Goal: Task Accomplishment & Management: Manage account settings

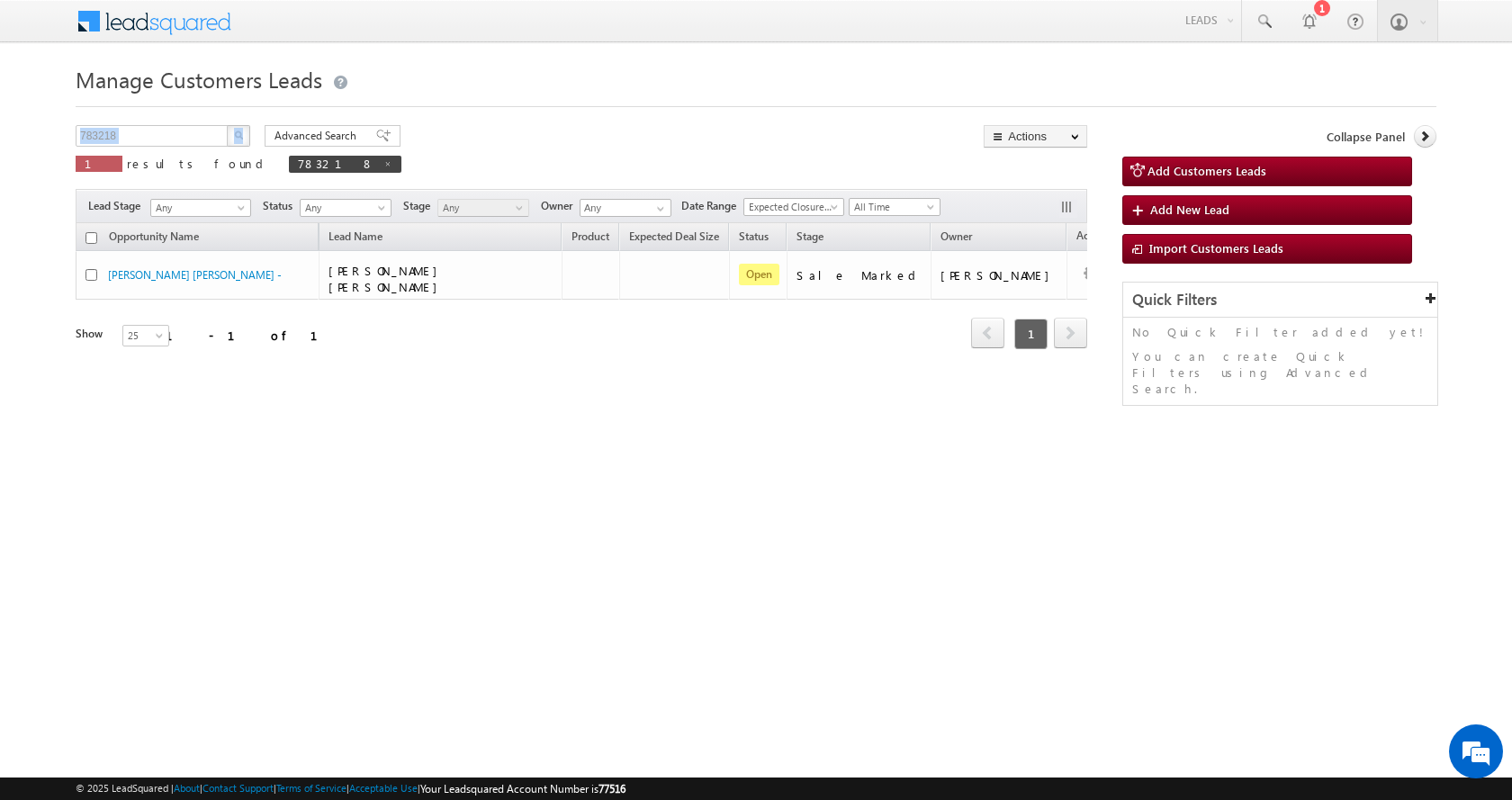
click at [20, 143] on body "Menu Aman Yadav sitar a11@k serve .co.i" at bounding box center [756, 255] width 1512 height 510
click at [249, 132] on button "button" at bounding box center [239, 137] width 24 height 22
click at [241, 138] on img "button" at bounding box center [238, 135] width 9 height 9
click at [134, 134] on input "783218" at bounding box center [153, 137] width 154 height 22
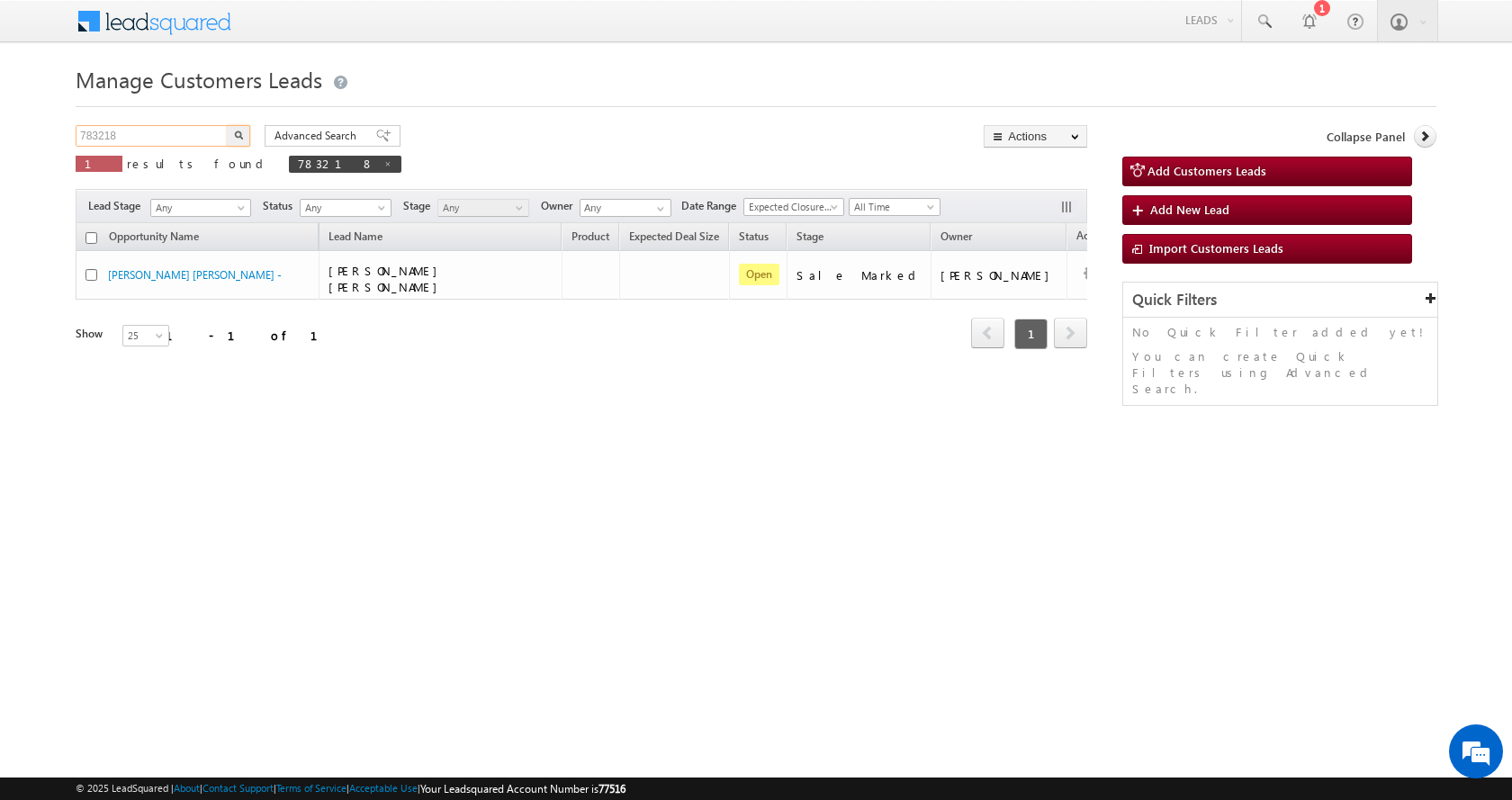
paste input "4160"
type input "784160"
click at [227, 126] on button "button" at bounding box center [239, 137] width 24 height 22
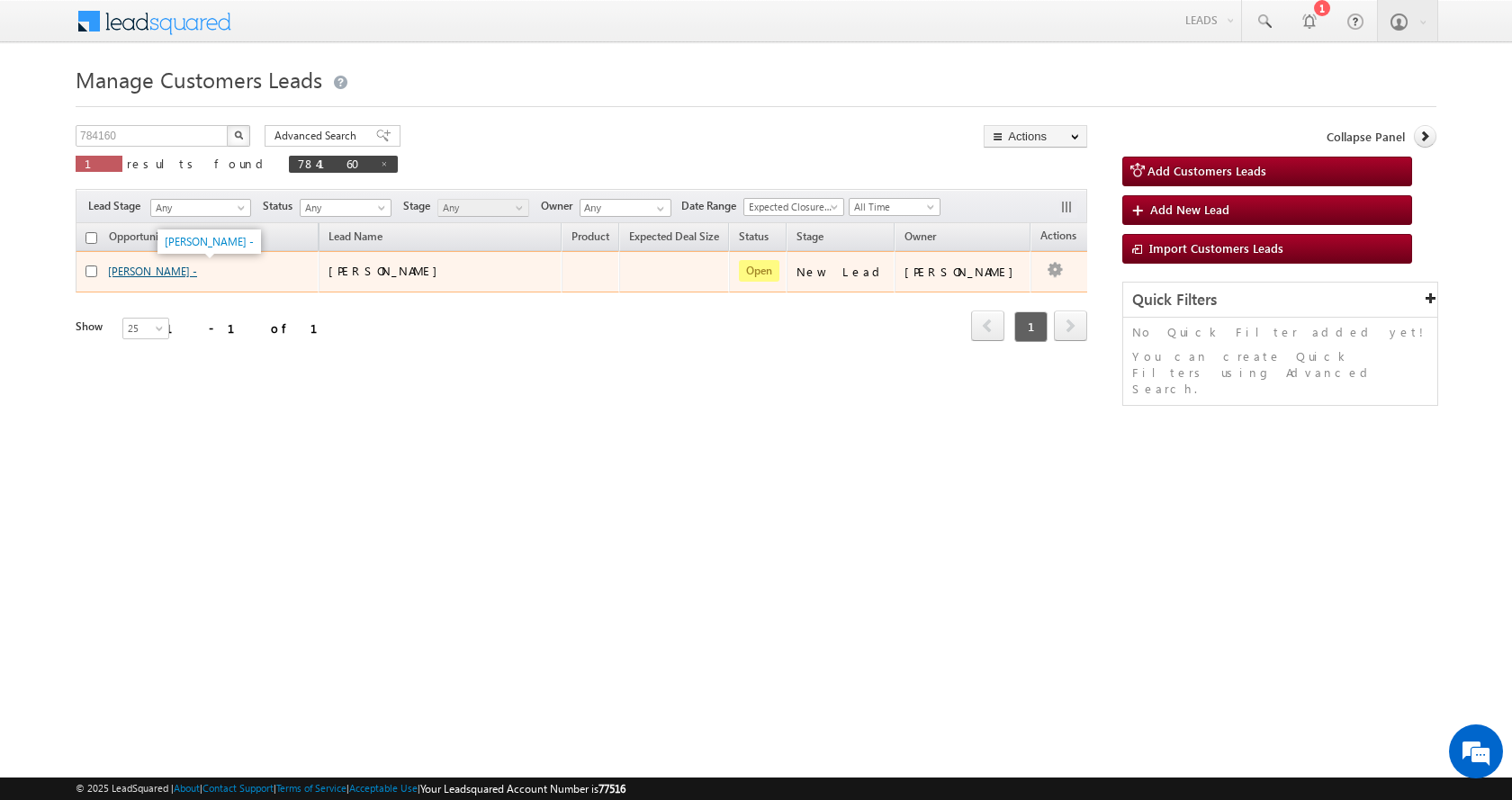
click at [147, 276] on link "Rohit Rathor -" at bounding box center [152, 271] width 89 height 14
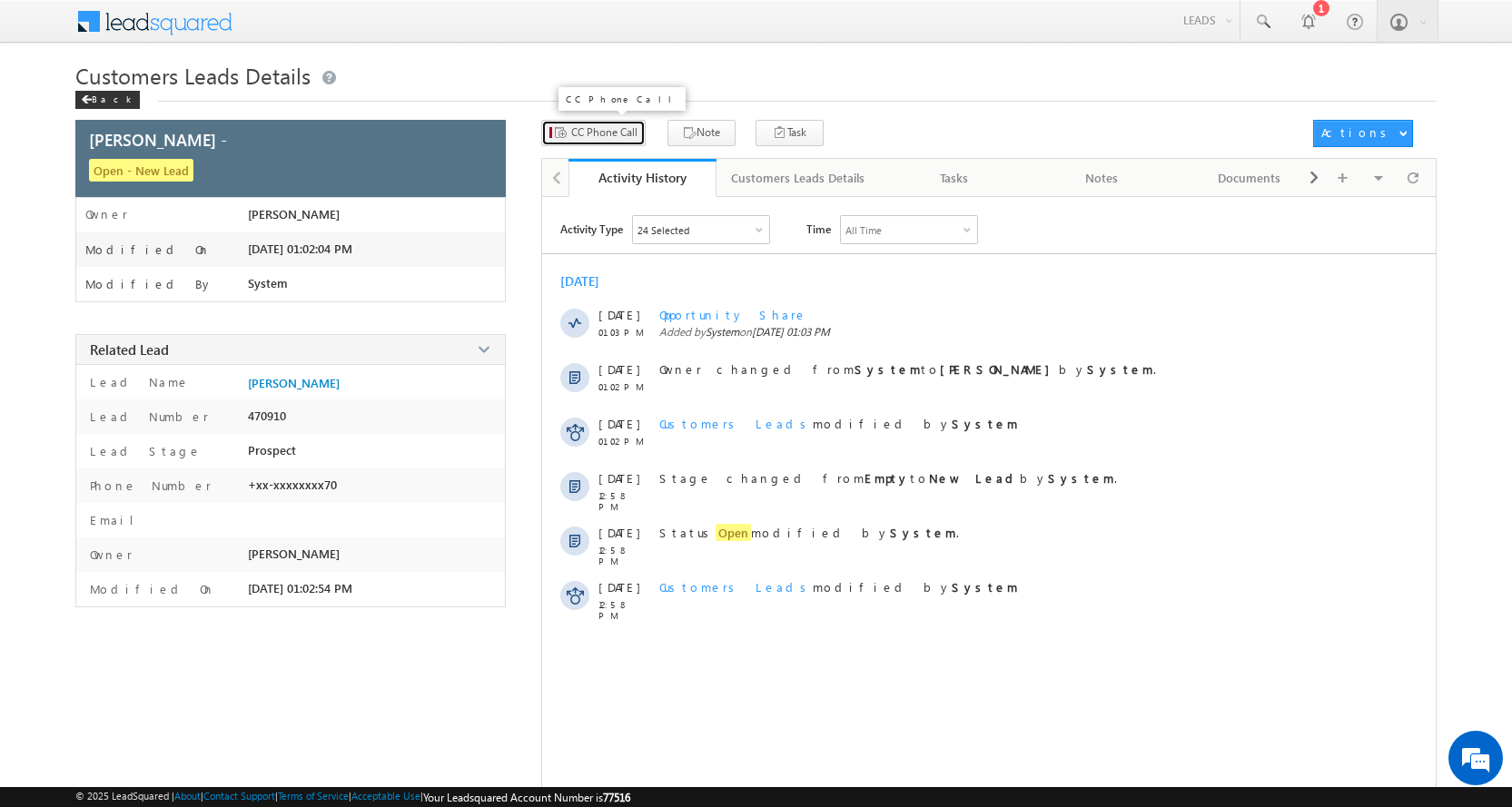
click at [589, 128] on span "CC Phone Call" at bounding box center [605, 133] width 67 height 17
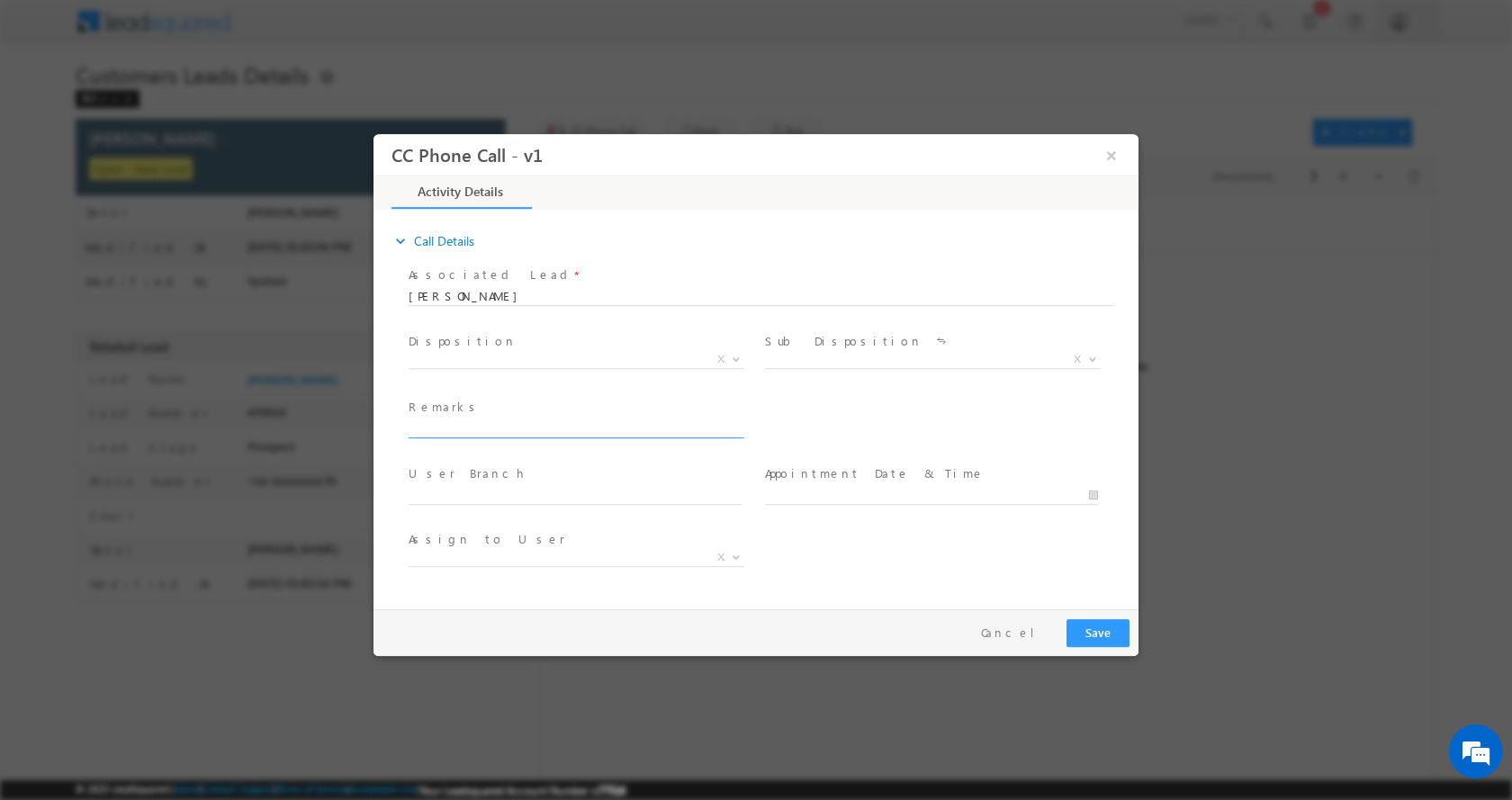
drag, startPoint x: 474, startPoint y: 421, endPoint x: 473, endPoint y: 436, distance: 15.0
click at [473, 433] on input "text" at bounding box center [575, 429] width 333 height 18
type input "Rohit Rathor-8349909470-HOME CONSTRUCTION-LOAN-20L-PV-50 L-AGE-24-REG-BUSINESS-…"
select select "akshay.sharma1@sgrlimited.in"
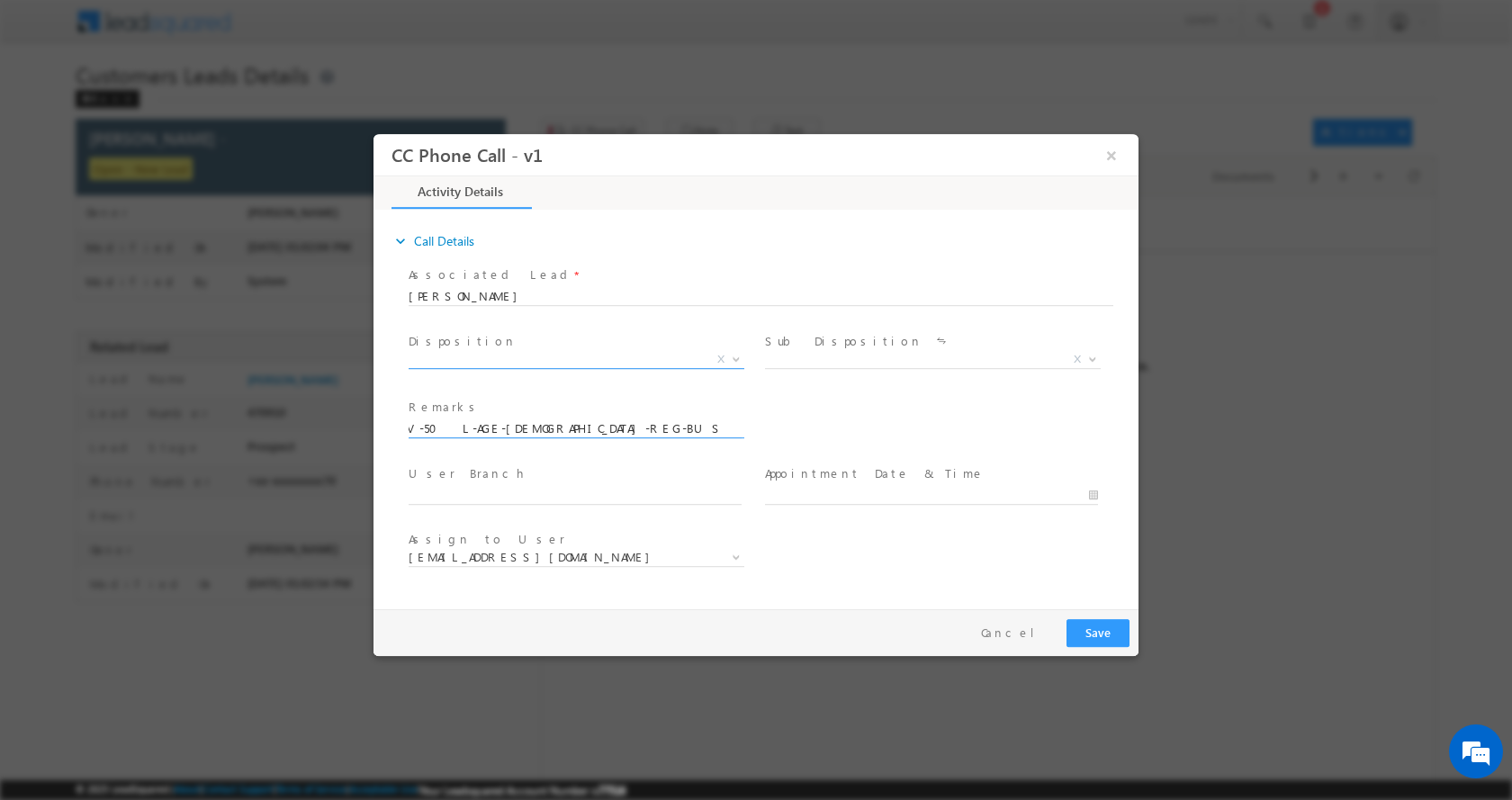
type input "Rohit Rathor-8349909470-HOME CONSTRUCTION-LOAN-20L-PV-50 L-AGE-24-REG-BUSINESS-…"
click at [735, 358] on b at bounding box center [737, 357] width 11 height 6
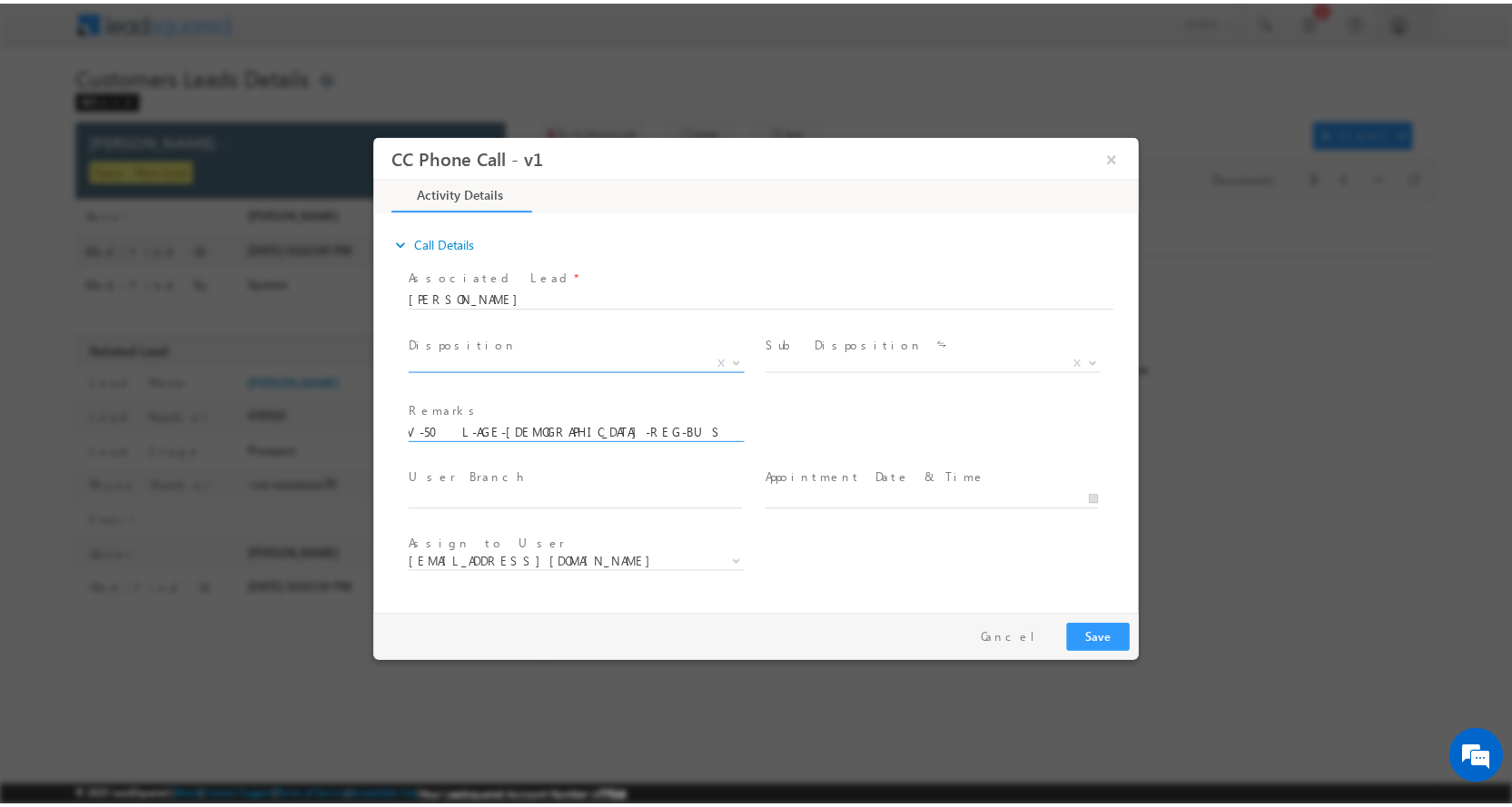
scroll to position [0, 0]
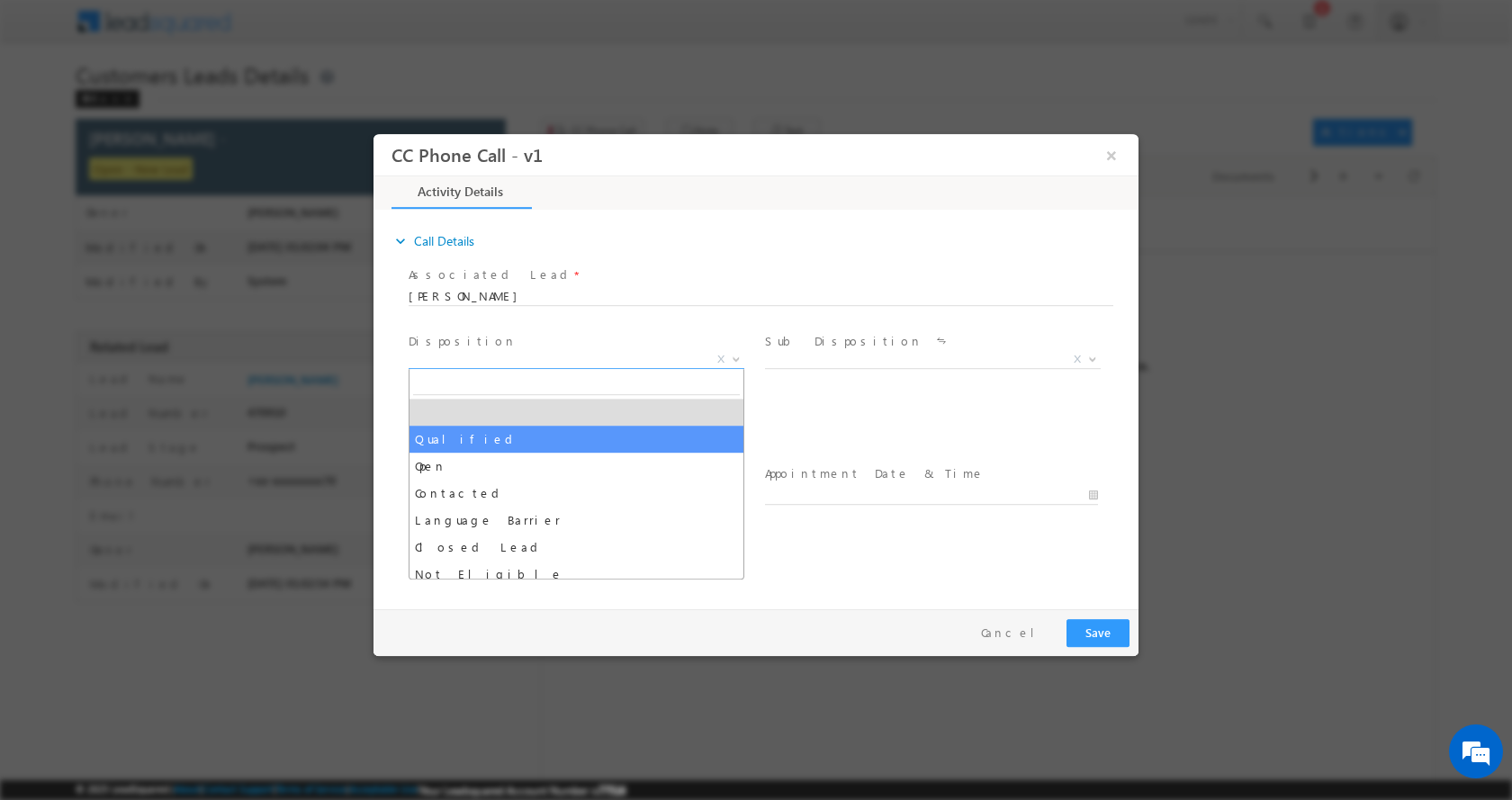
select select "Qualified"
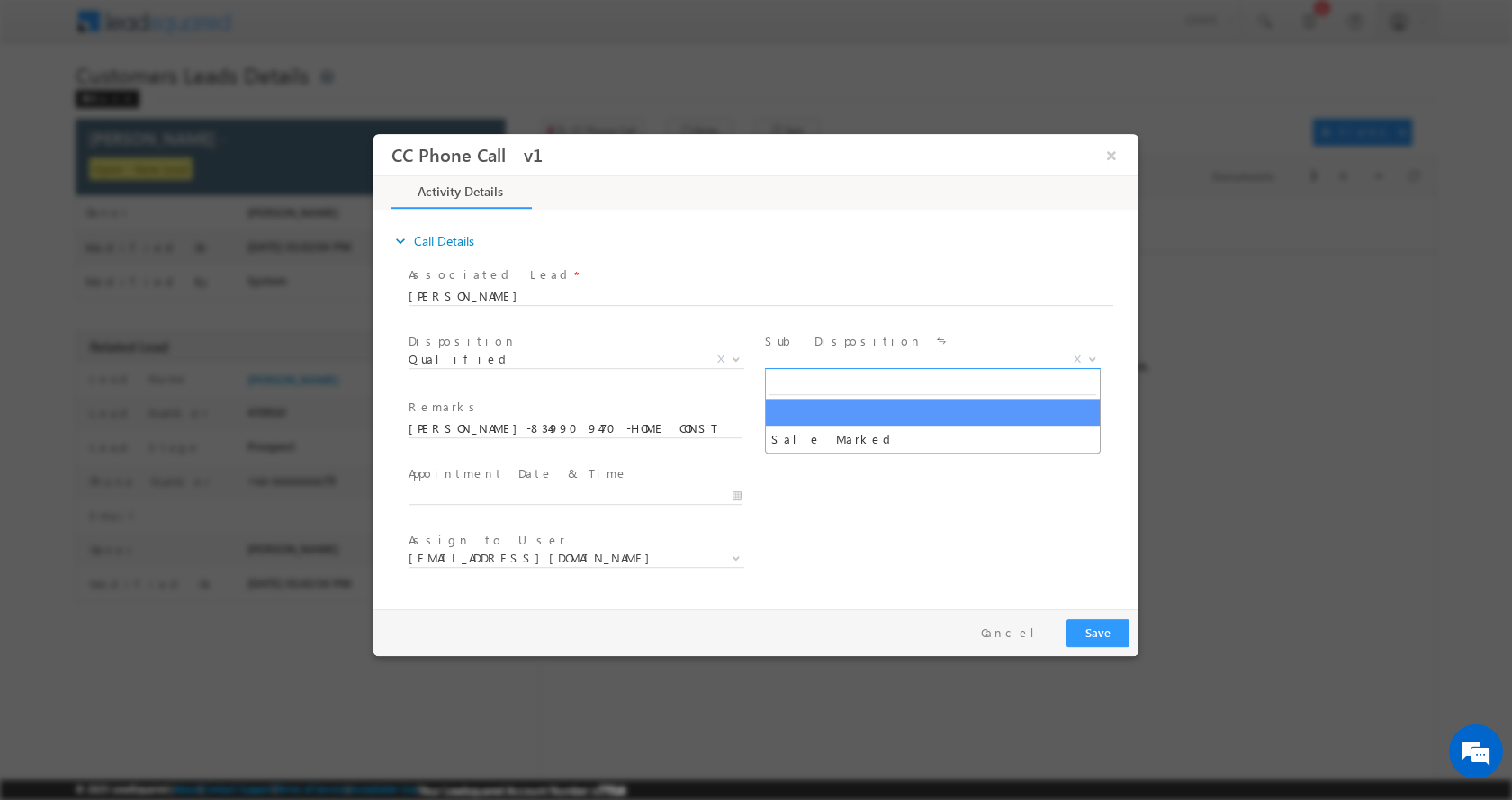
click at [1095, 360] on span at bounding box center [1091, 358] width 18 height 24
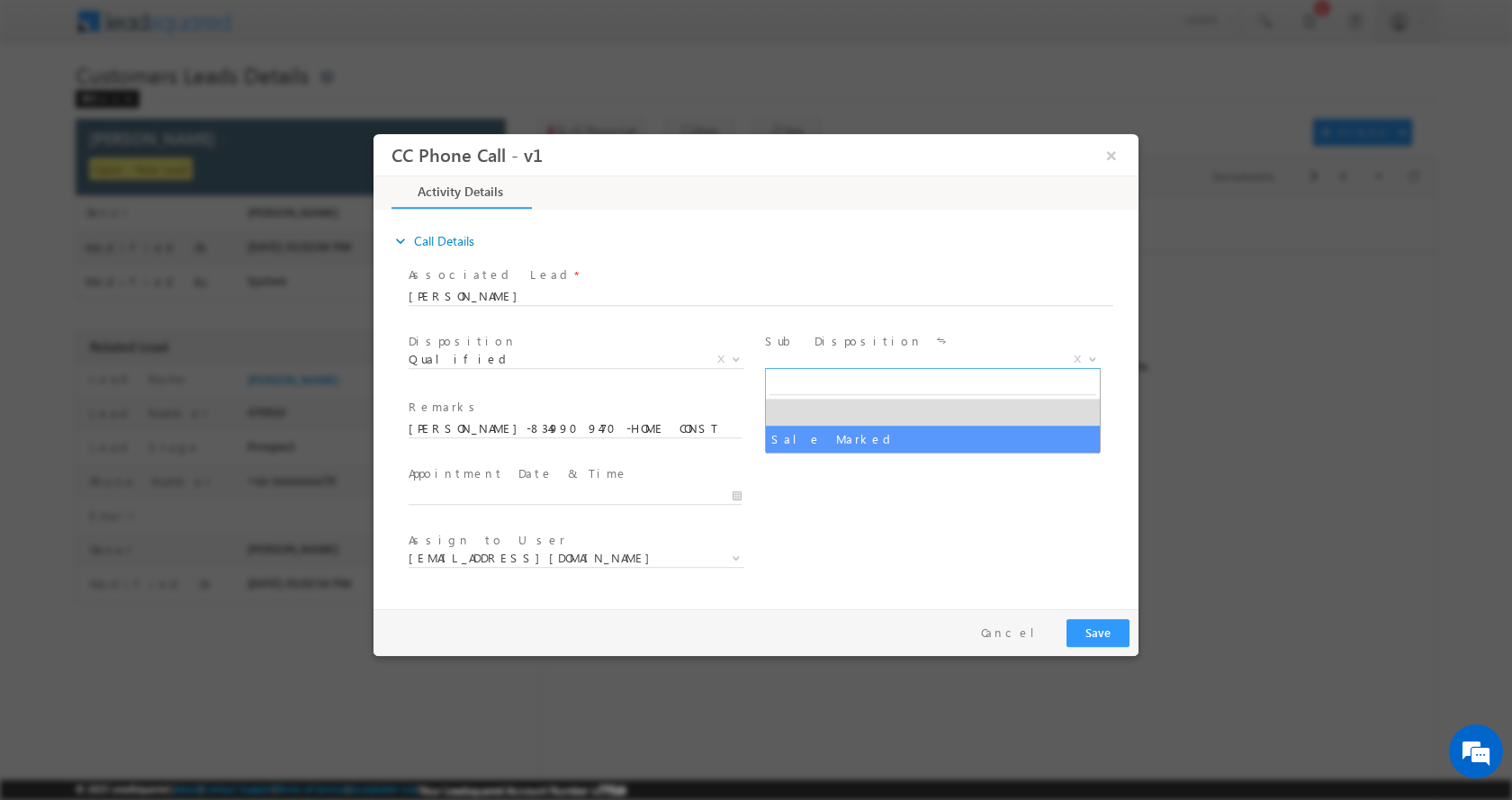
select select "Sale Marked"
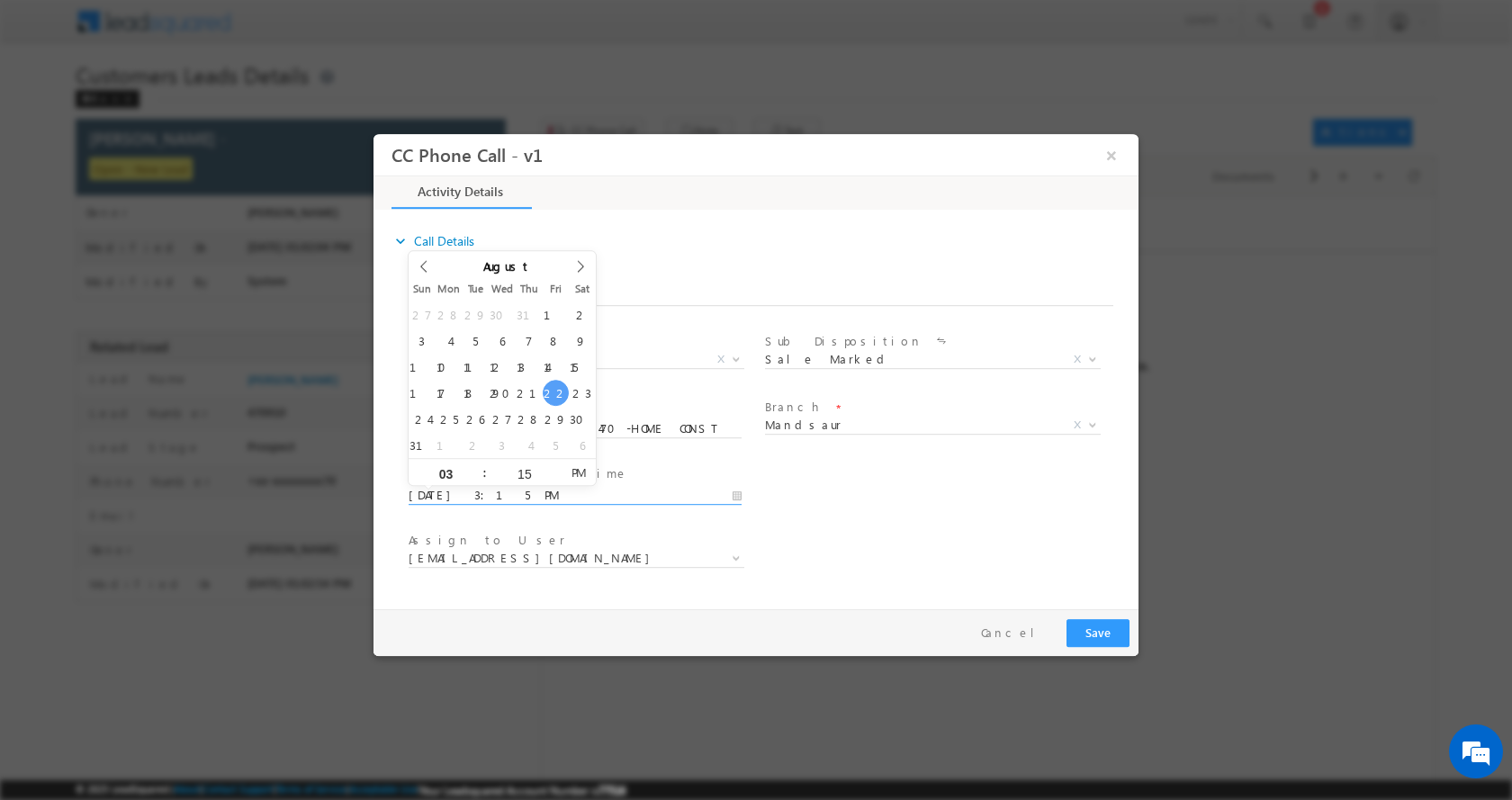
click at [740, 496] on input "08/22/2025 3:15 PM" at bounding box center [575, 495] width 333 height 18
type input "08/23/2025 2:15 PM"
type input "02"
click at [477, 480] on span at bounding box center [477, 478] width 13 height 14
type input "08/23/2025 1:15 PM"
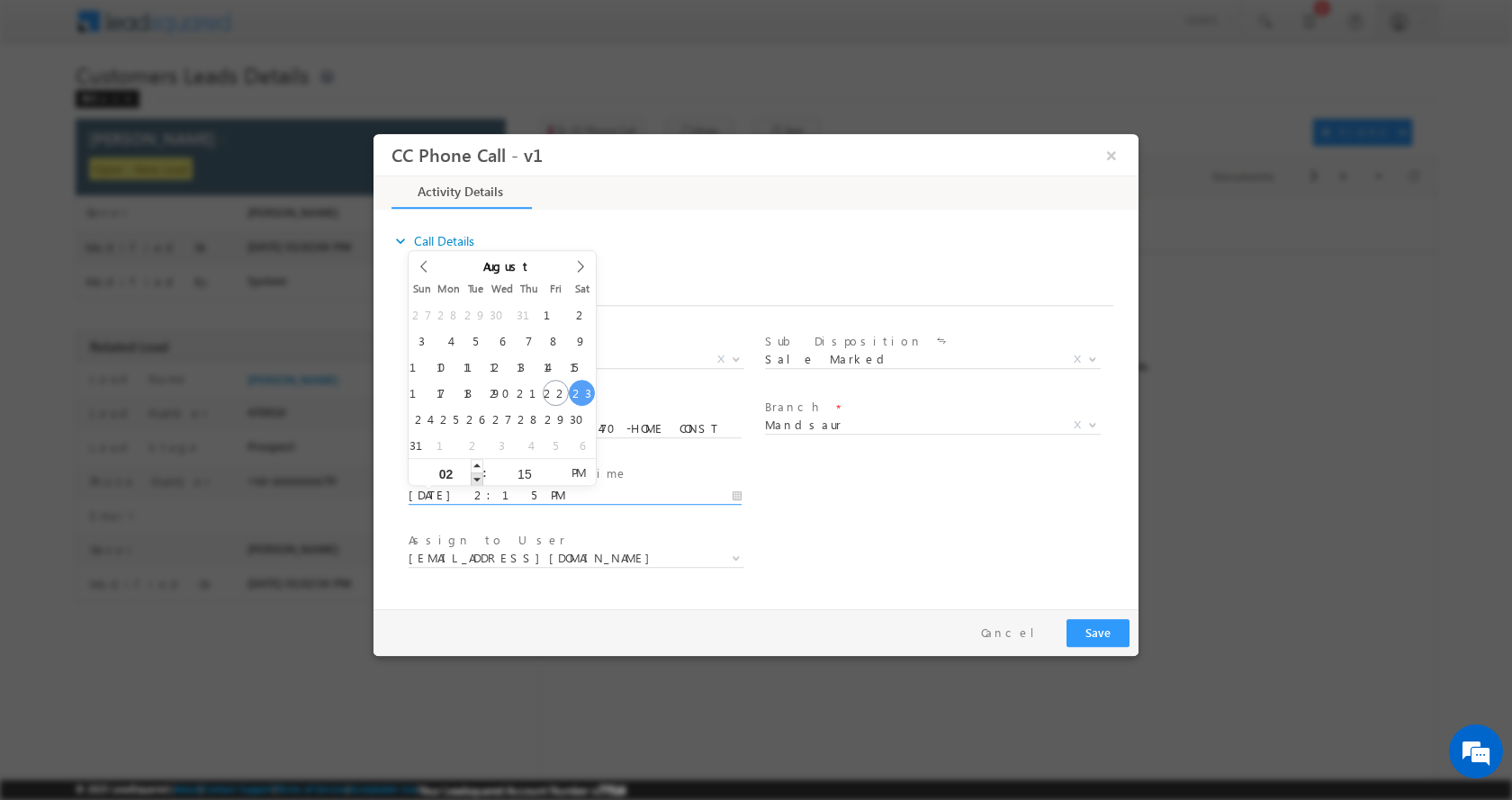
type input "01"
click at [477, 480] on span at bounding box center [477, 478] width 13 height 14
type input "08/23/2025 12:15 PM"
type input "12"
click at [477, 480] on span at bounding box center [477, 478] width 13 height 14
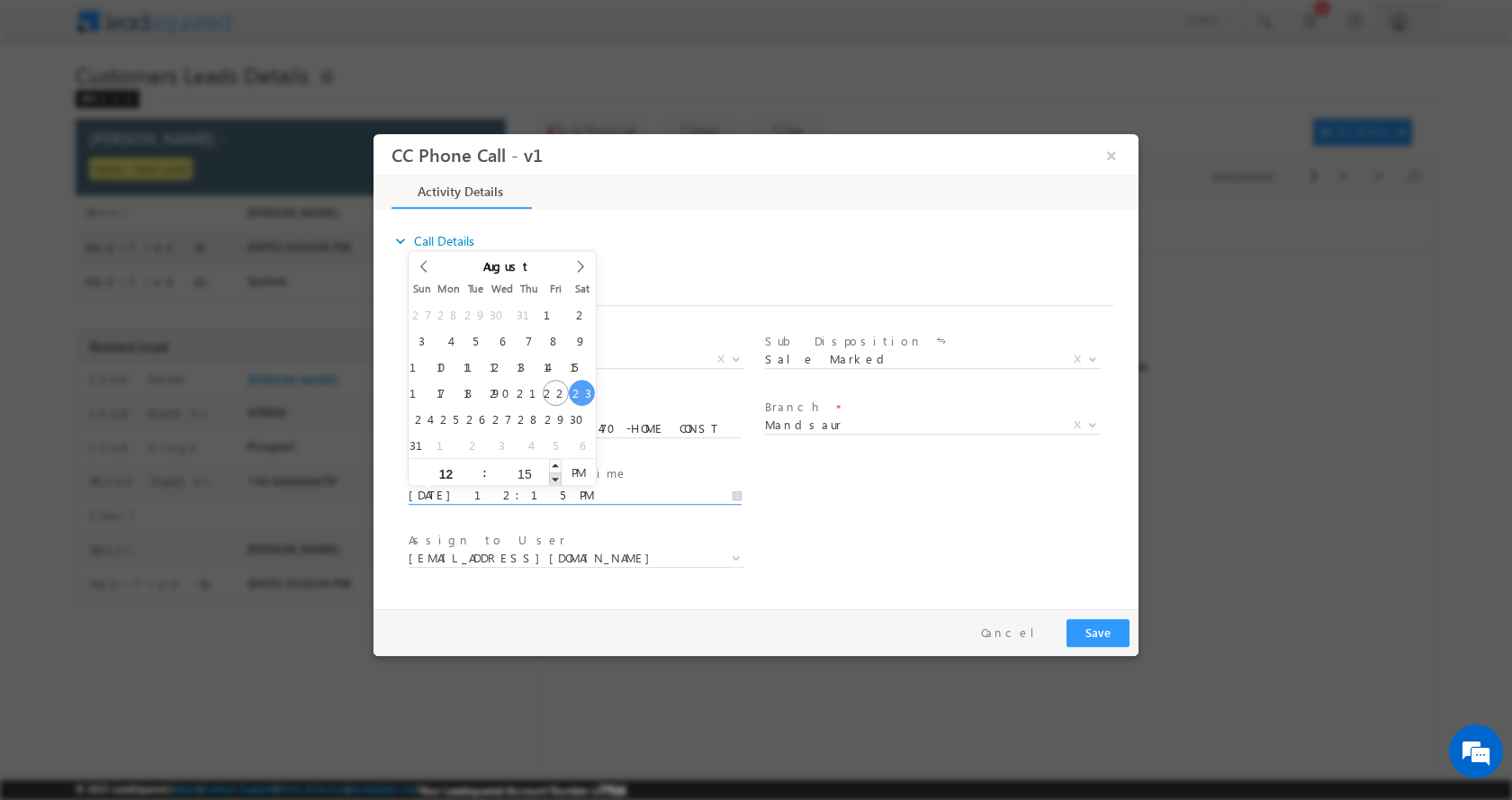
type input "08/23/2025 12:14 PM"
type input "14"
click at [552, 477] on span at bounding box center [555, 478] width 13 height 14
type input "08/23/2025 12:13 PM"
type input "13"
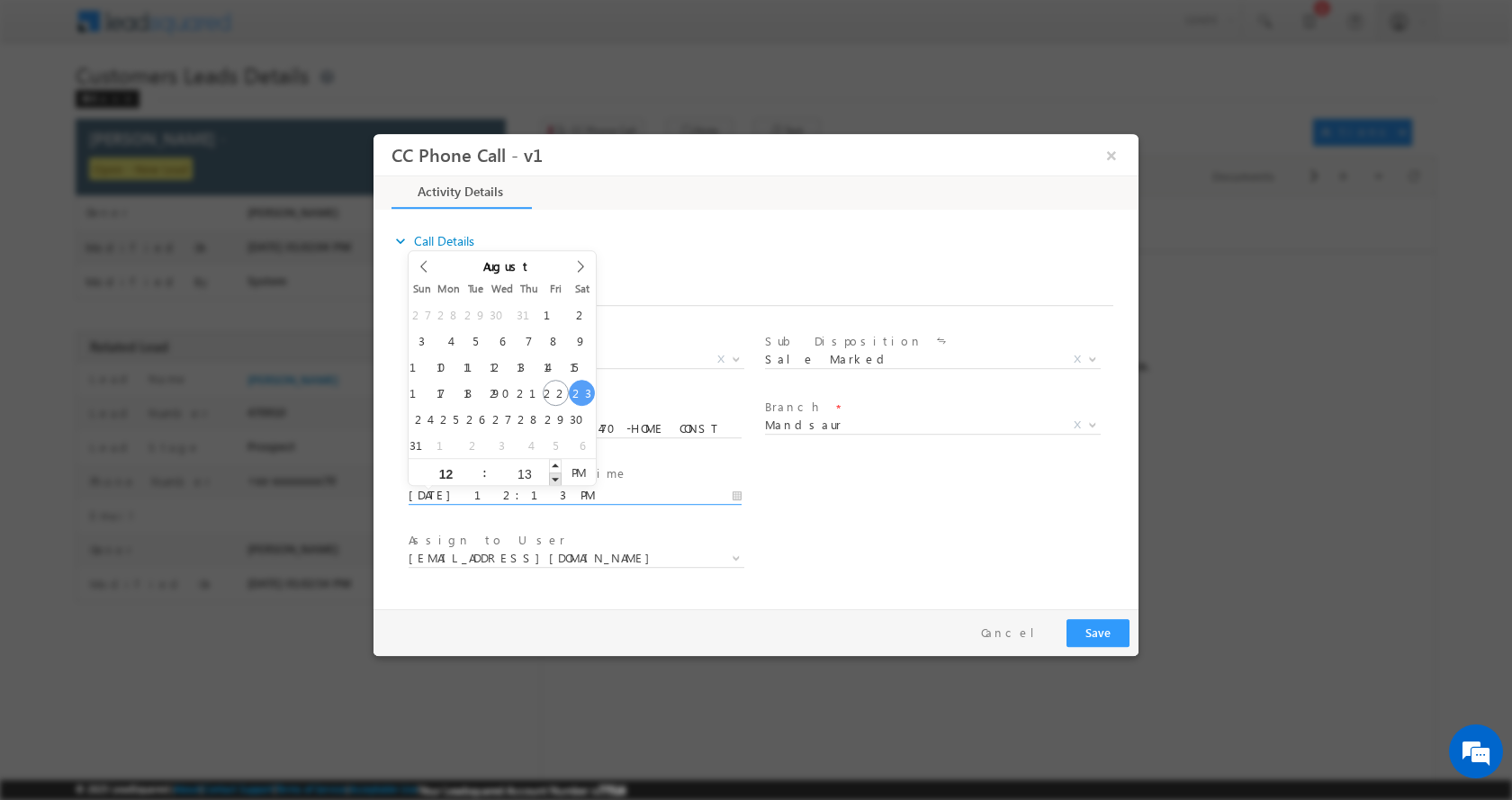
click at [552, 477] on span at bounding box center [555, 478] width 13 height 14
type input "08/23/2025 12:12 PM"
type input "12"
click at [552, 477] on span at bounding box center [555, 478] width 13 height 14
type input "08/23/2025 12:11 PM"
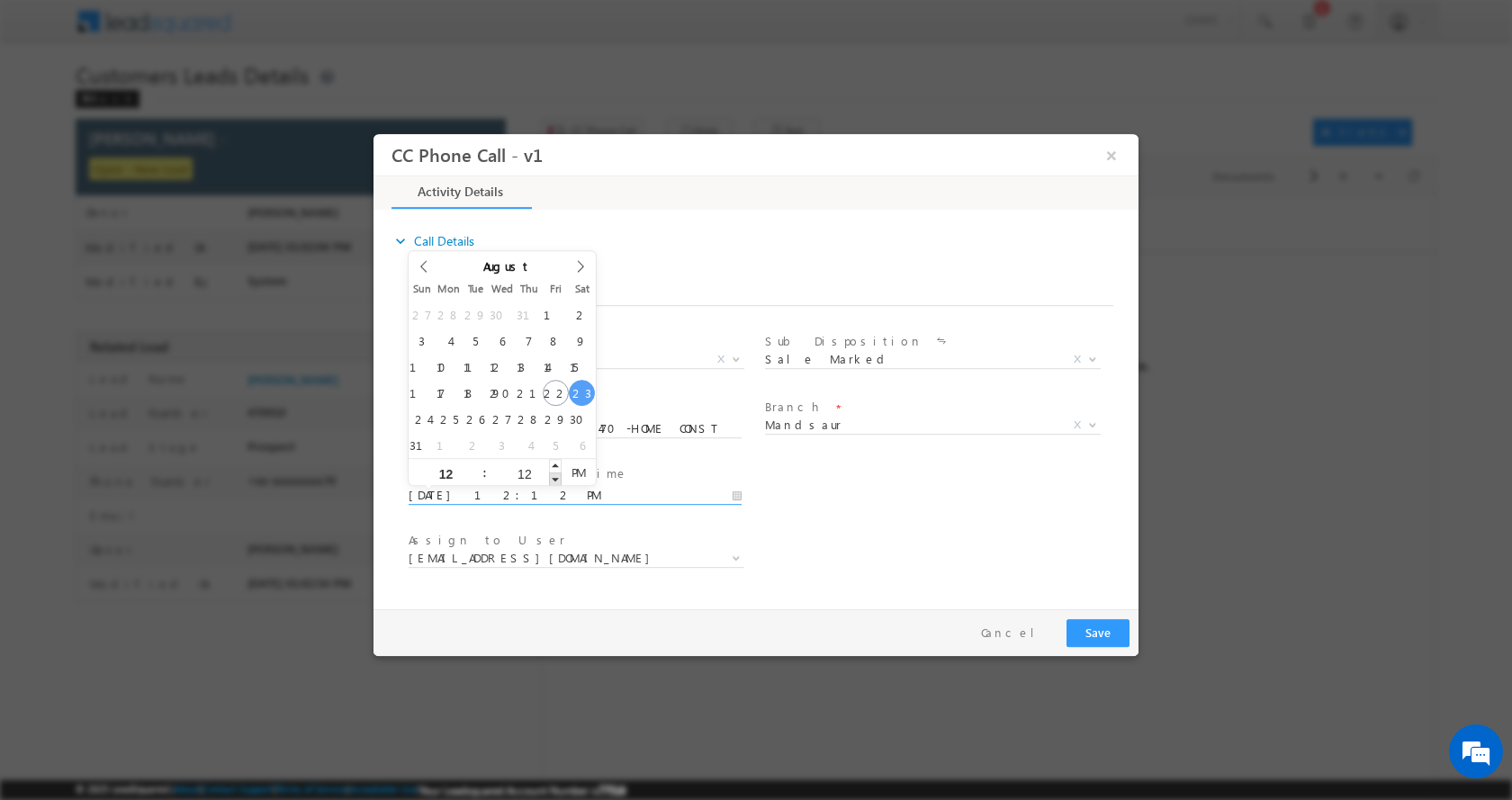
type input "11"
click at [552, 477] on span at bounding box center [555, 478] width 13 height 14
type input "08/23/2025 12:10 PM"
type input "10"
click at [552, 477] on span at bounding box center [555, 478] width 13 height 14
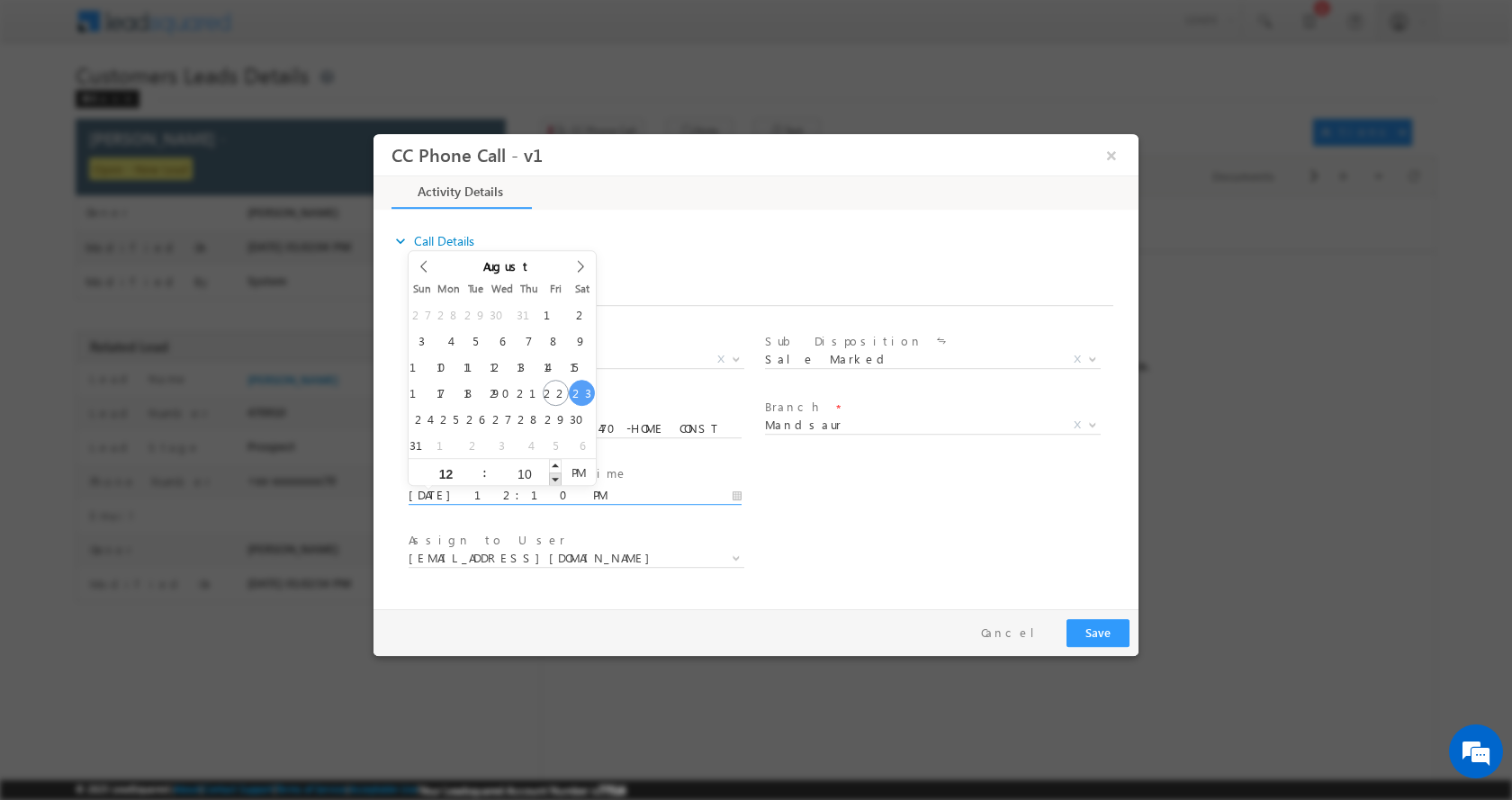
type input "08/23/2025 12:09 PM"
type input "09"
click at [552, 477] on span at bounding box center [555, 478] width 13 height 14
type input "08/23/2025 12:08 PM"
type input "08"
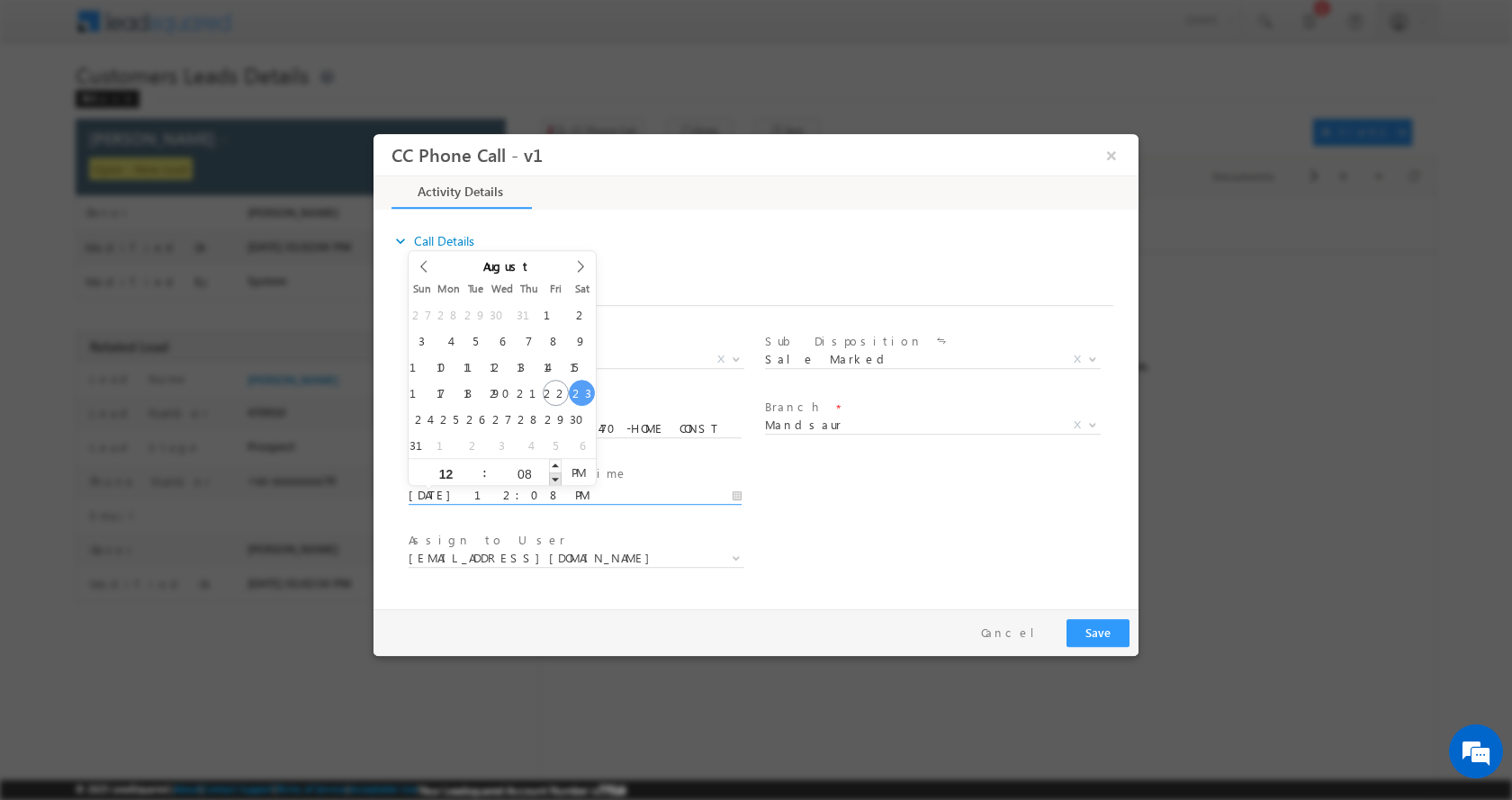
click at [552, 477] on span at bounding box center [555, 478] width 13 height 14
type input "08/23/2025 12:07 PM"
type input "07"
click at [552, 477] on span at bounding box center [555, 478] width 13 height 14
type input "08/23/2025 12:06 PM"
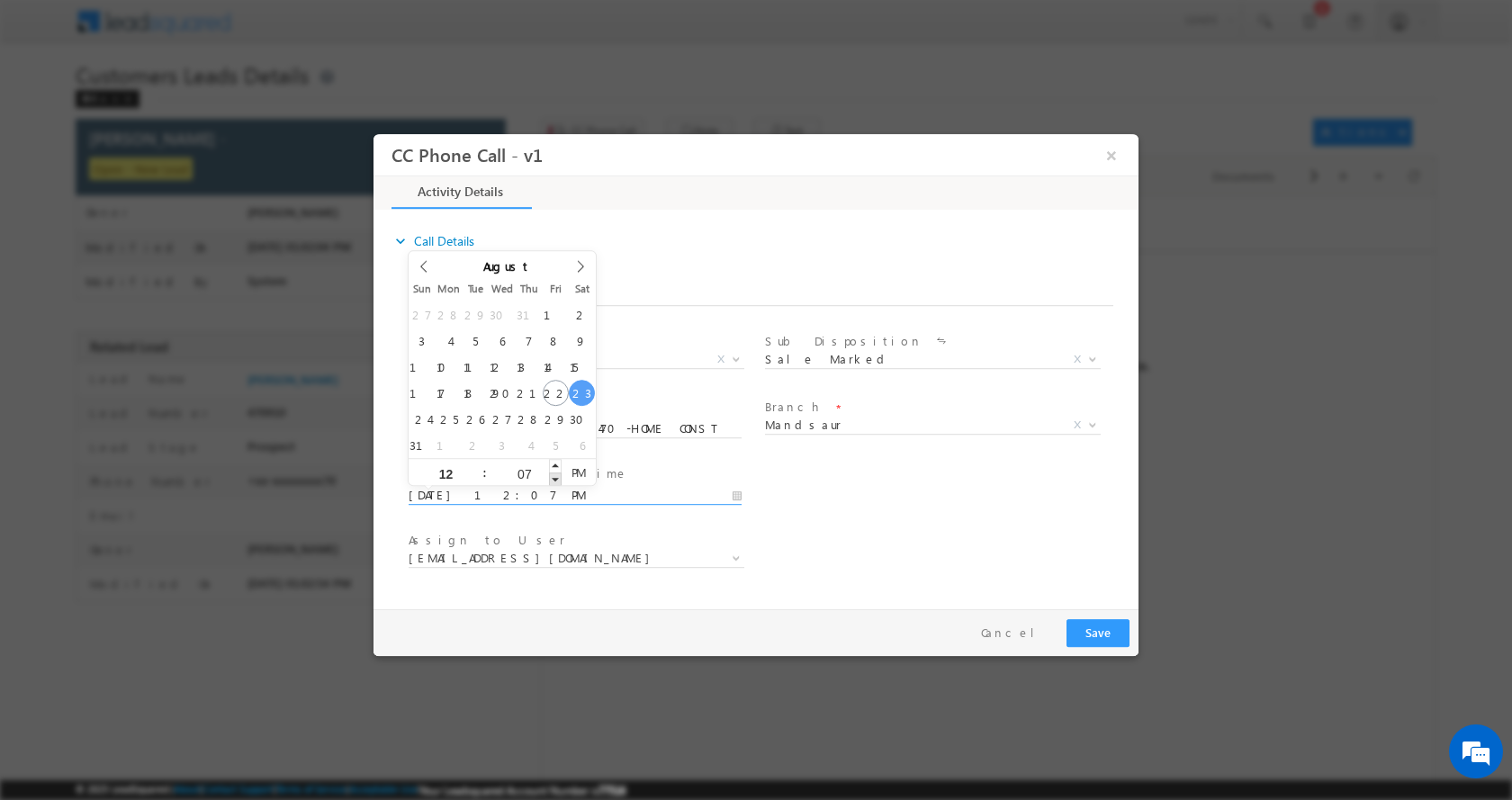
type input "06"
click at [552, 477] on span at bounding box center [555, 478] width 13 height 14
type input "08/23/2025 12:05 PM"
type input "05"
click at [552, 477] on span at bounding box center [555, 478] width 13 height 14
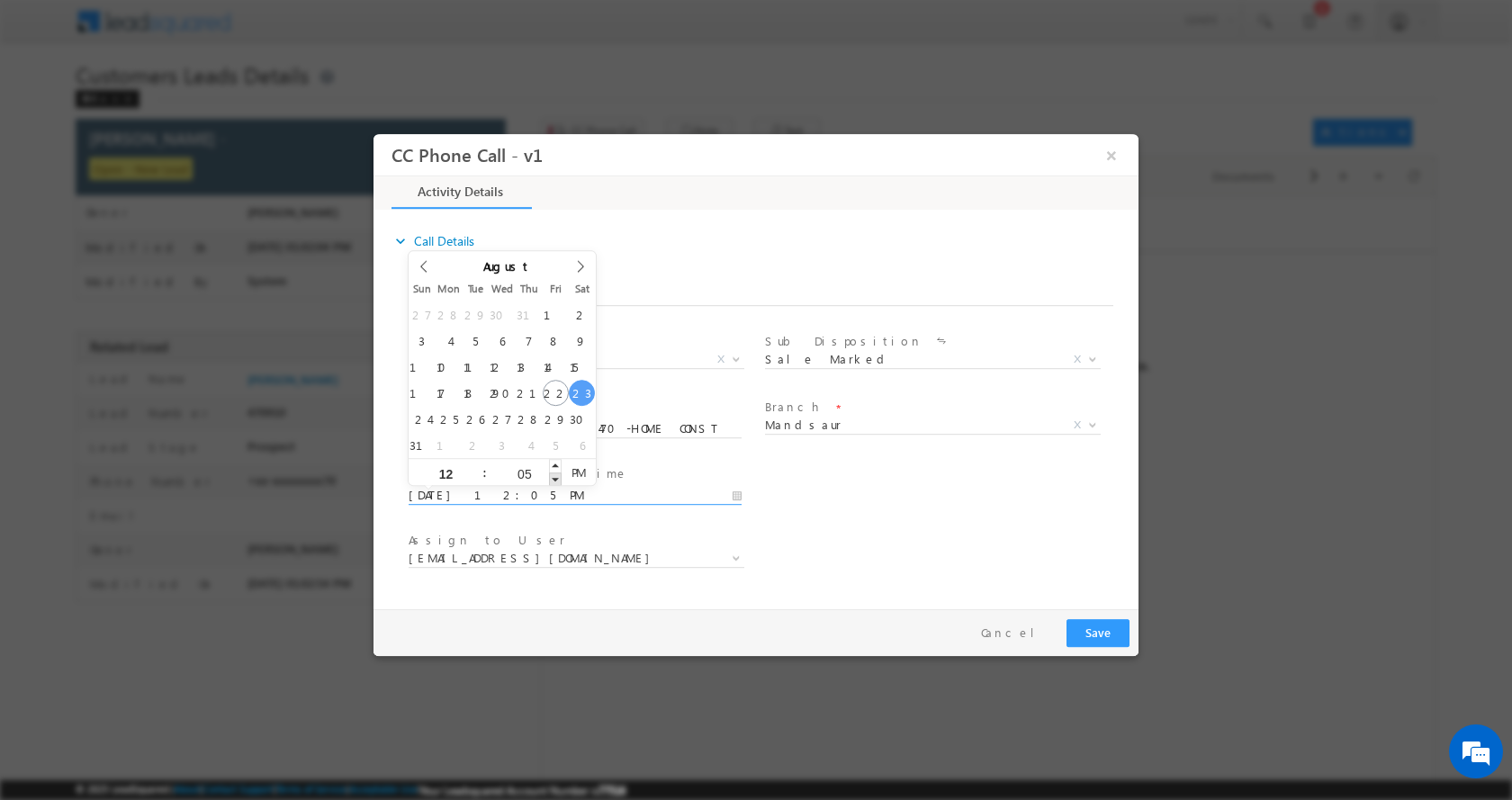
type input "08/23/2025 12:04 PM"
type input "04"
click at [552, 477] on span at bounding box center [555, 478] width 13 height 14
type input "08/23/2025 12:03 PM"
type input "03"
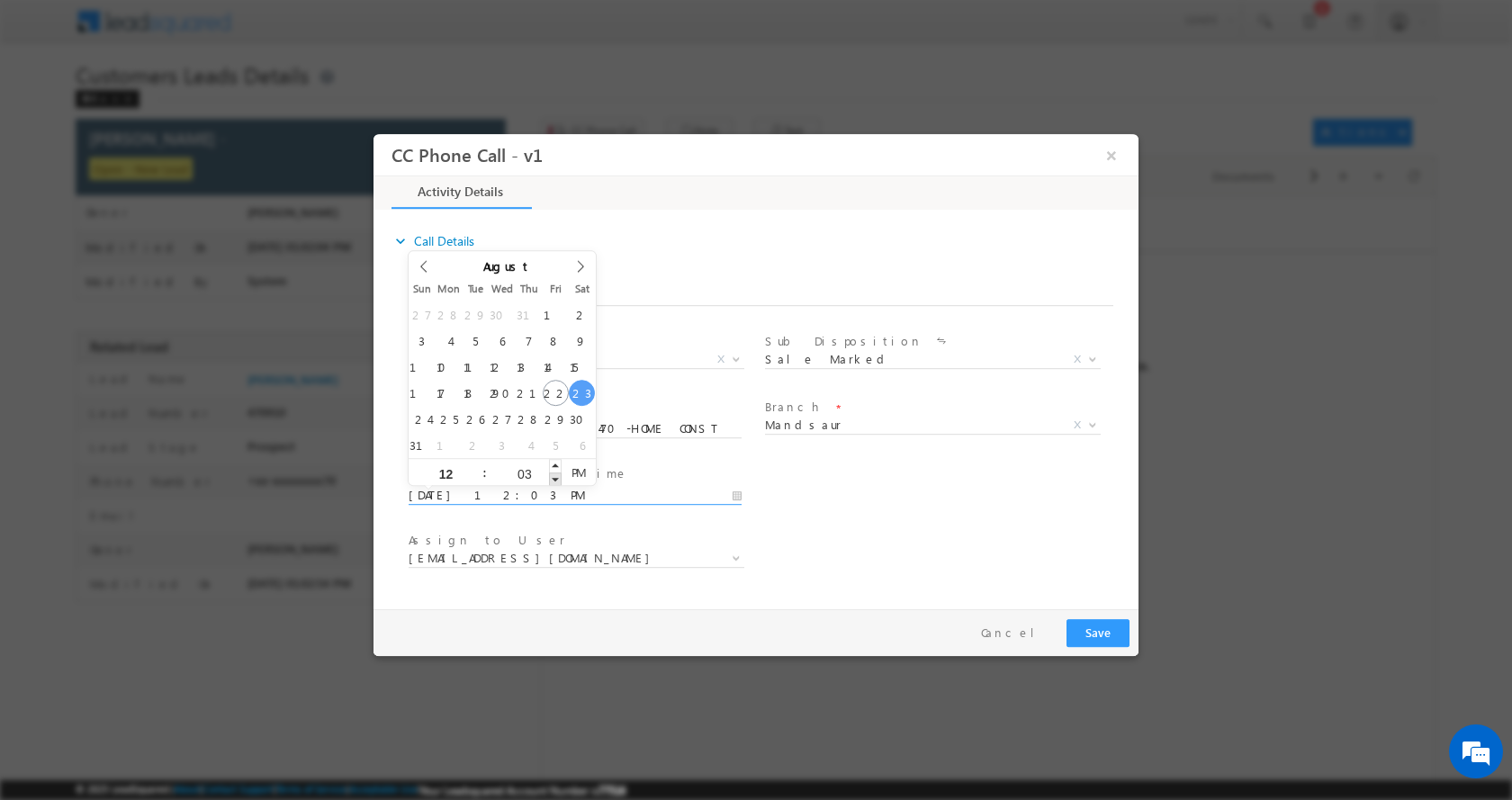
click at [552, 477] on span at bounding box center [555, 478] width 13 height 14
type input "08/23/2025 12:02 PM"
type input "02"
click at [552, 477] on span at bounding box center [555, 478] width 13 height 14
type input "08/23/2025 12:01 PM"
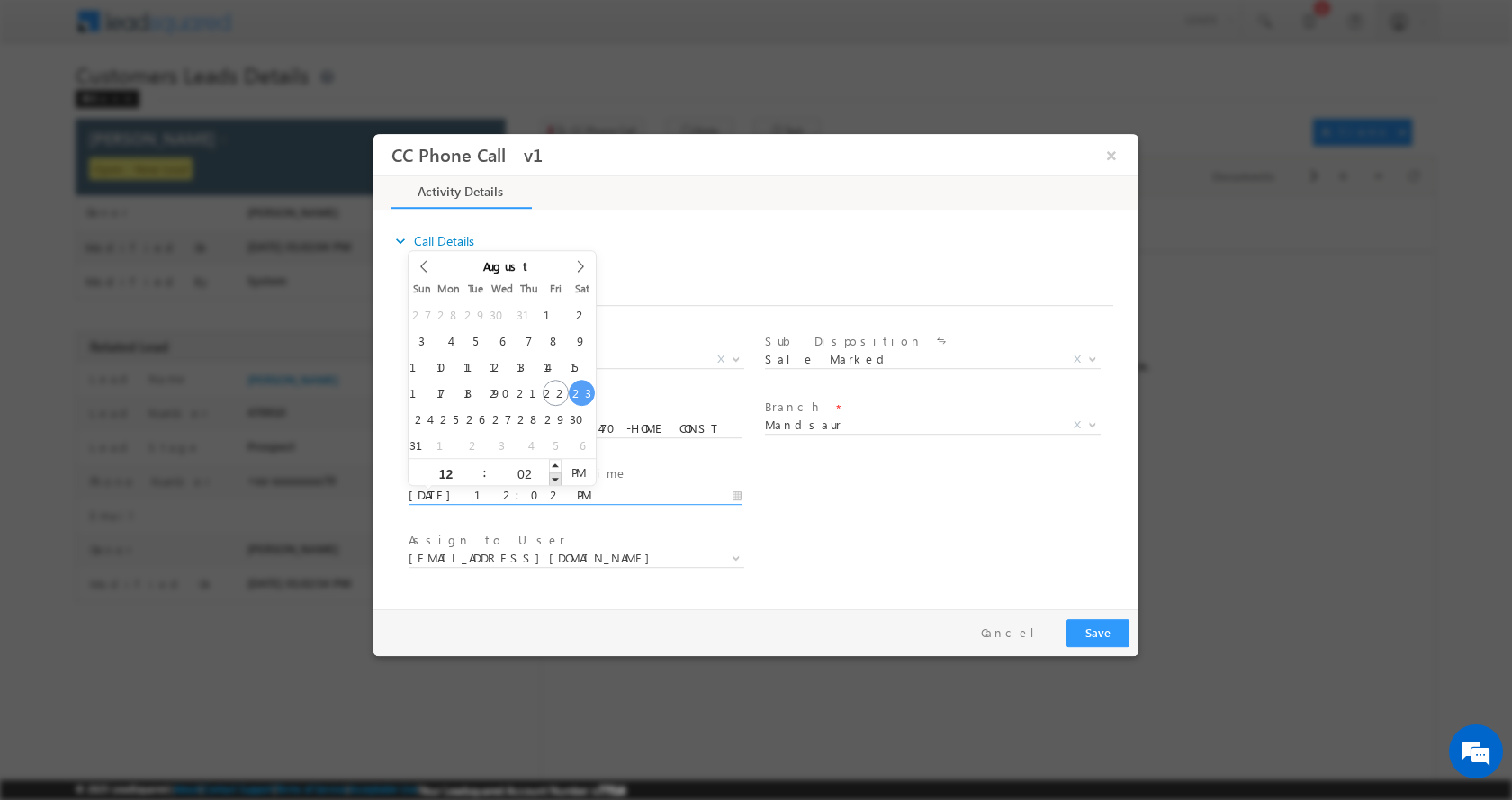
type input "01"
click at [552, 477] on span at bounding box center [555, 478] width 13 height 14
type input "08/23/2025 12:00 PM"
type input "00"
click at [552, 477] on span at bounding box center [555, 478] width 13 height 14
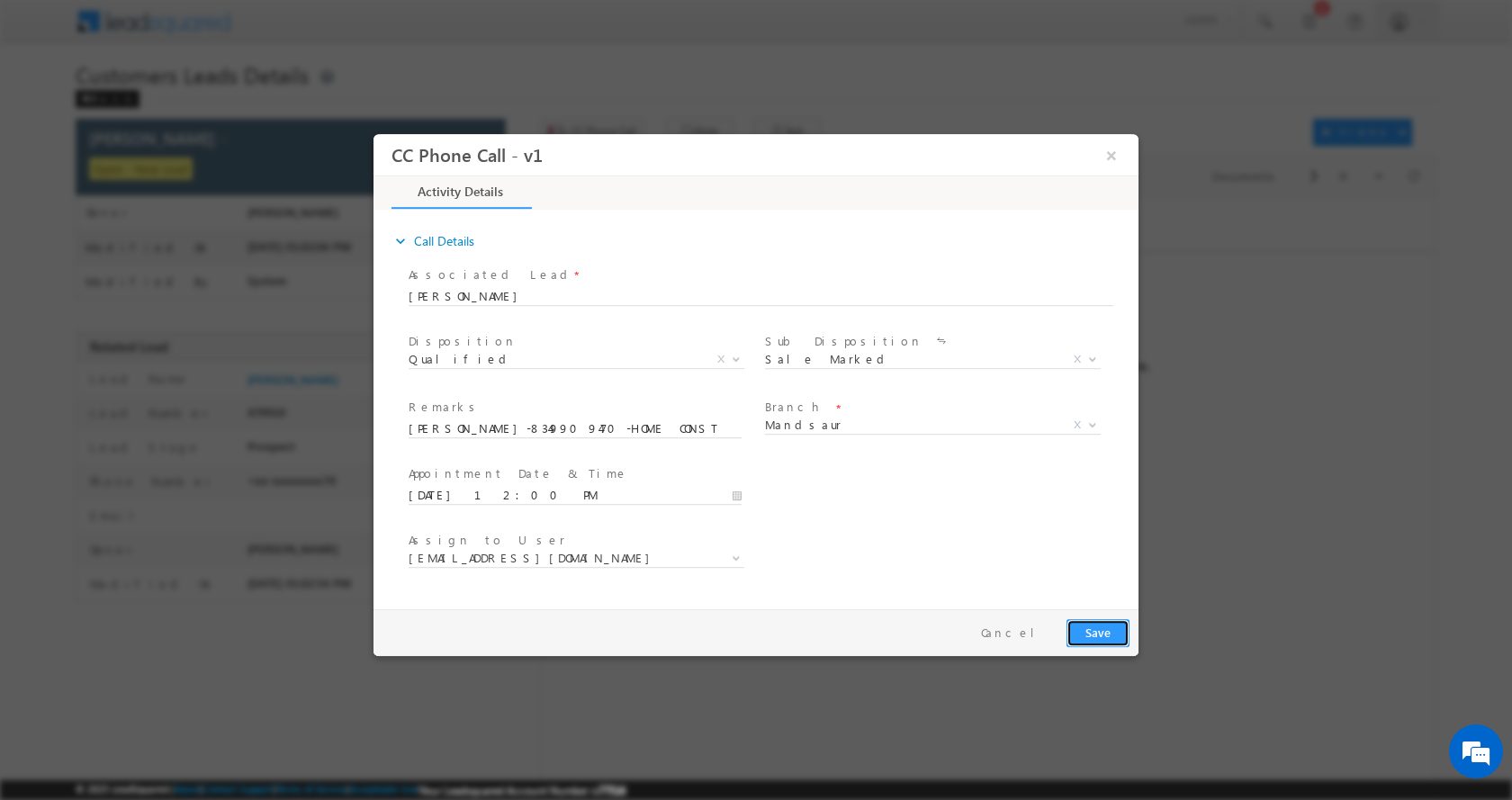
click at [1110, 632] on button "Save" at bounding box center [1098, 632] width 63 height 27
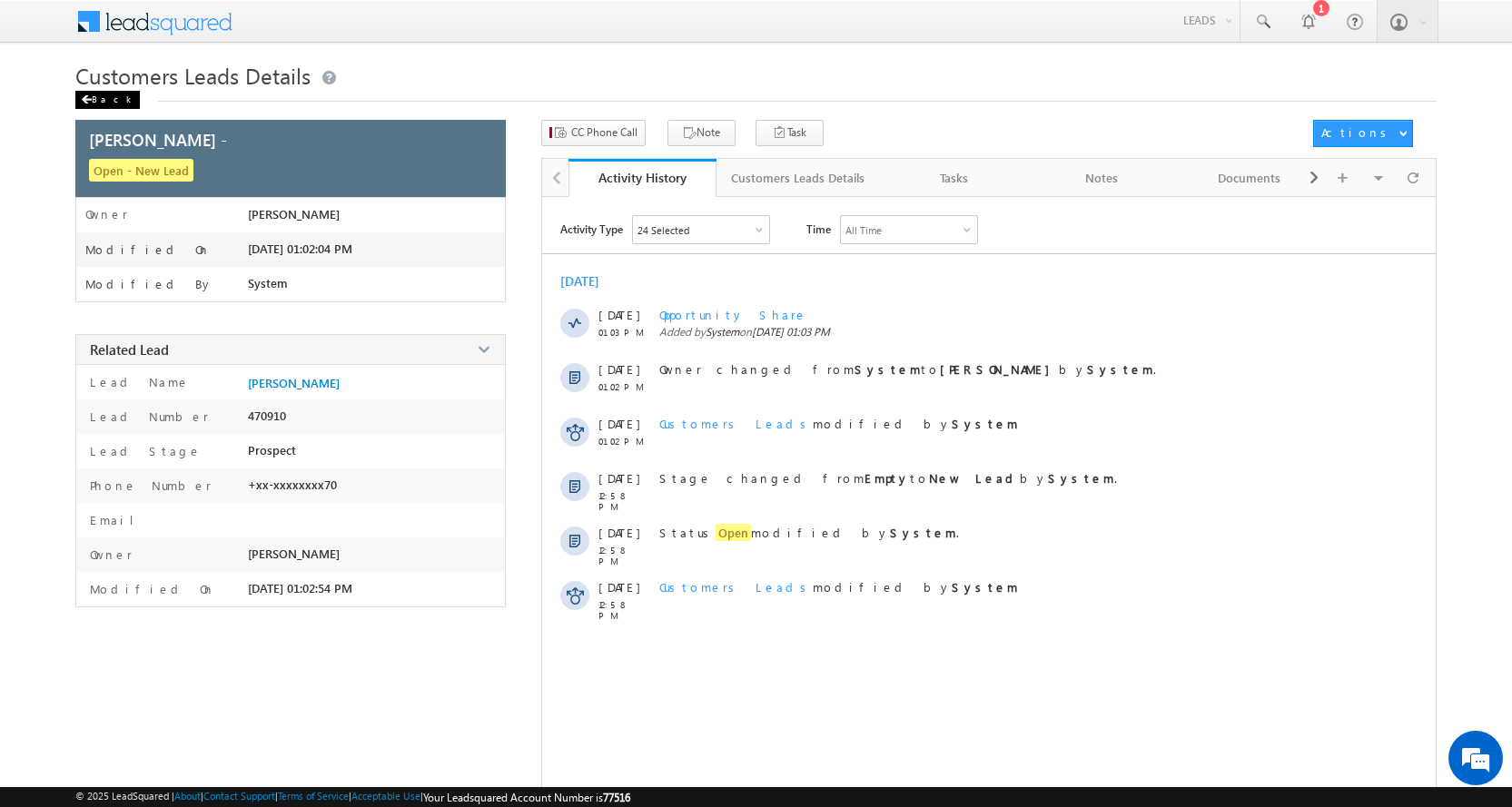
click at [93, 98] on div "Back" at bounding box center [108, 100] width 65 height 18
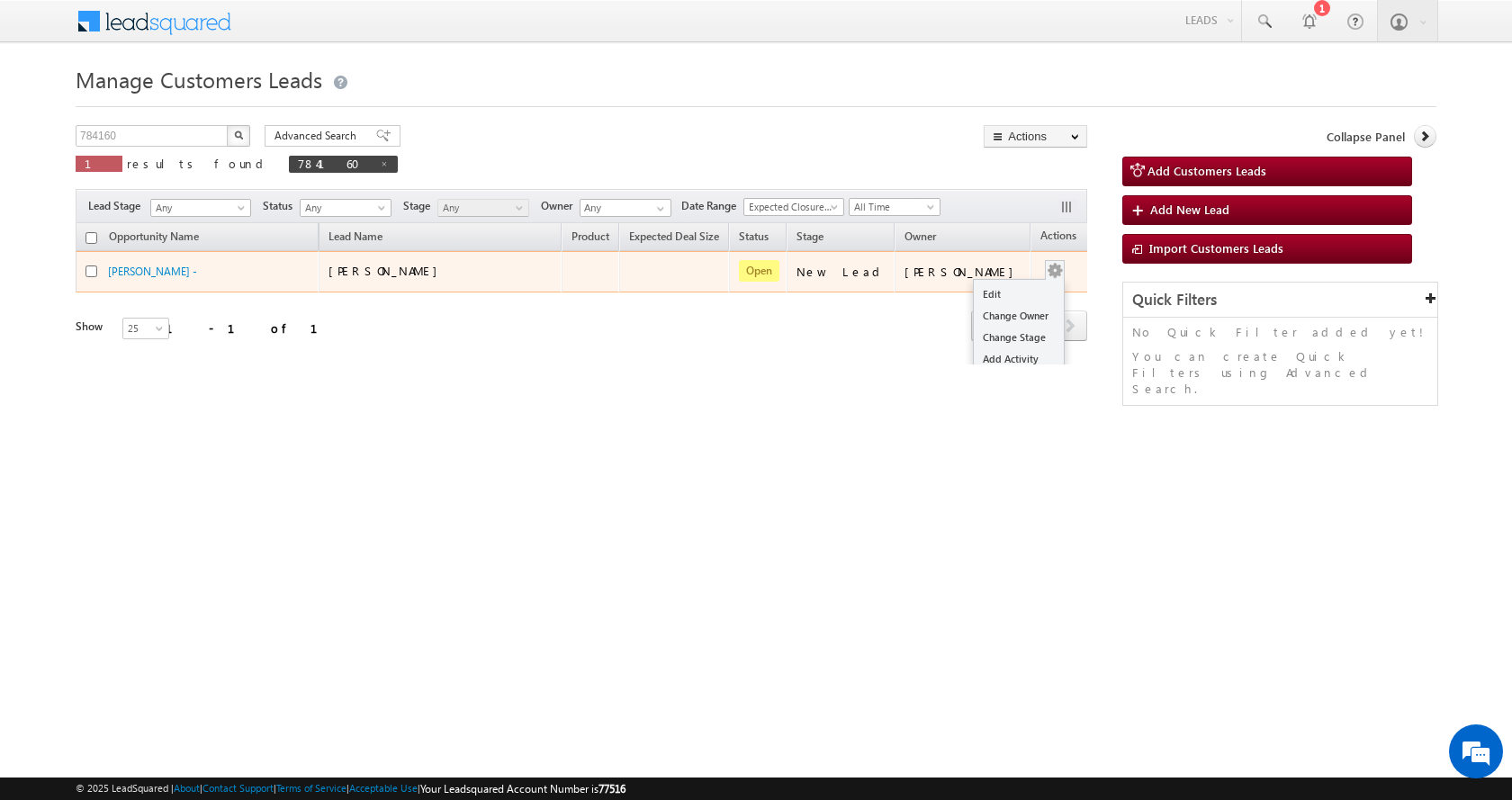
click at [1046, 271] on button "button" at bounding box center [1055, 271] width 18 height 18
click at [979, 292] on link "Edit" at bounding box center [1019, 294] width 90 height 22
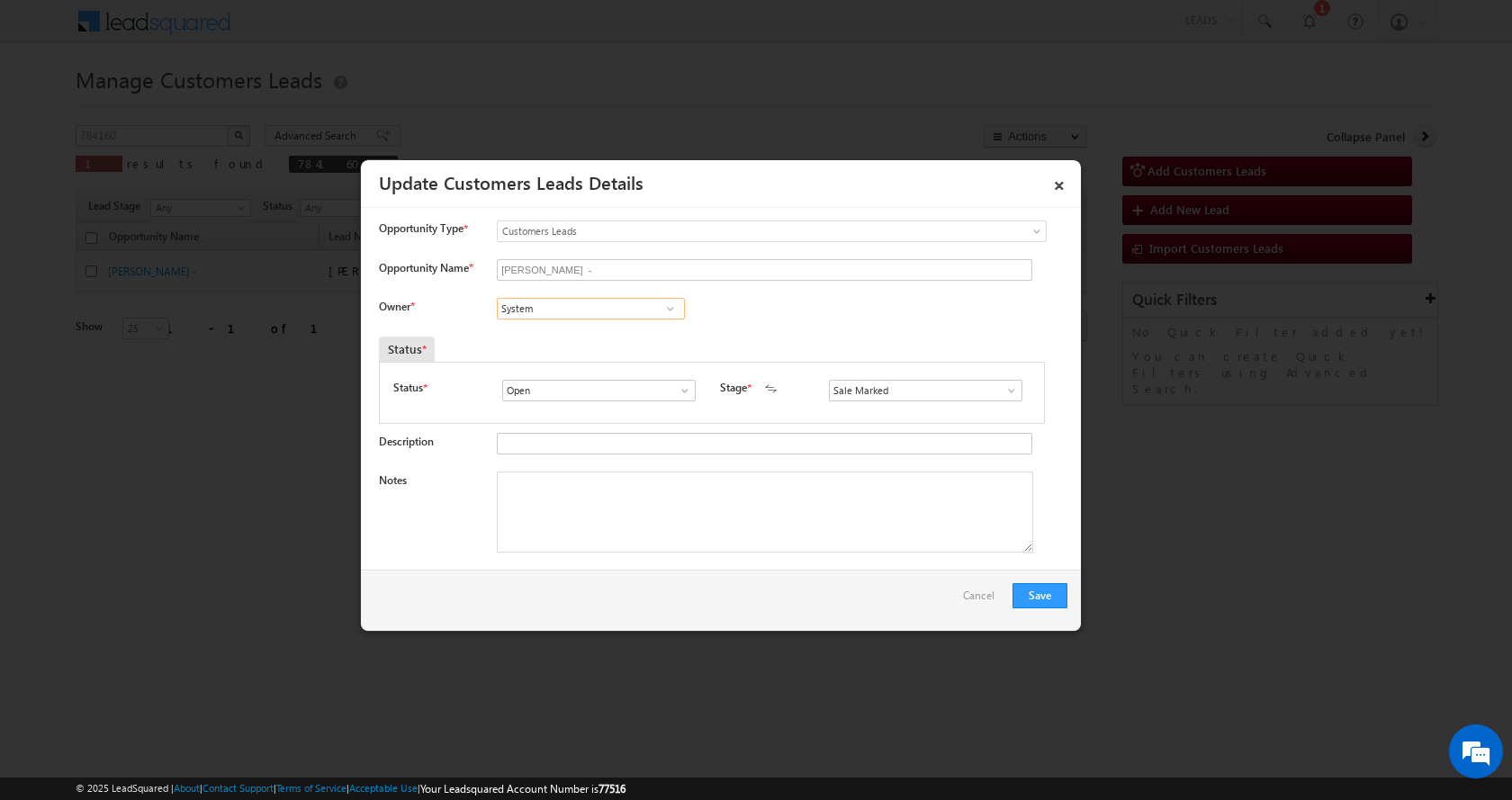
click at [520, 301] on input "System" at bounding box center [590, 309] width 188 height 22
paste input "aiyyad Rustam Ali"
click at [593, 343] on span "saiyyad.ali@sgrlimited.in" at bounding box center [585, 343] width 162 height 14
type input "Saiyyad [PERSON_NAME]"
click at [586, 499] on textarea "Notes" at bounding box center [764, 512] width 536 height 81
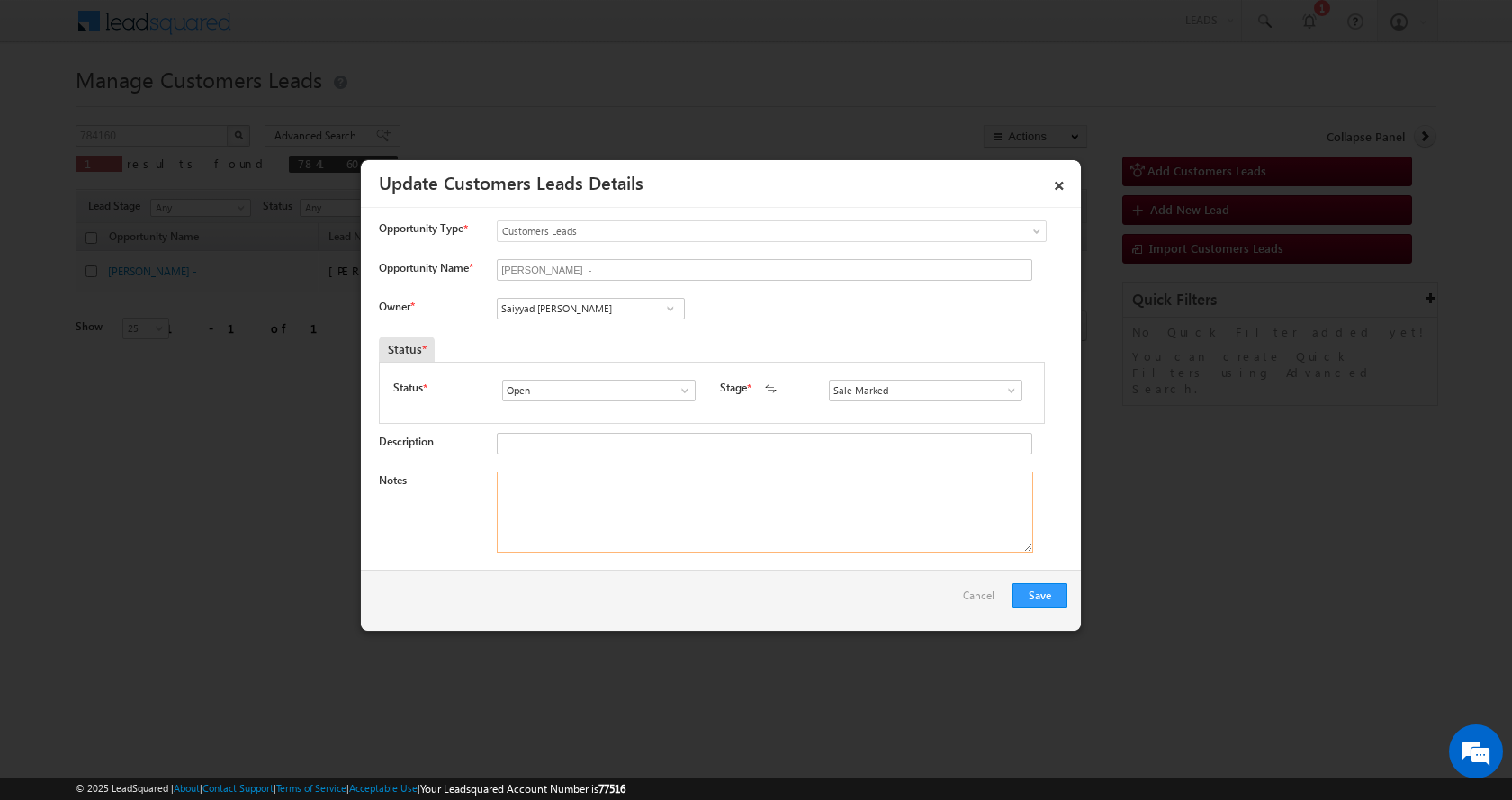
paste textarea "Rohit Rathor-8349909470-HOME CONSTRUCTION-LOAN-20L-PV-50 L-AGE-24-REG-BUSINESS-…"
type textarea "Rohit Rathor-8349909470-HOME CONSTRUCTION-LOAN-20L-PV-50 L-AGE-24-REG-BUSINESS-…"
click at [1043, 597] on button "Save" at bounding box center [1040, 596] width 55 height 26
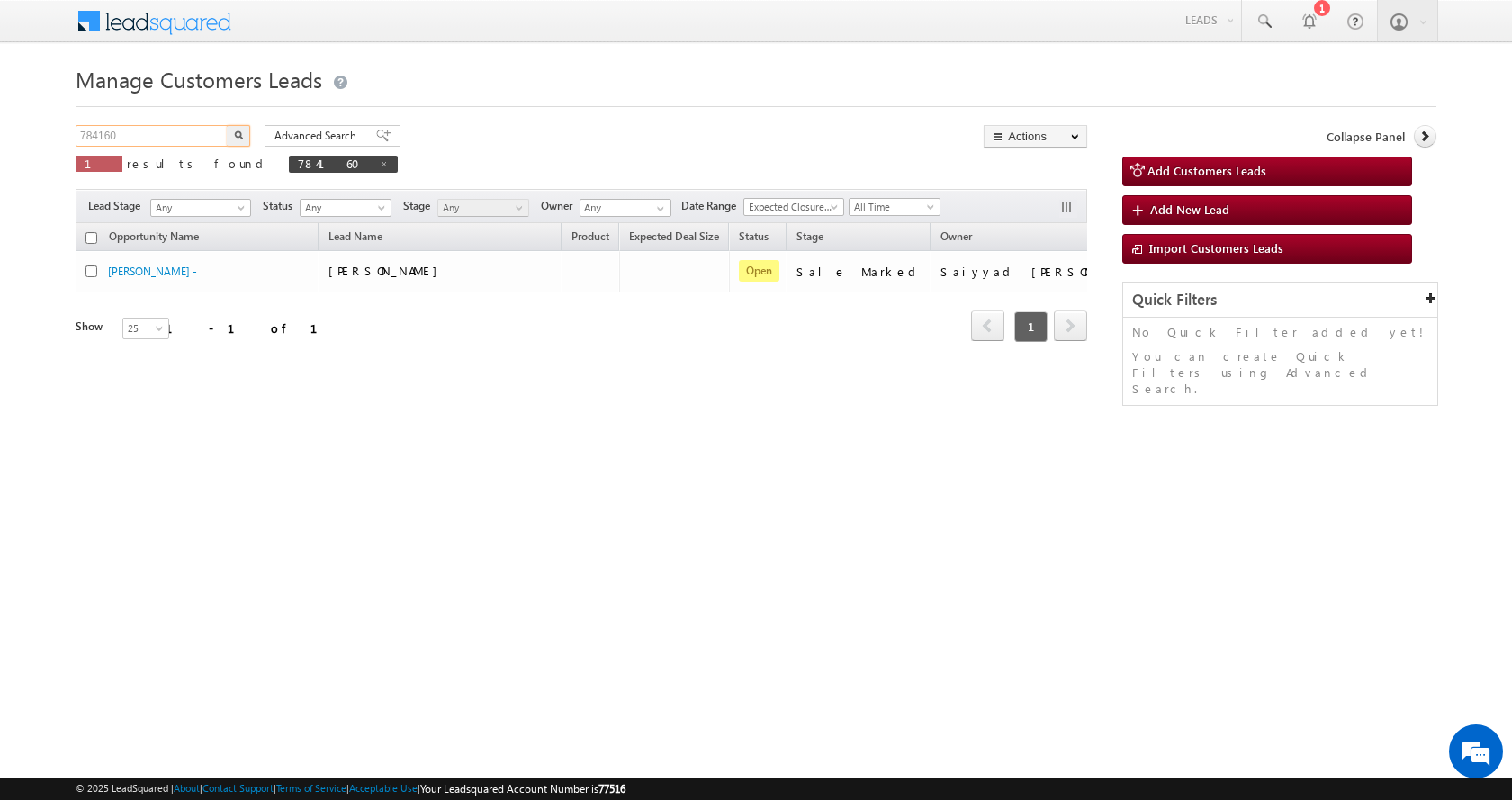
drag, startPoint x: 125, startPoint y: 135, endPoint x: 20, endPoint y: 149, distance: 105.9
click at [20, 149] on body "Menu [PERSON_NAME] sitar a11@k serve .co.i" at bounding box center [756, 255] width 1512 height 510
paste input "333"
type input "784333"
click at [227, 126] on button "button" at bounding box center [239, 137] width 24 height 22
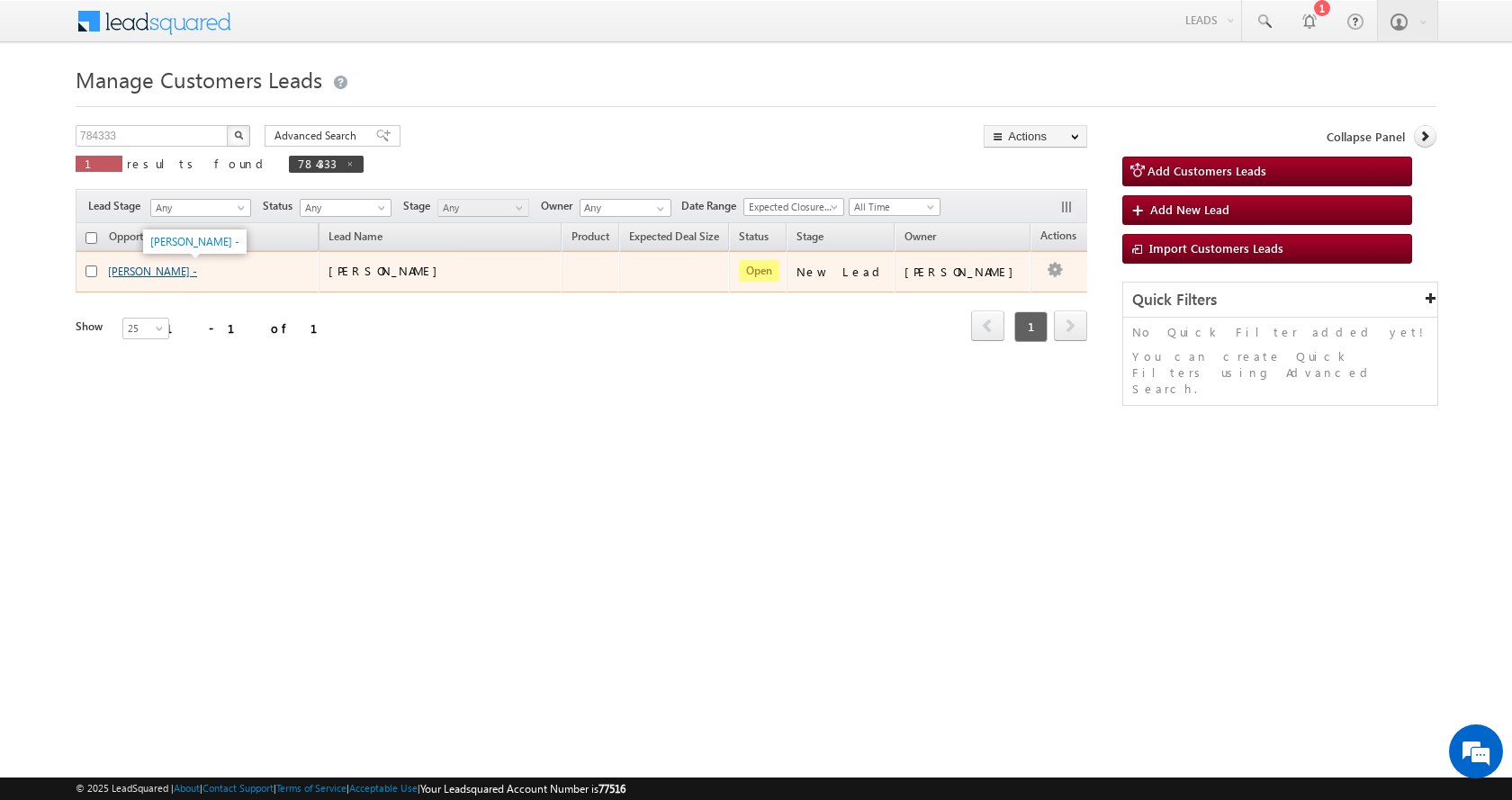
click at [180, 272] on link "[PERSON_NAME] -" at bounding box center [152, 271] width 89 height 14
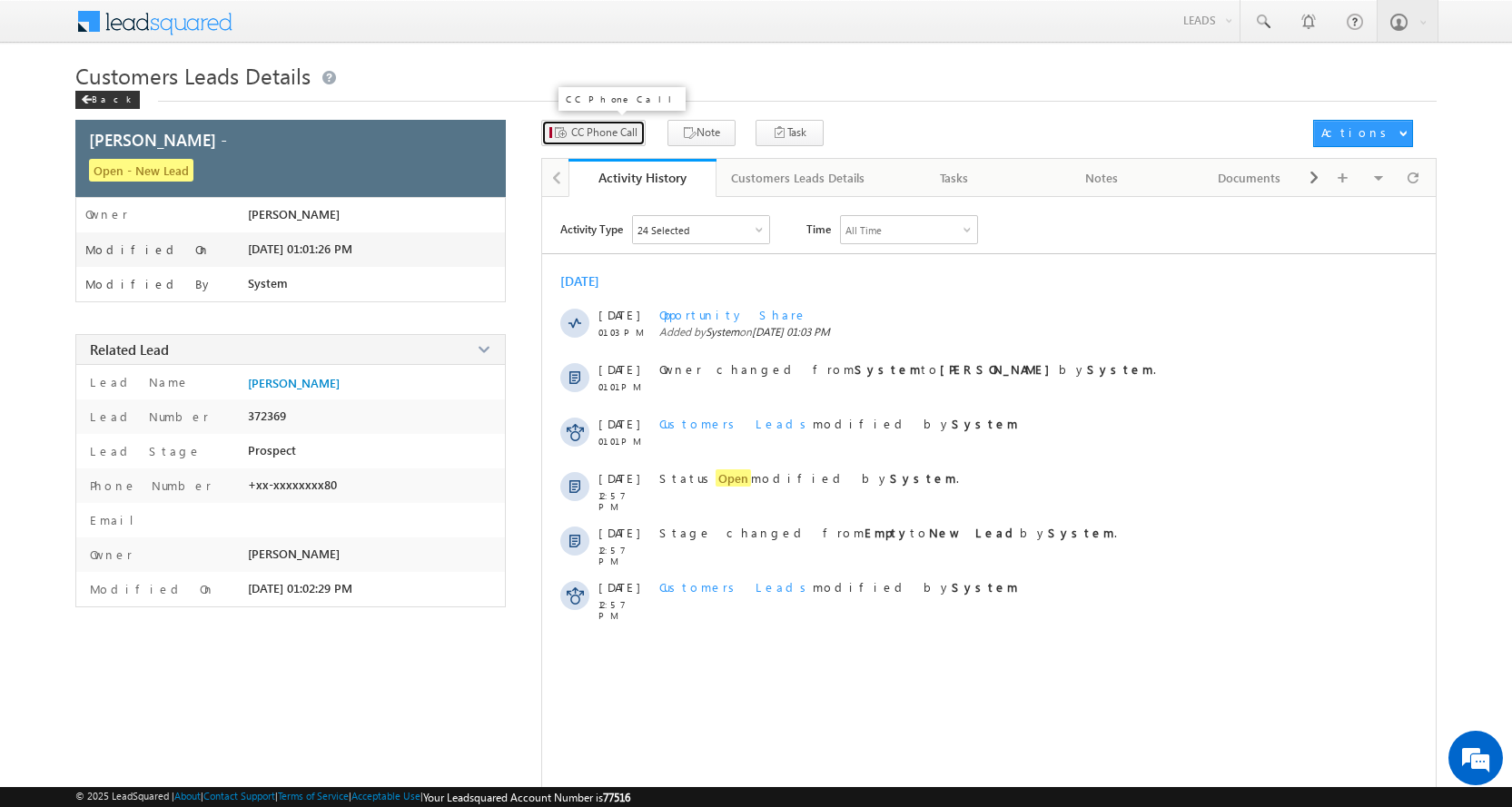
click at [615, 132] on span "CC Phone Call" at bounding box center [605, 133] width 67 height 17
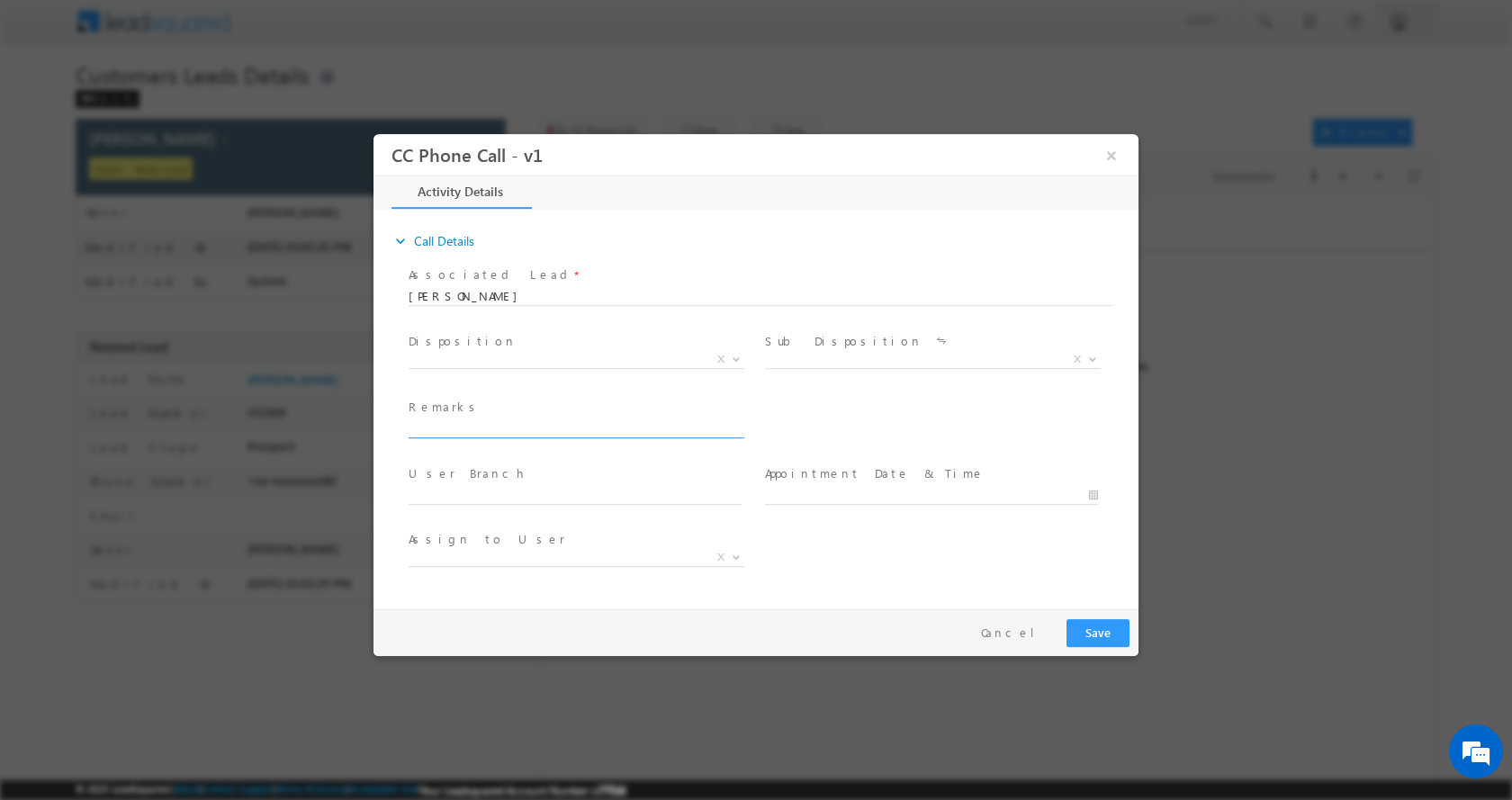
click at [486, 431] on input "text" at bounding box center [575, 429] width 333 height 18
type input "Nityanand Barman-9520107080-HOME CONSTRUCTION-LOAN-5 L-PV-18 L-REG-AGE-27-JOB-1…"
select select "[PERSON_NAME][EMAIL_ADDRESS][DOMAIN_NAME]"
type input "Nityanand Barman-9520107080-HOME CONSTRUCTION-LOAN-5 L-PV-18 L-REG-AGE-27-JOB-1…"
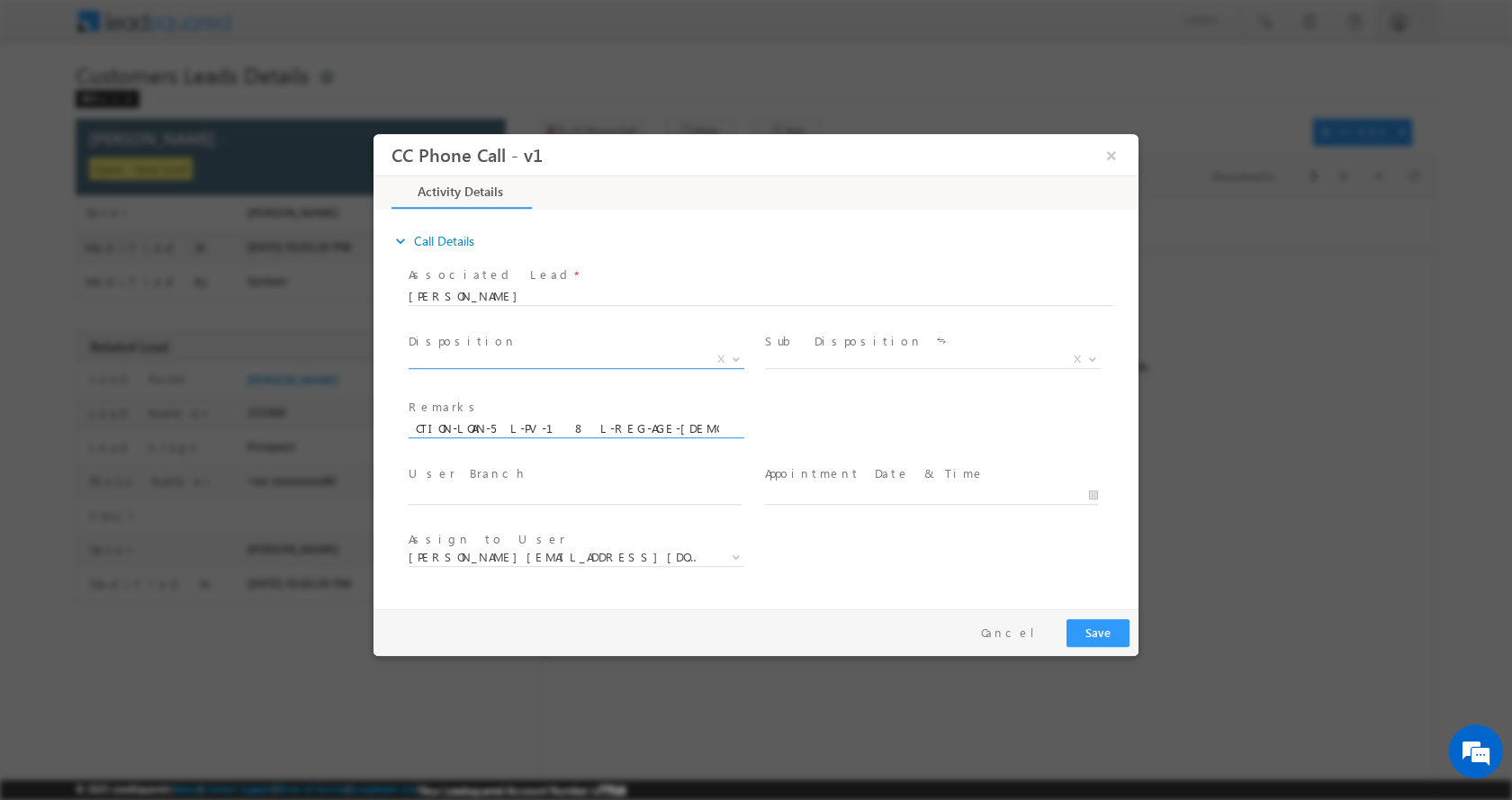
click at [731, 361] on span at bounding box center [735, 358] width 18 height 24
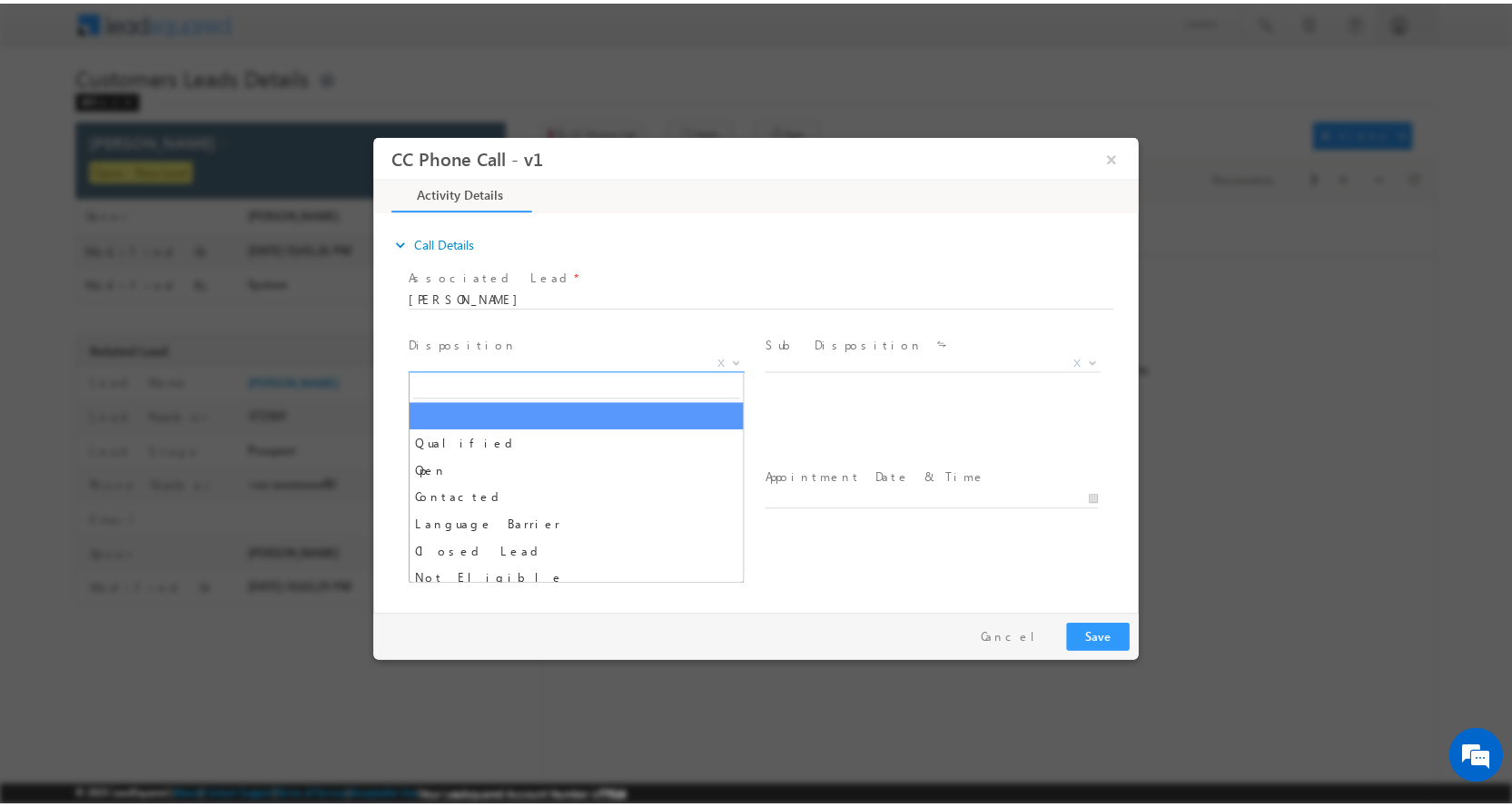
scroll to position [0, 0]
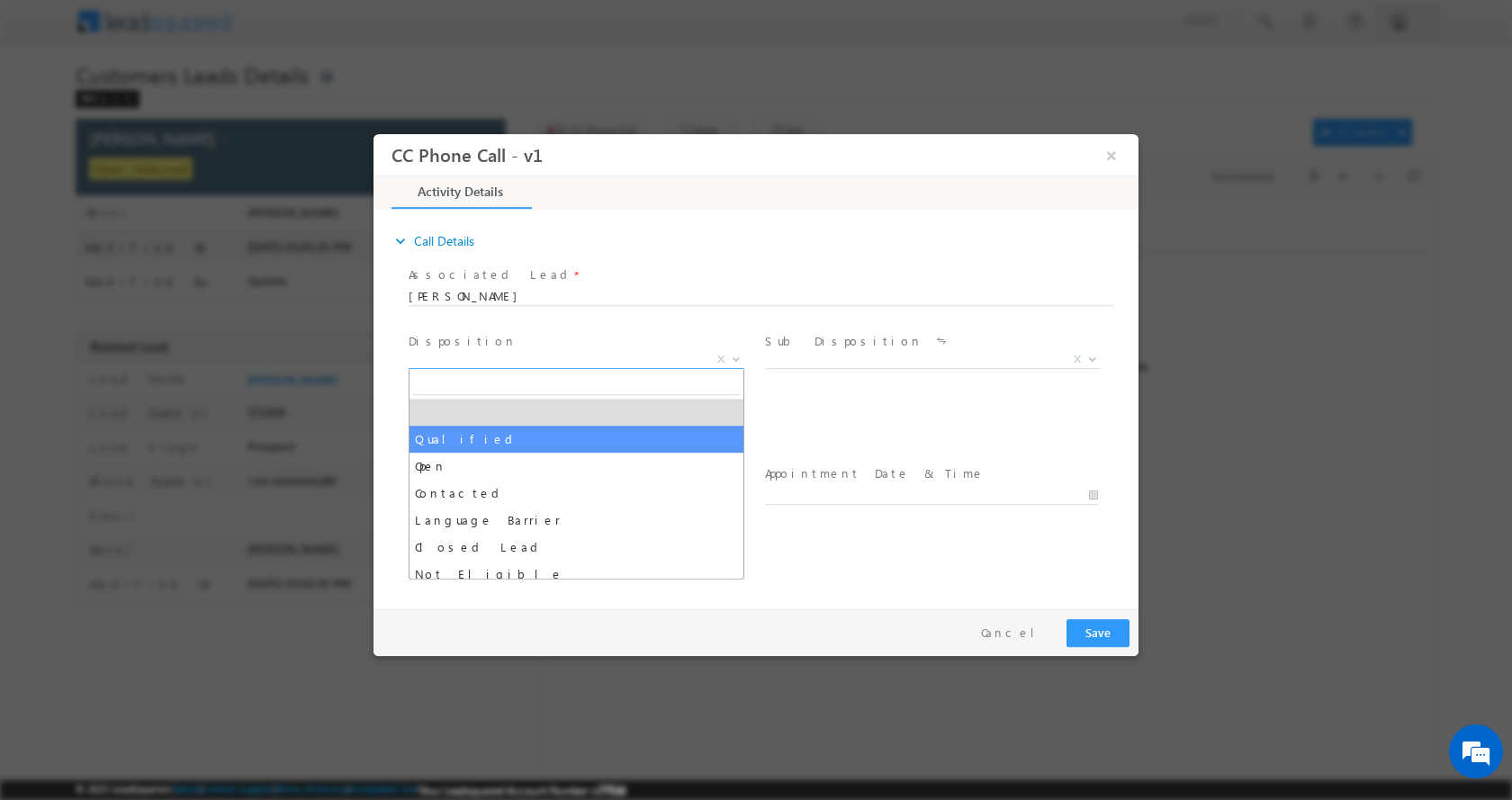
select select "Qualified"
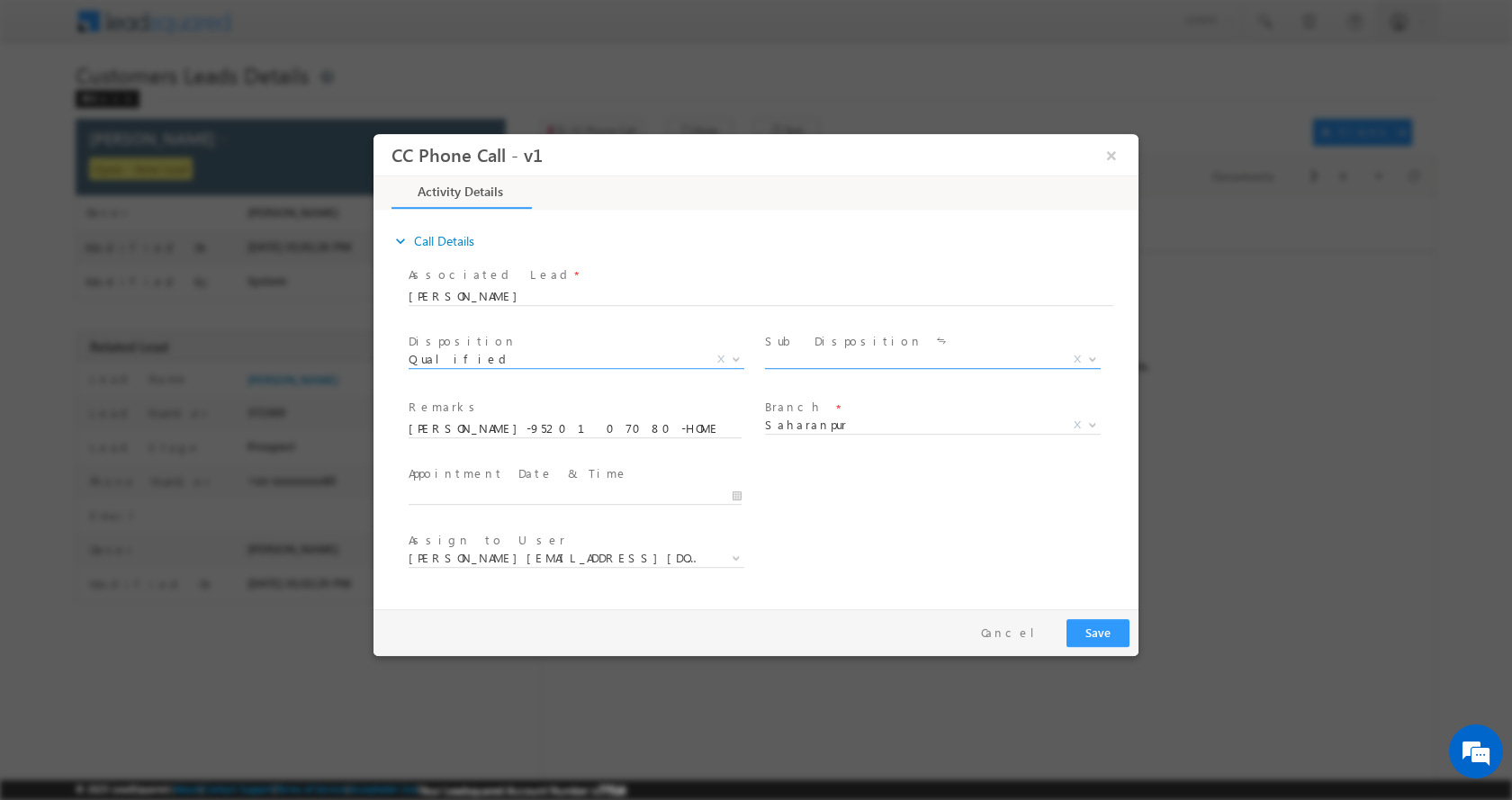
click at [1096, 358] on b at bounding box center [1093, 357] width 11 height 6
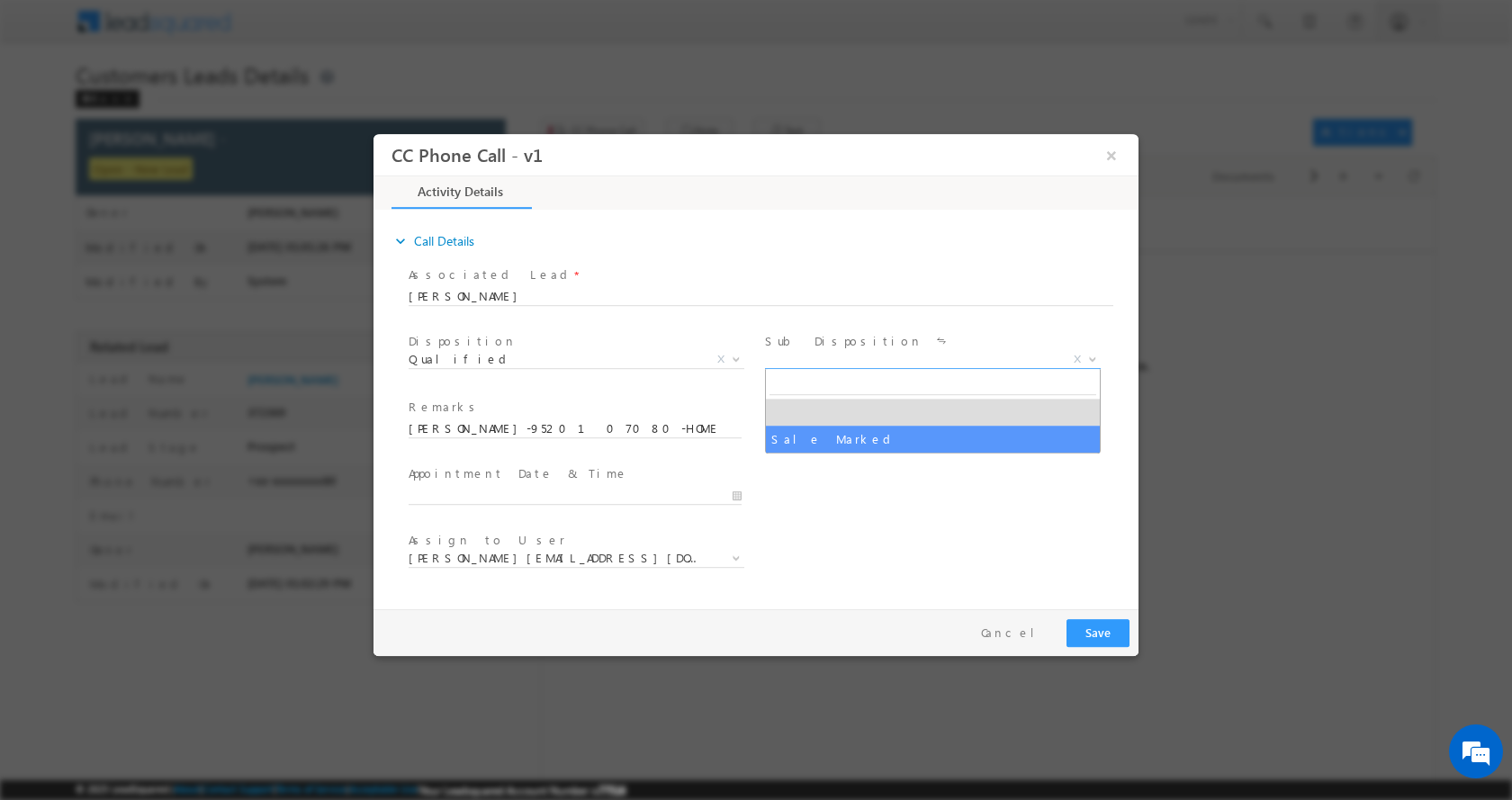
select select "Sale Marked"
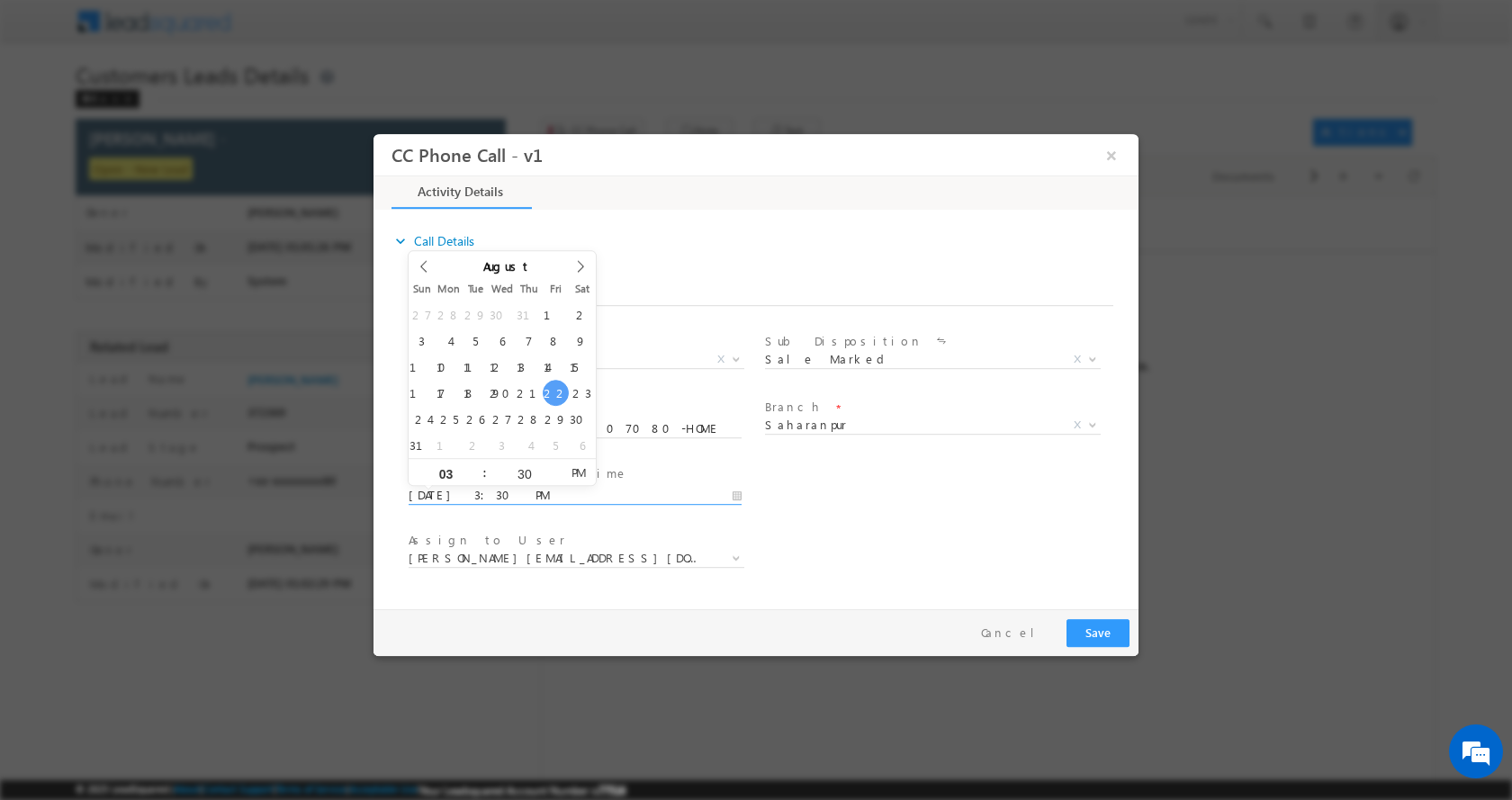
click at [732, 495] on input "08/22/2025 3:30 PM" at bounding box center [575, 495] width 333 height 18
type input "08/23/2025 2:30 PM"
type input "02"
click at [478, 479] on span at bounding box center [477, 478] width 13 height 14
type input "08/23/2025 1:30 PM"
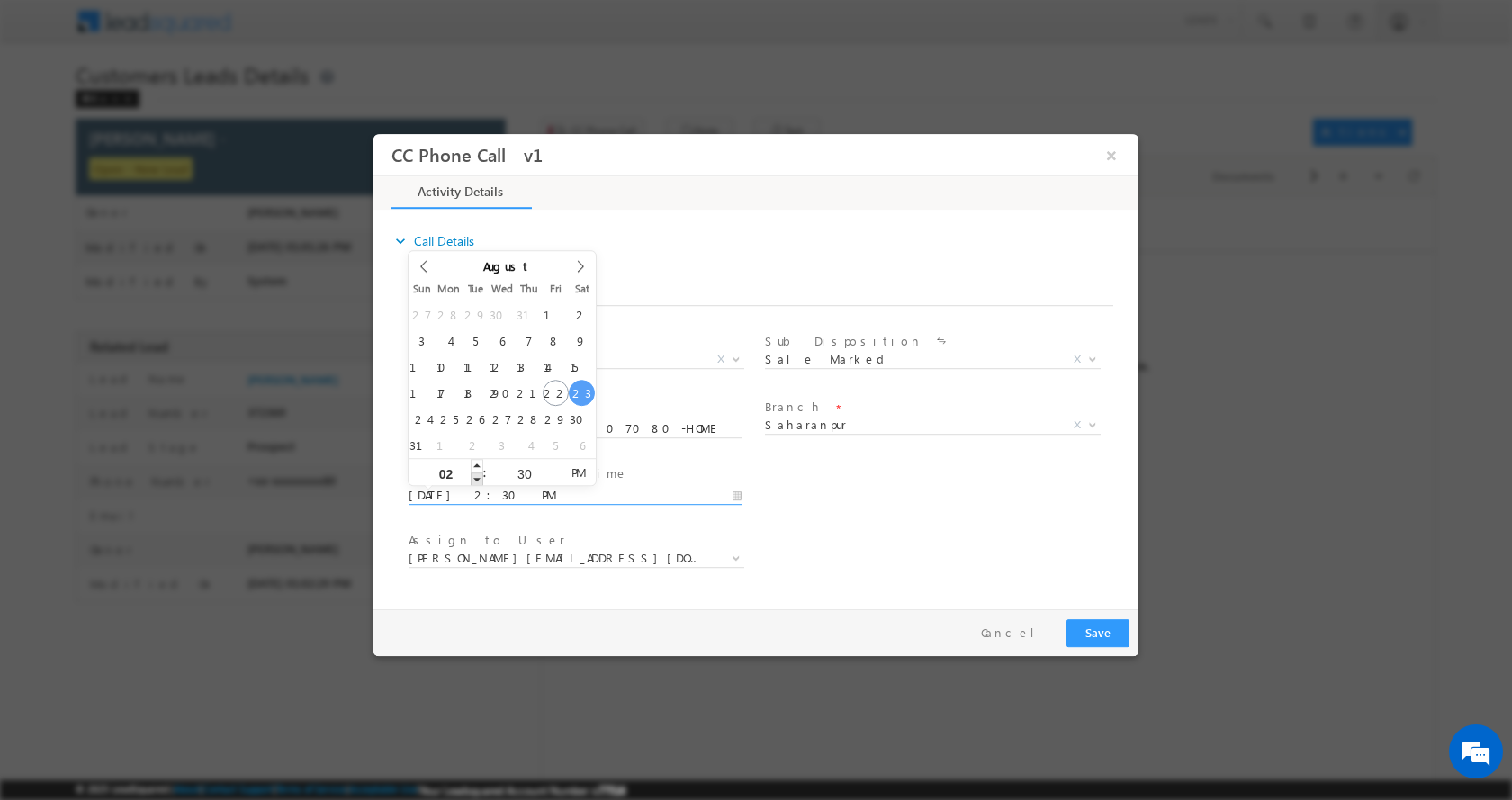
type input "01"
click at [478, 479] on span at bounding box center [477, 478] width 13 height 14
type input "08/23/2025 12:30 PM"
type input "12"
click at [478, 479] on span at bounding box center [477, 478] width 13 height 14
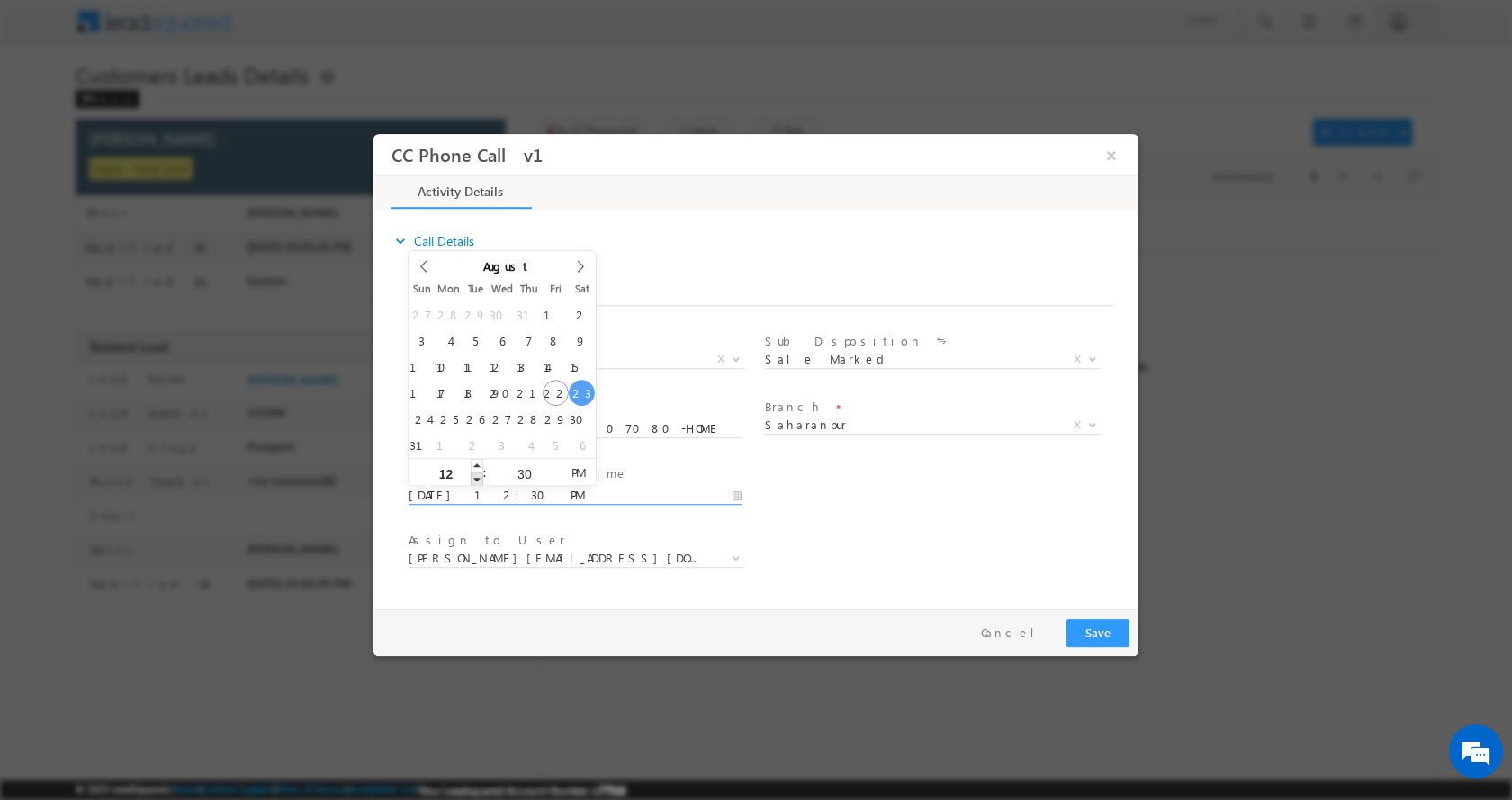
type input "08/23/2025 11:30 AM"
type input "11"
click at [478, 479] on span at bounding box center [477, 478] width 13 height 14
type input "08/23/2025 12:30 PM"
type input "12"
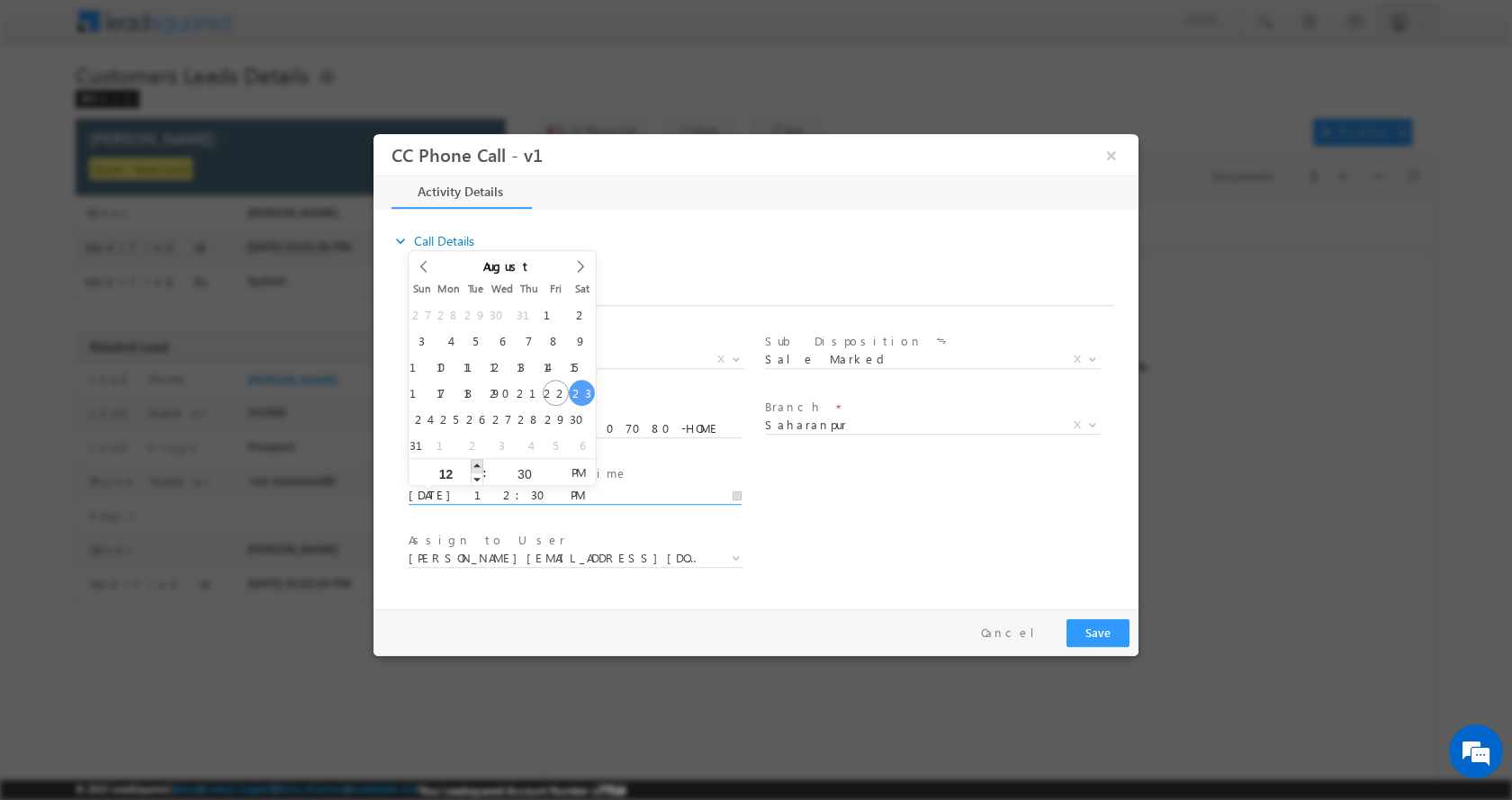
click at [478, 458] on span at bounding box center [477, 465] width 13 height 14
type input "08/23/2025 12:29 PM"
type input "29"
click at [552, 479] on span at bounding box center [555, 478] width 13 height 14
type input "08/23/2025 12:28 PM"
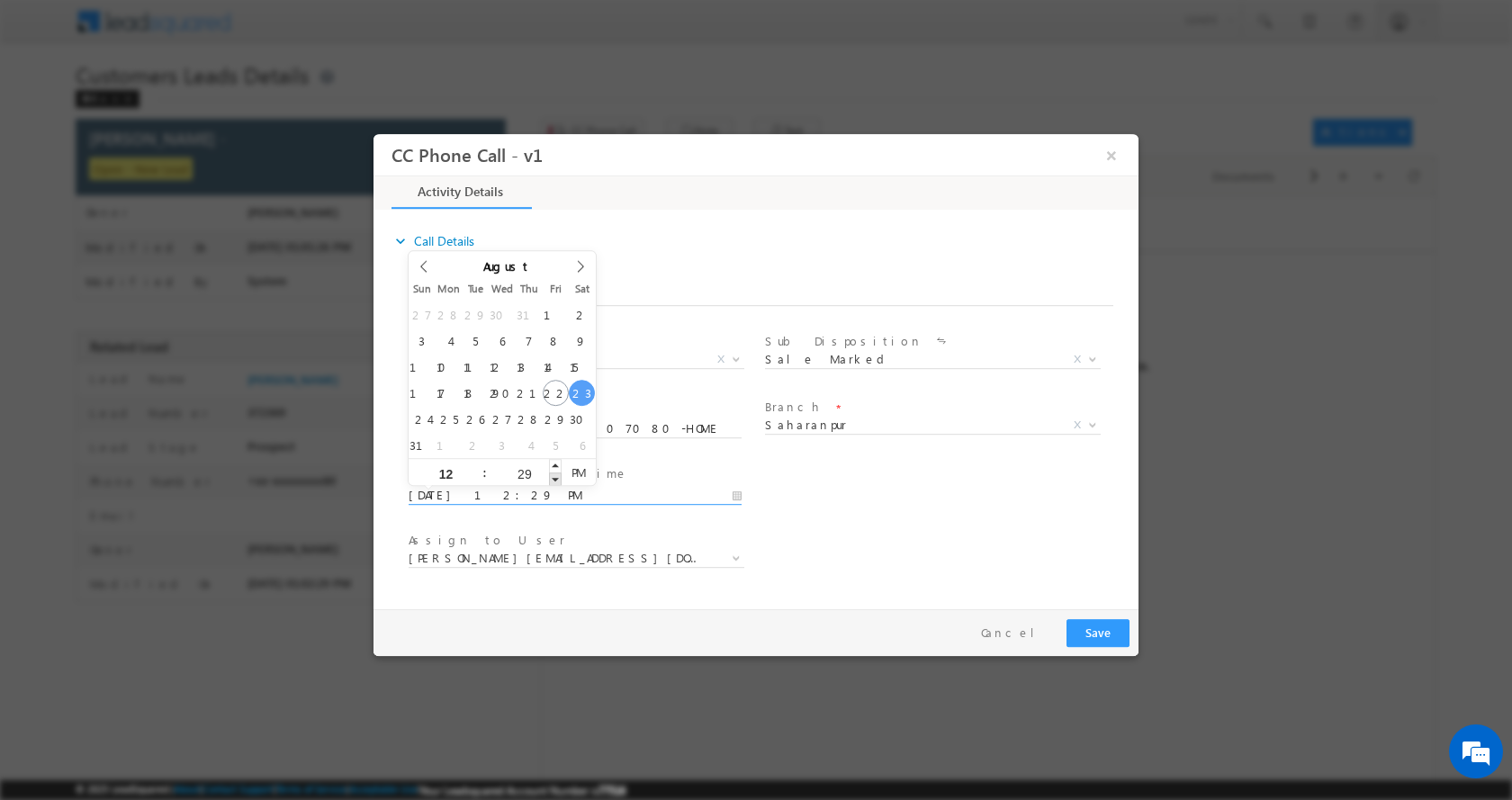
type input "28"
click at [552, 479] on span at bounding box center [555, 478] width 13 height 14
type input "08/23/2025 12:27 PM"
type input "27"
click at [552, 479] on span at bounding box center [555, 478] width 13 height 14
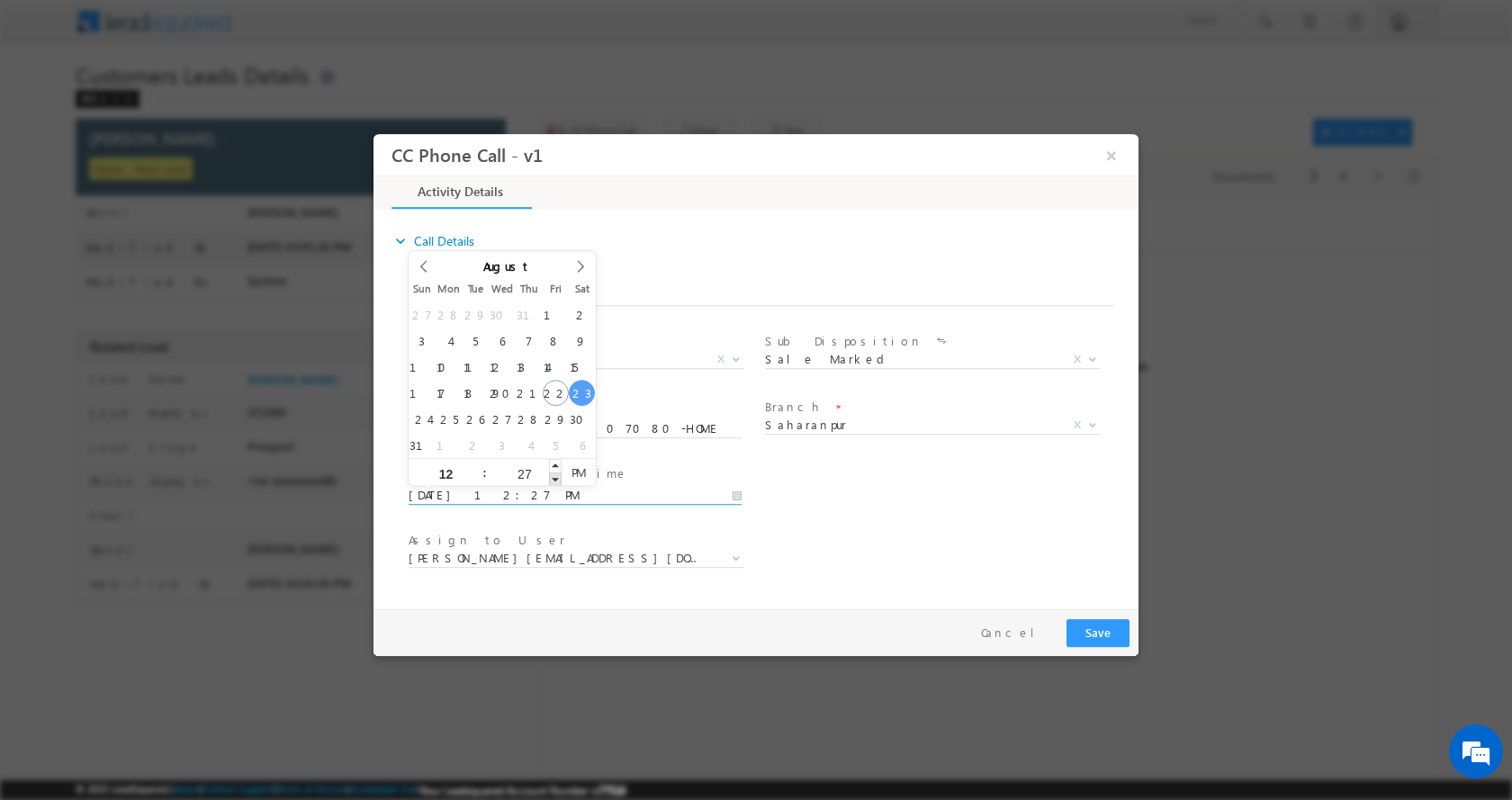
type input "08/23/2025 12:26 PM"
type input "26"
click at [552, 479] on span at bounding box center [555, 478] width 13 height 14
type input "08/23/2025 12:25 PM"
type input "25"
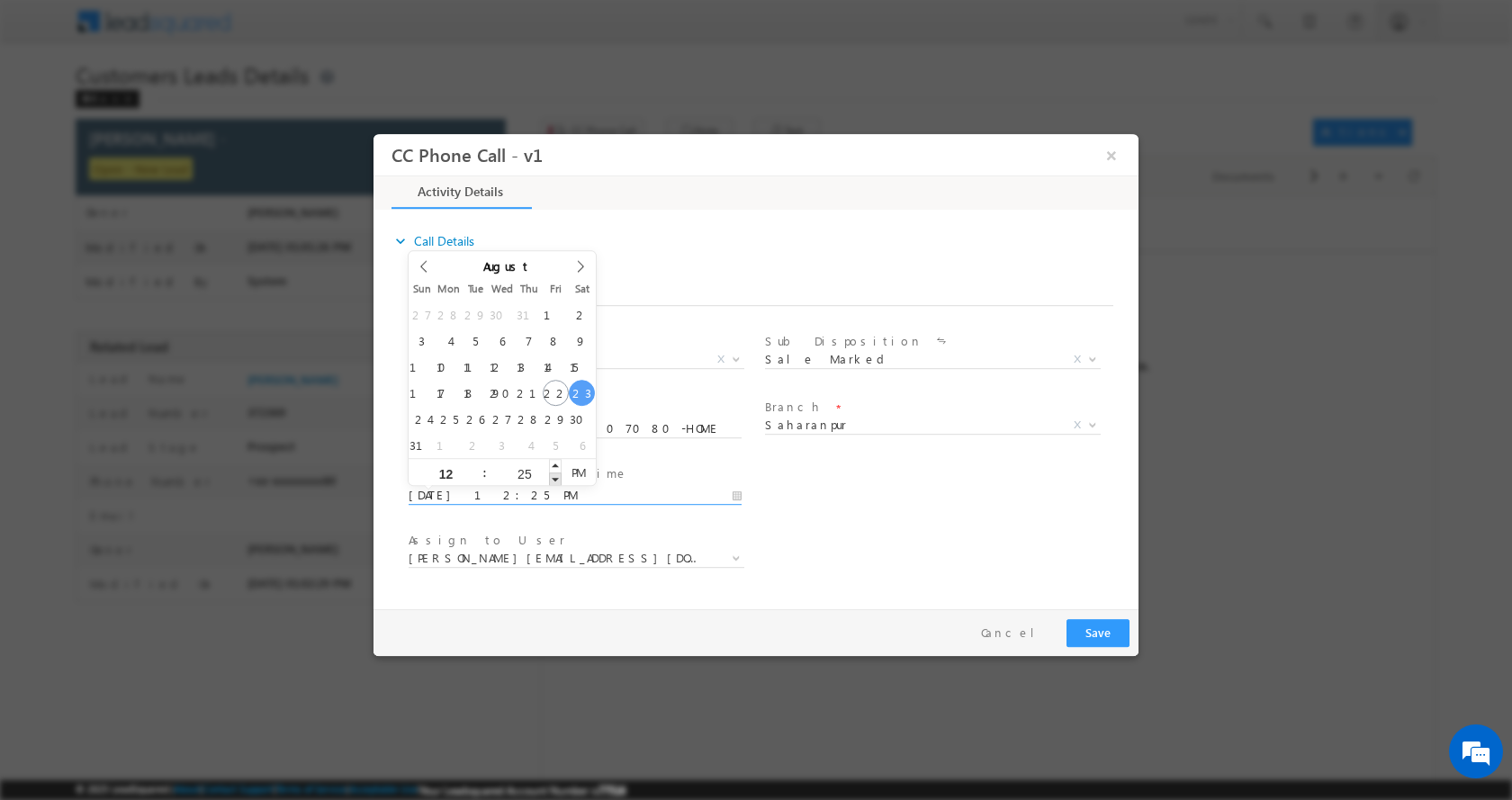
click at [552, 479] on span at bounding box center [555, 478] width 13 height 14
type input "08/23/2025 12:24 PM"
type input "24"
click at [552, 479] on span at bounding box center [555, 478] width 13 height 14
type input "08/23/2025 12:23 PM"
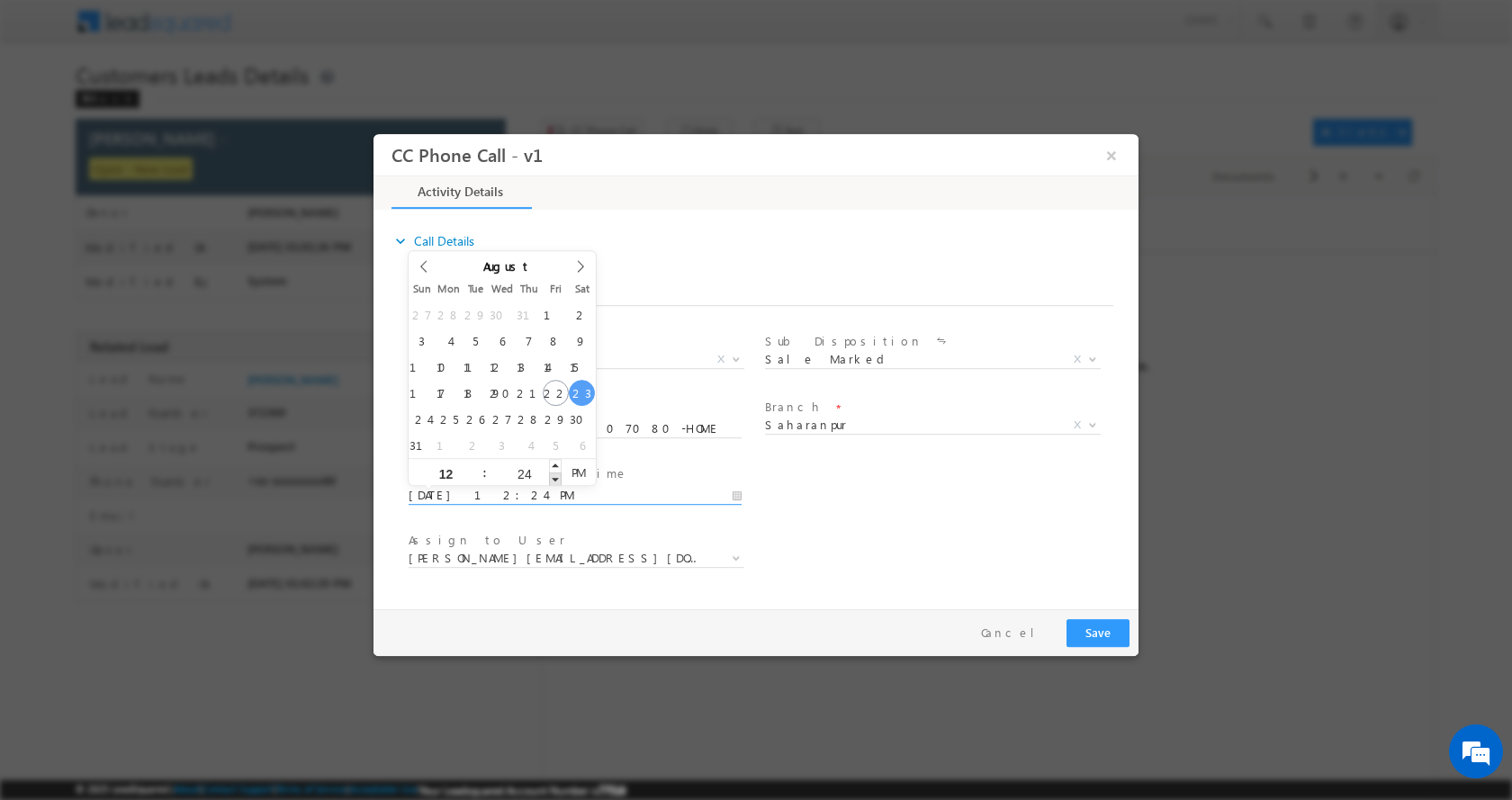
type input "23"
click at [552, 479] on span at bounding box center [555, 478] width 13 height 14
type input "08/23/2025 12:22 PM"
type input "22"
click at [552, 479] on span at bounding box center [555, 478] width 13 height 14
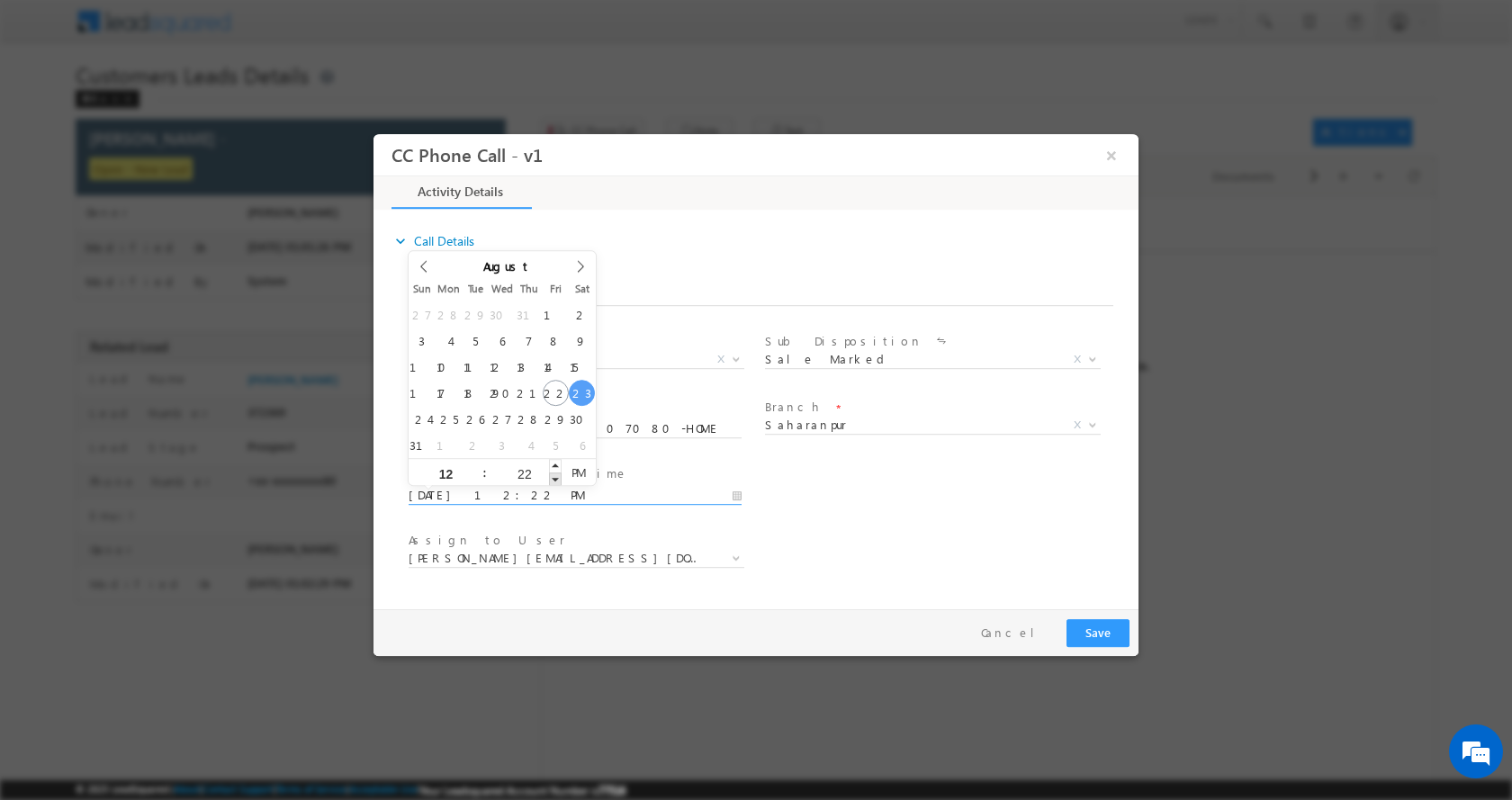
type input "08/23/2025 12:21 PM"
type input "21"
click at [552, 479] on span at bounding box center [555, 478] width 13 height 14
type input "08/23/2025 12:20 PM"
type input "20"
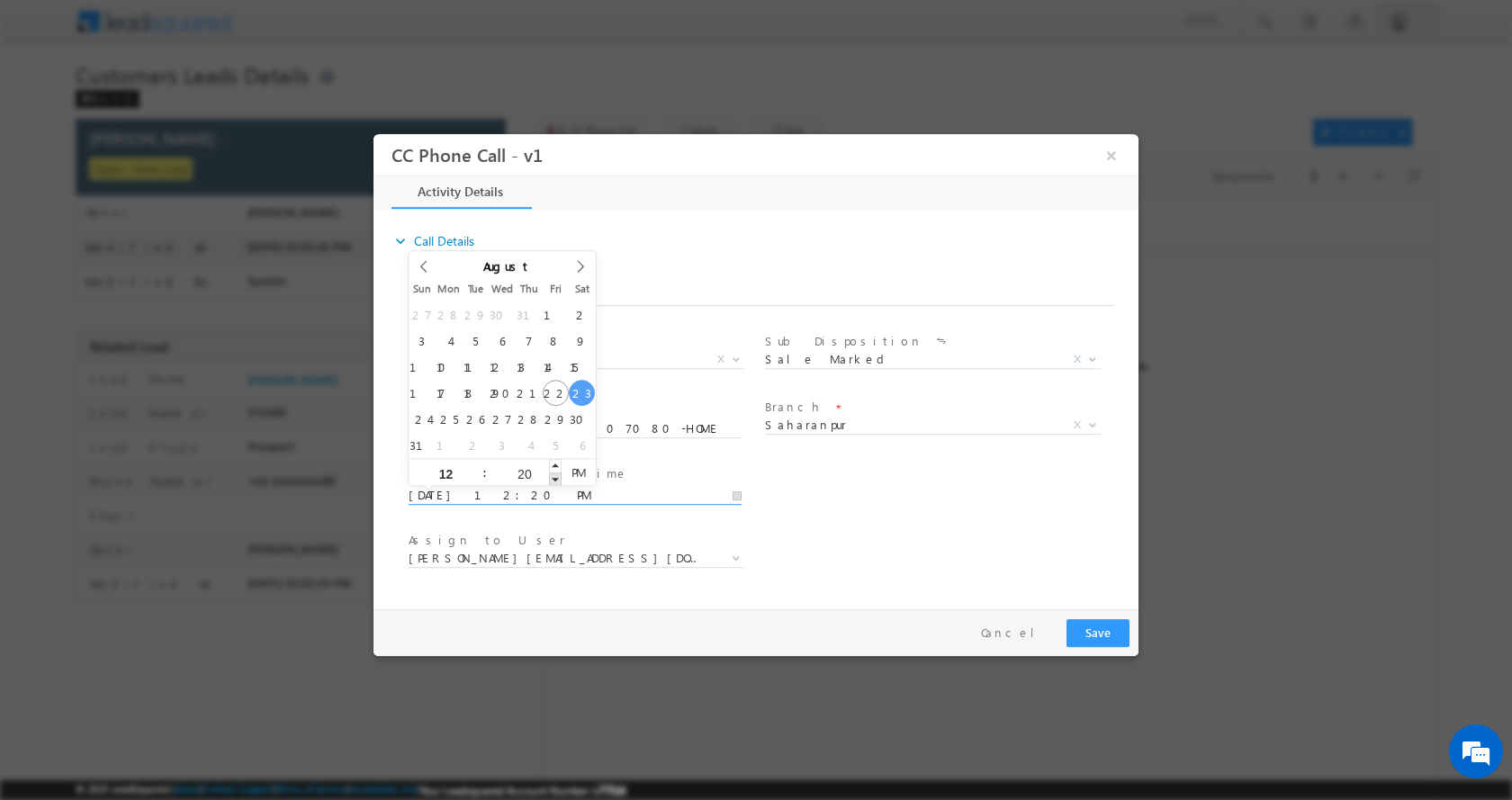
click at [552, 479] on span at bounding box center [555, 478] width 13 height 14
type input "08/23/2025 12:19 PM"
type input "19"
click at [552, 479] on span at bounding box center [555, 478] width 13 height 14
type input "08/23/2025 12:18 PM"
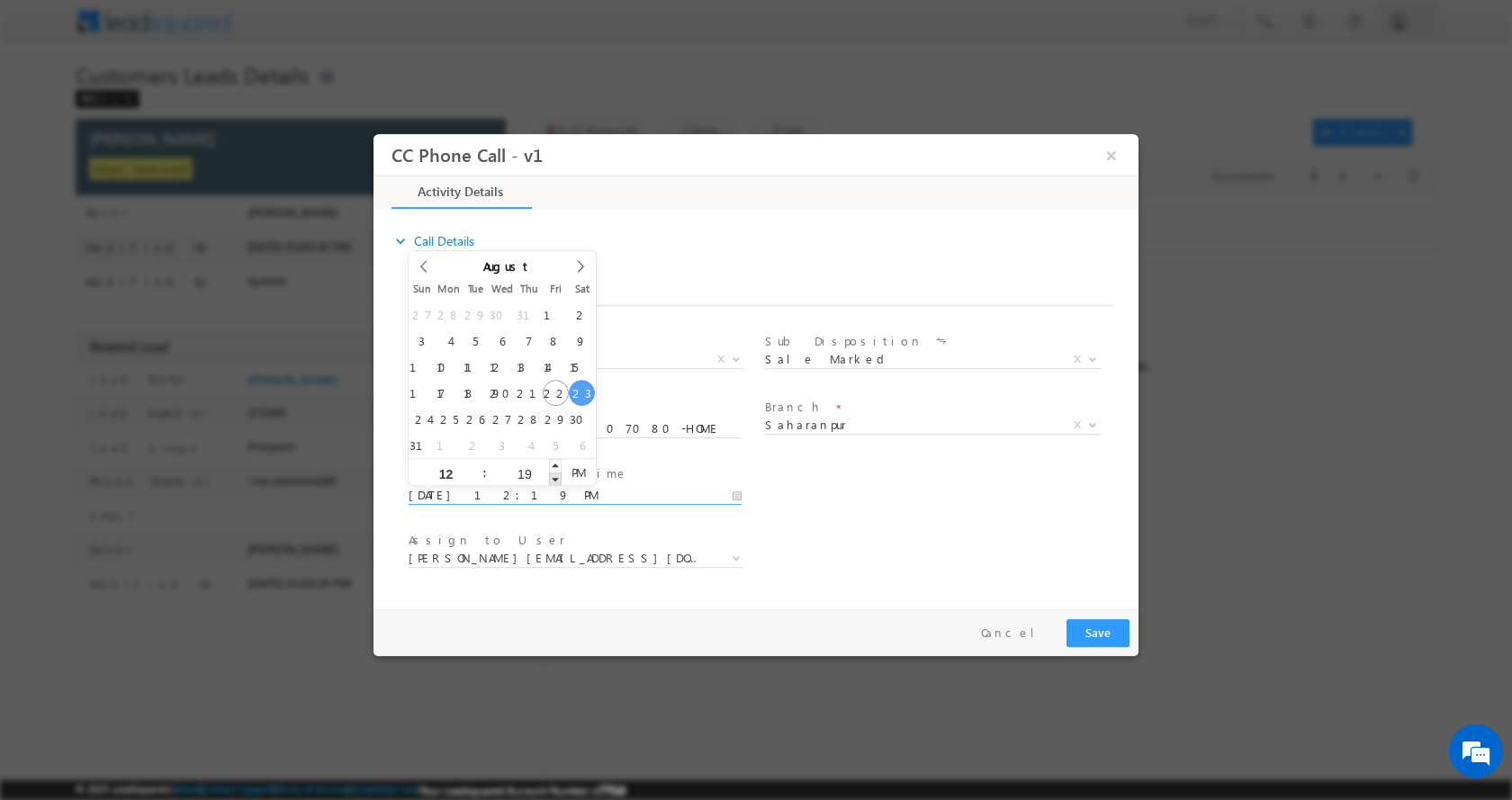
type input "18"
click at [552, 479] on span at bounding box center [555, 478] width 13 height 14
type input "08/23/2025 12:17 PM"
type input "17"
click at [551, 483] on span at bounding box center [555, 478] width 13 height 14
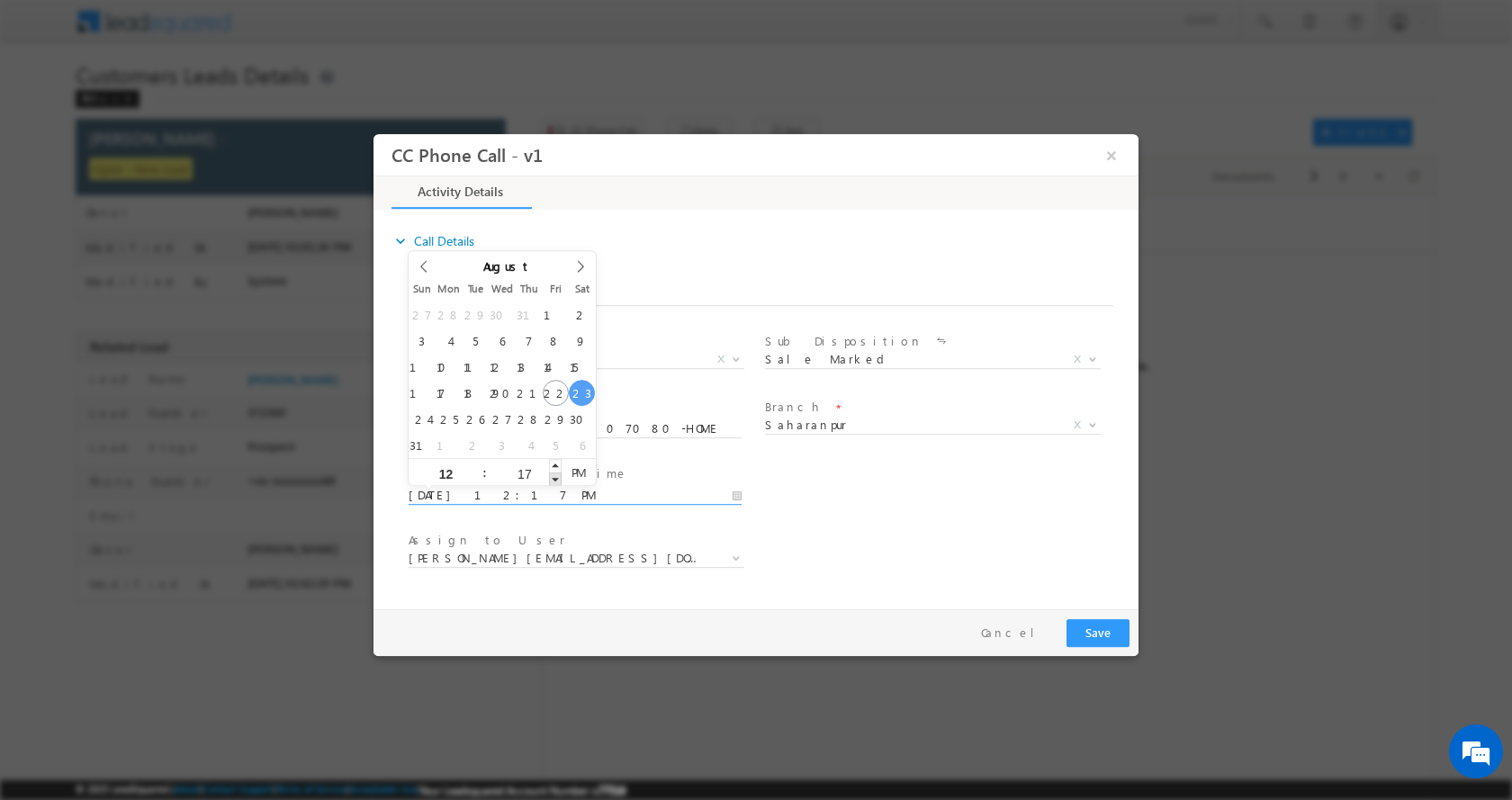
type input "08/23/2025 12:16 PM"
type input "16"
click at [551, 483] on span at bounding box center [555, 478] width 13 height 14
type input "08/23/2025 12:15 PM"
type input "15"
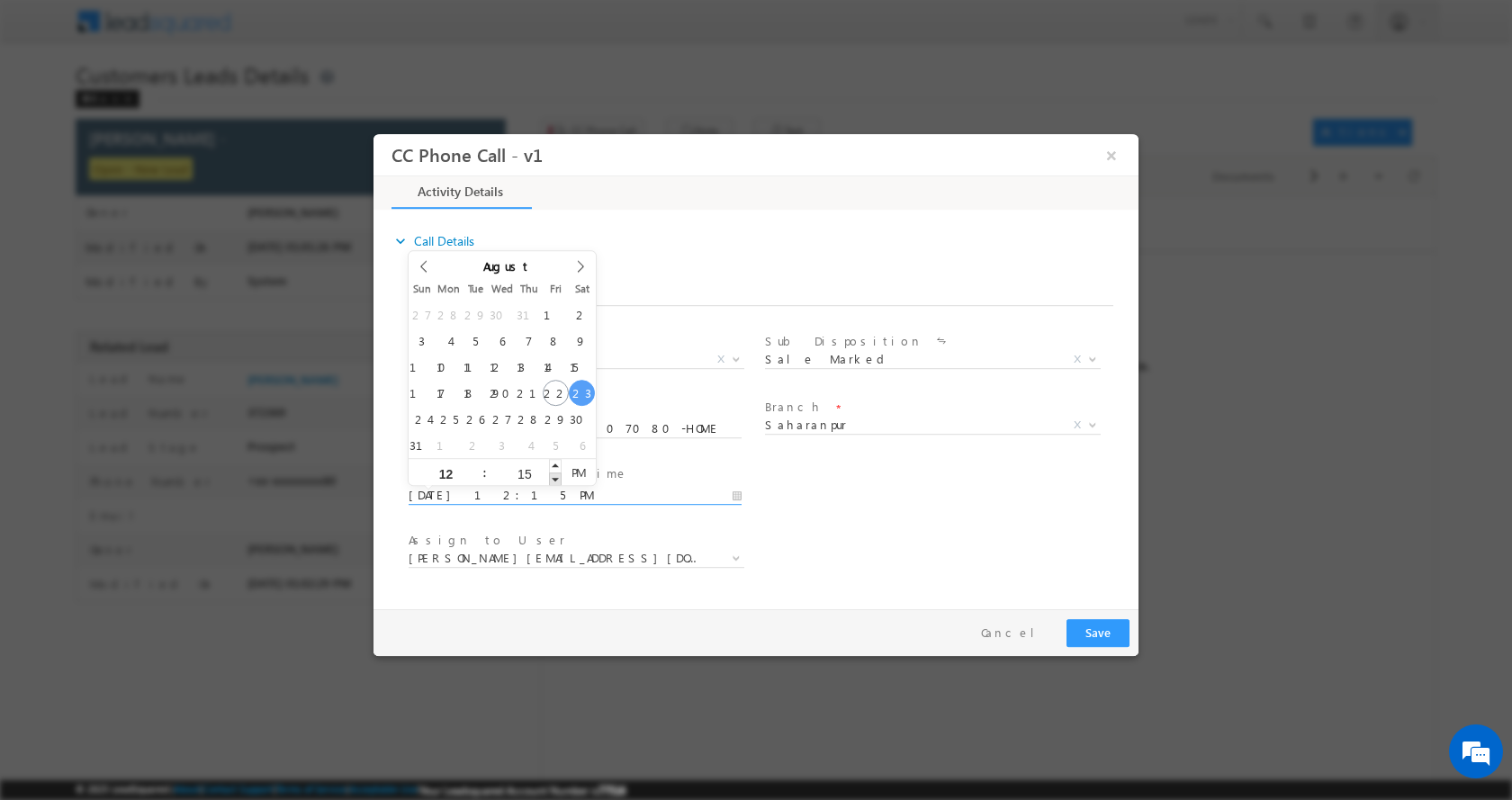
click at [551, 483] on span at bounding box center [555, 478] width 13 height 14
type input "08/23/2025 12:14 PM"
type input "14"
click at [551, 483] on span at bounding box center [555, 478] width 13 height 14
type input "08/23/2025 12:13 PM"
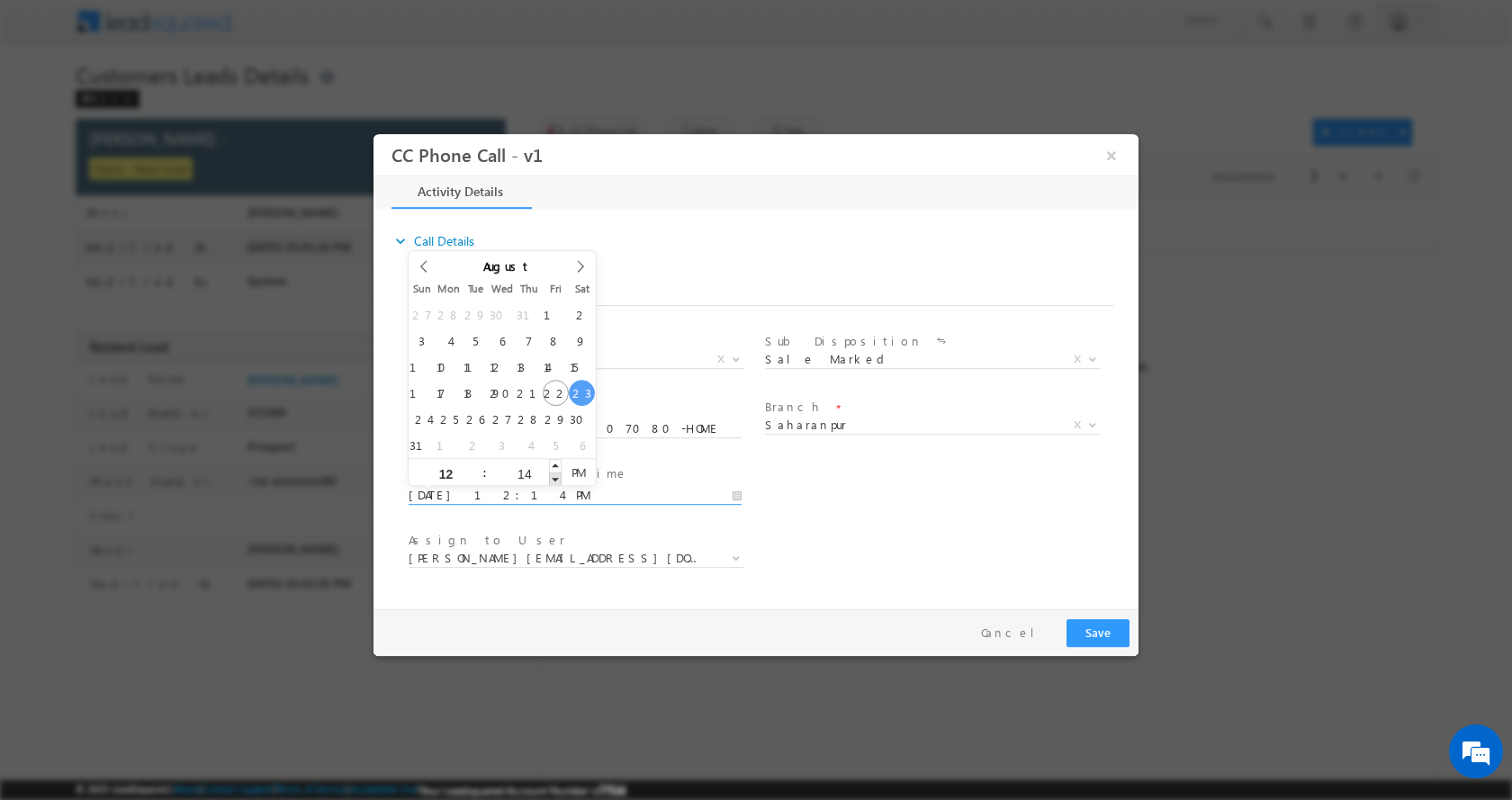
type input "13"
click at [551, 483] on span at bounding box center [555, 478] width 13 height 14
type input "08/23/2025 12:12 PM"
type input "12"
click at [551, 483] on span at bounding box center [555, 478] width 13 height 14
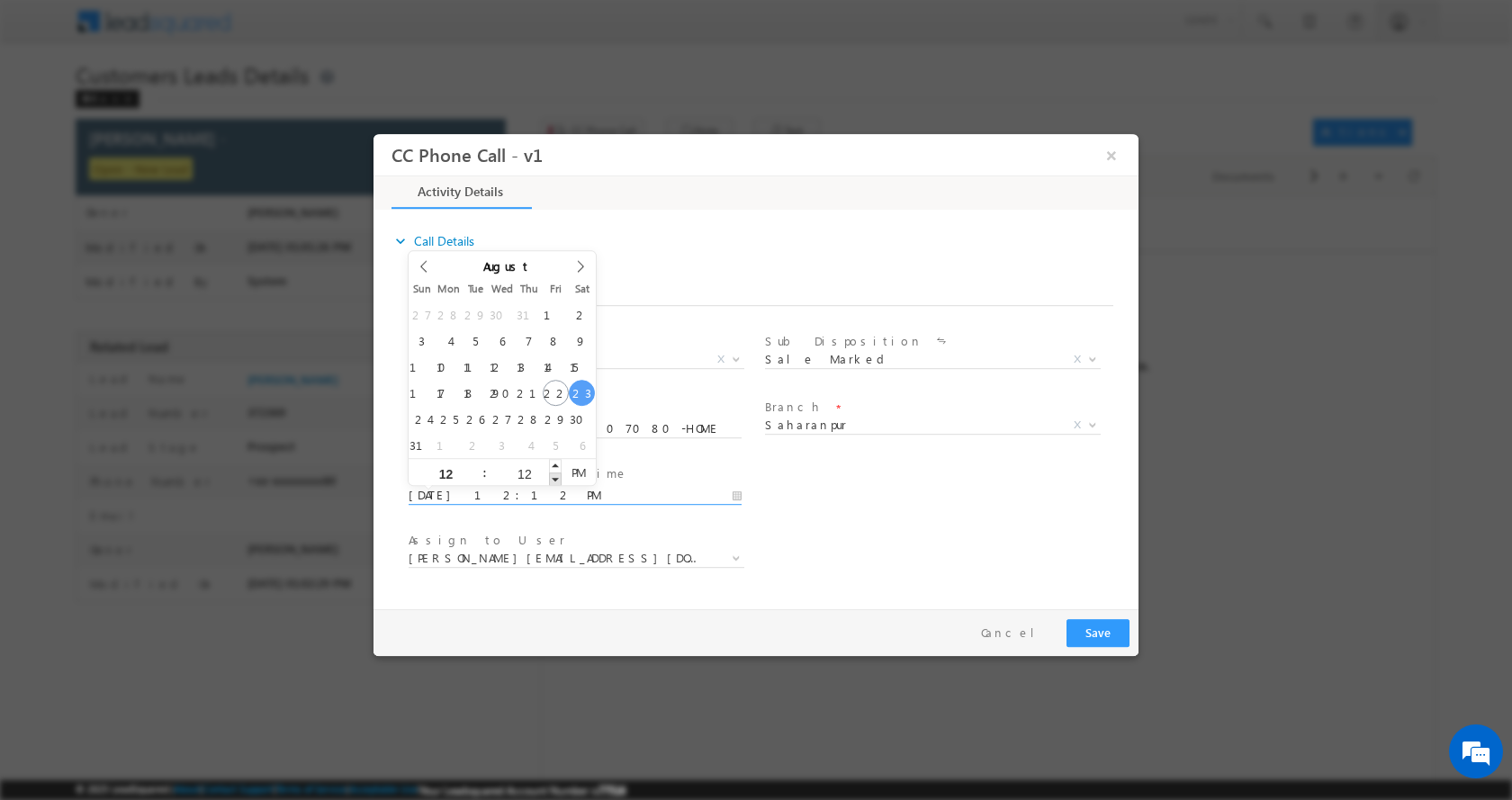
type input "08/23/2025 12:11 PM"
type input "11"
click at [551, 483] on span at bounding box center [555, 478] width 13 height 14
type input "08/23/2025 12:10 PM"
type input "10"
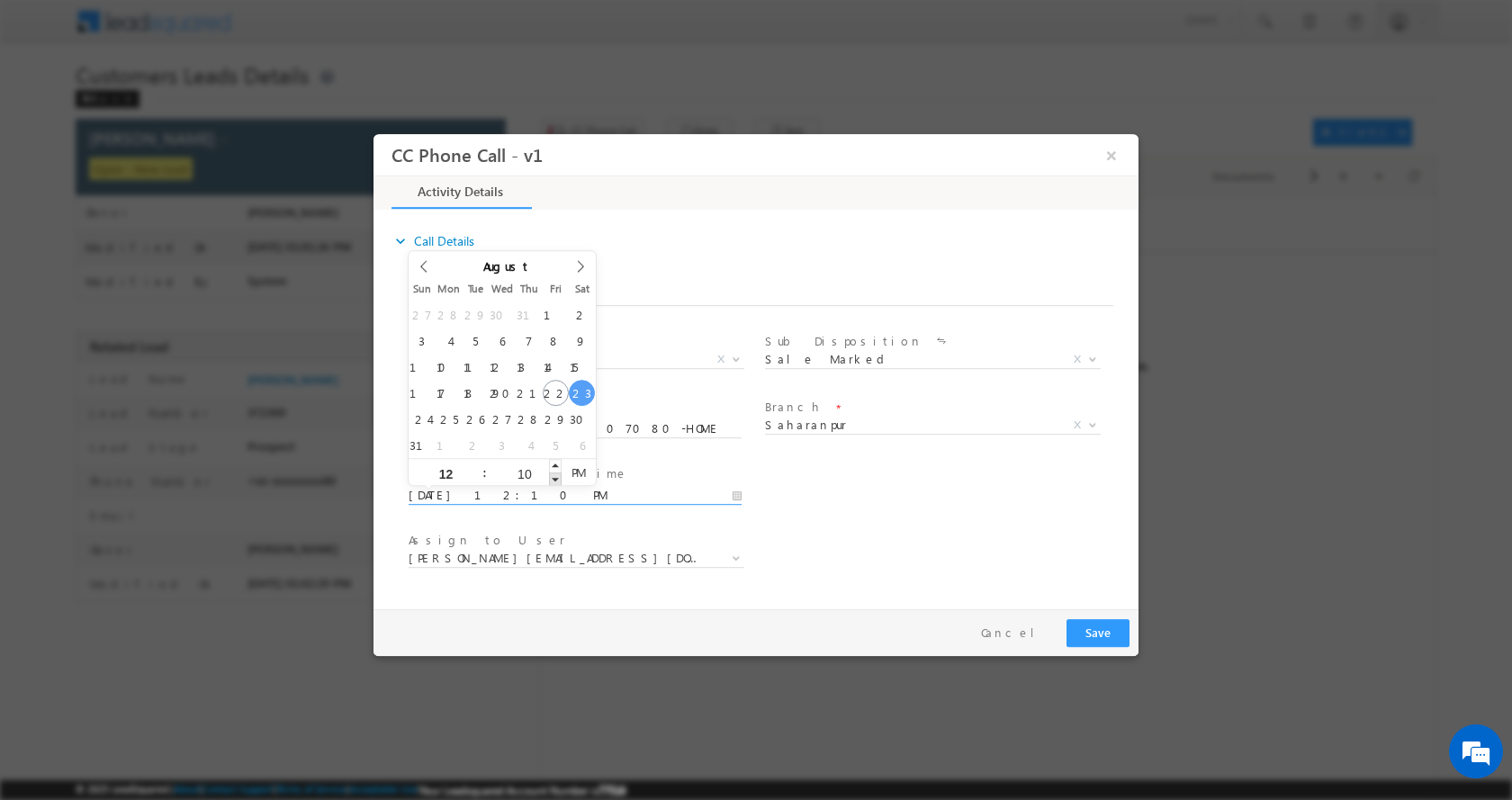
click at [551, 483] on span at bounding box center [555, 478] width 13 height 14
type input "08/23/2025 12:09 PM"
type input "09"
click at [551, 483] on span at bounding box center [555, 478] width 13 height 14
type input "08/23/2025 12:08 PM"
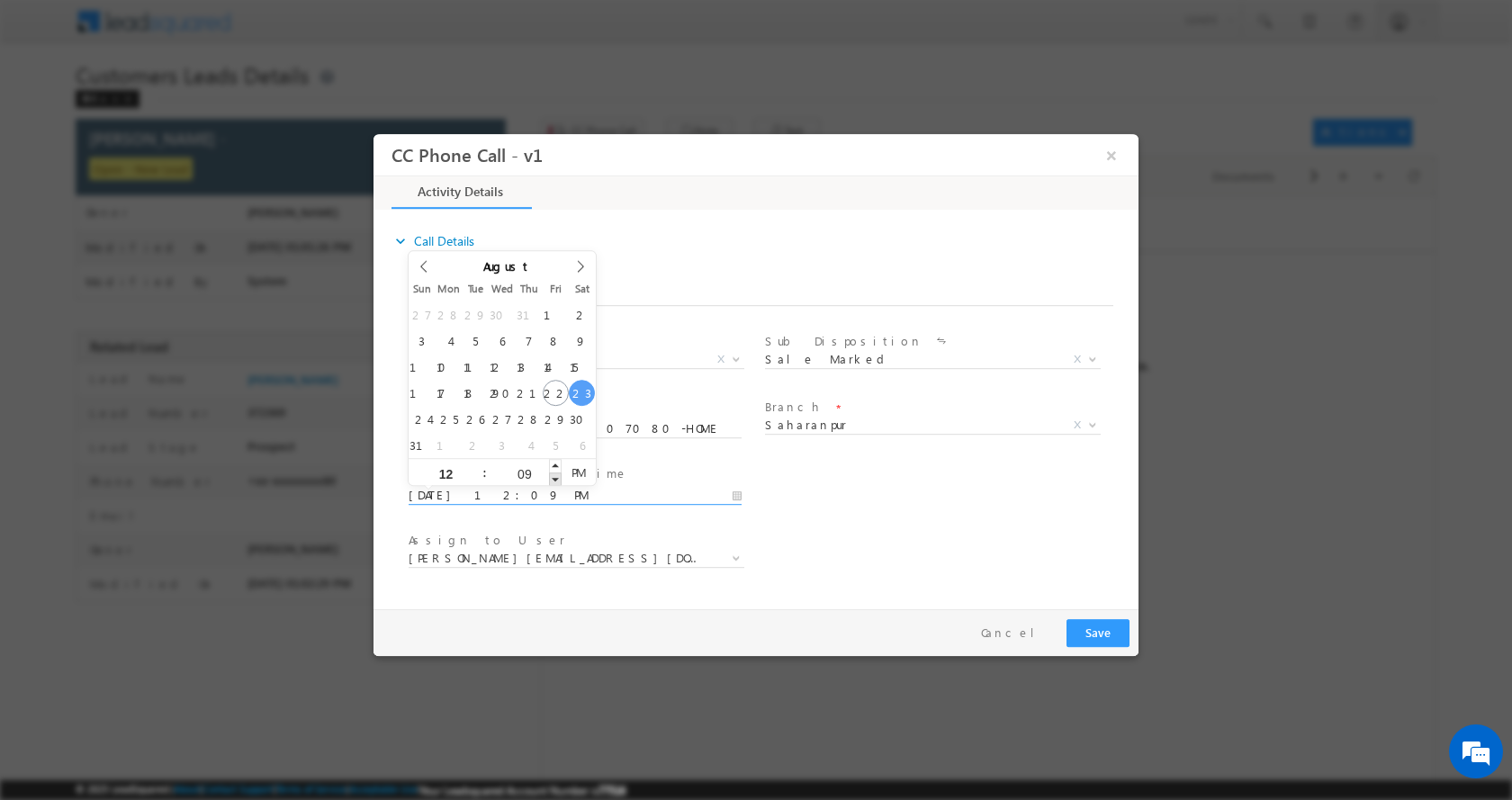
type input "08"
click at [551, 483] on span at bounding box center [555, 478] width 13 height 14
type input "08/23/2025 12:07 PM"
type input "07"
click at [551, 483] on span at bounding box center [555, 478] width 13 height 14
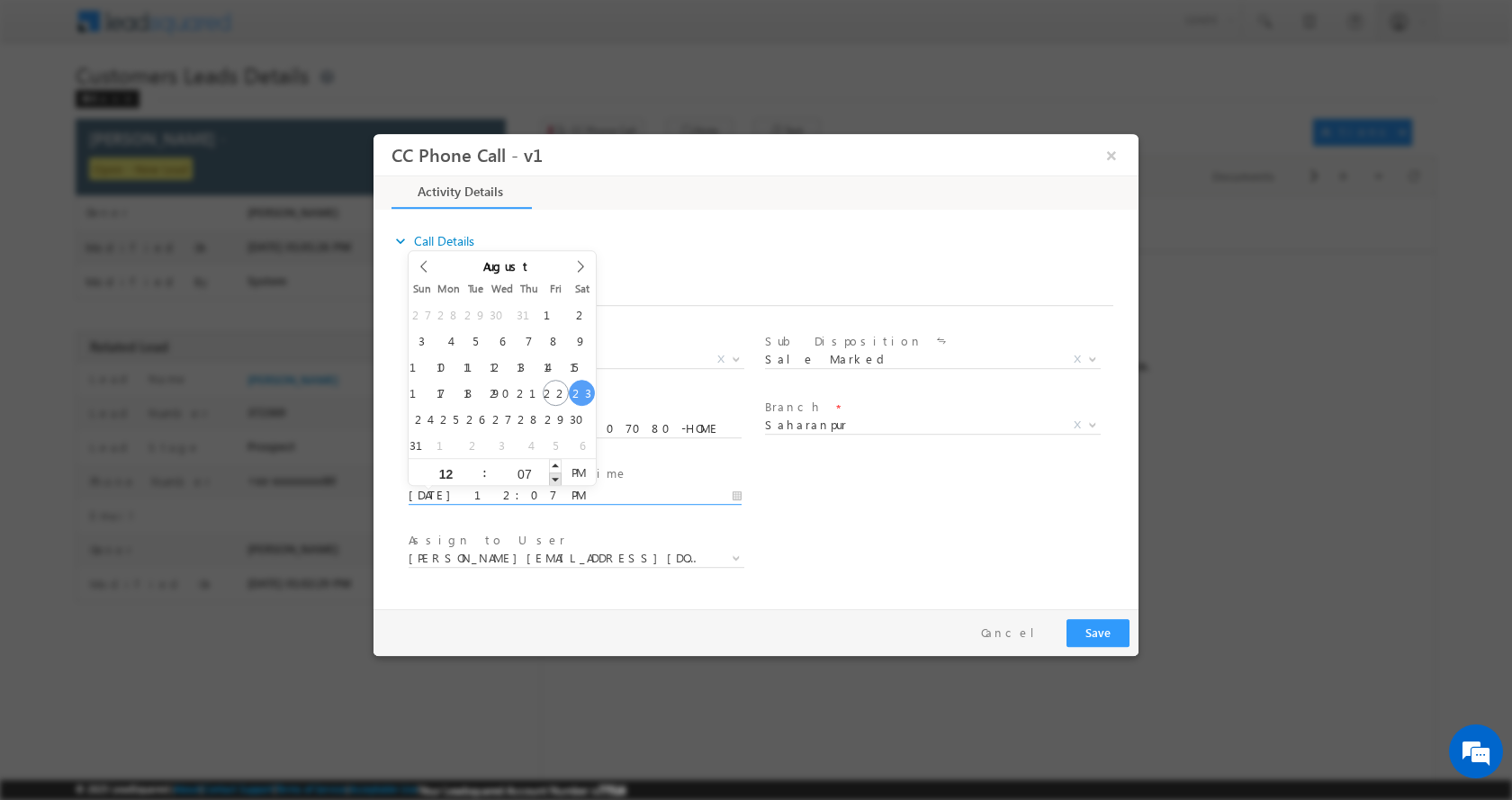
type input "08/23/2025 12:06 PM"
type input "06"
click at [551, 483] on span at bounding box center [555, 478] width 13 height 14
type input "08/23/2025 12:05 PM"
type input "05"
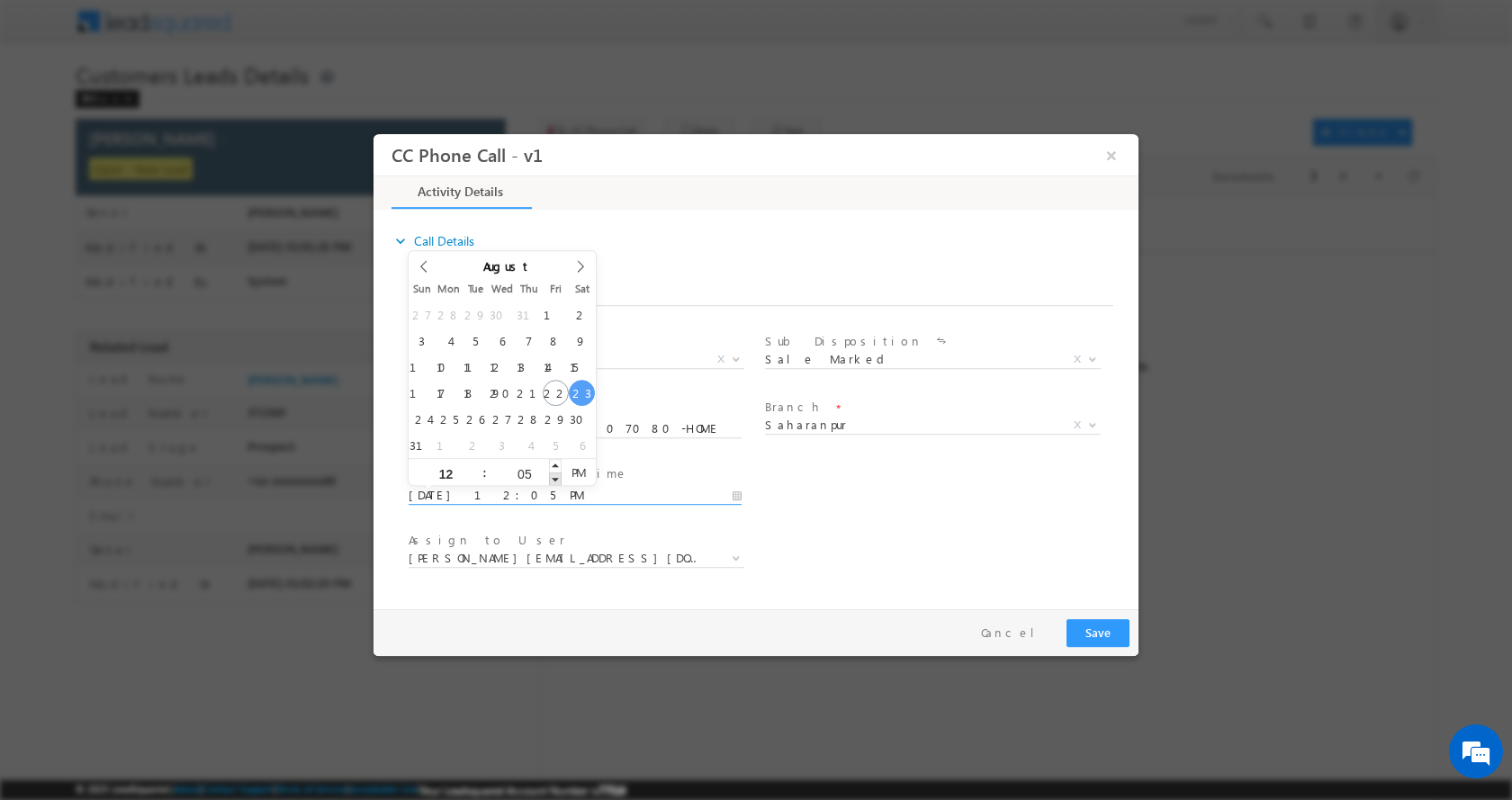
click at [551, 483] on span at bounding box center [555, 478] width 13 height 14
type input "08/23/2025 12:04 PM"
type input "04"
click at [551, 483] on span at bounding box center [555, 478] width 13 height 14
type input "08/23/2025 12:03 PM"
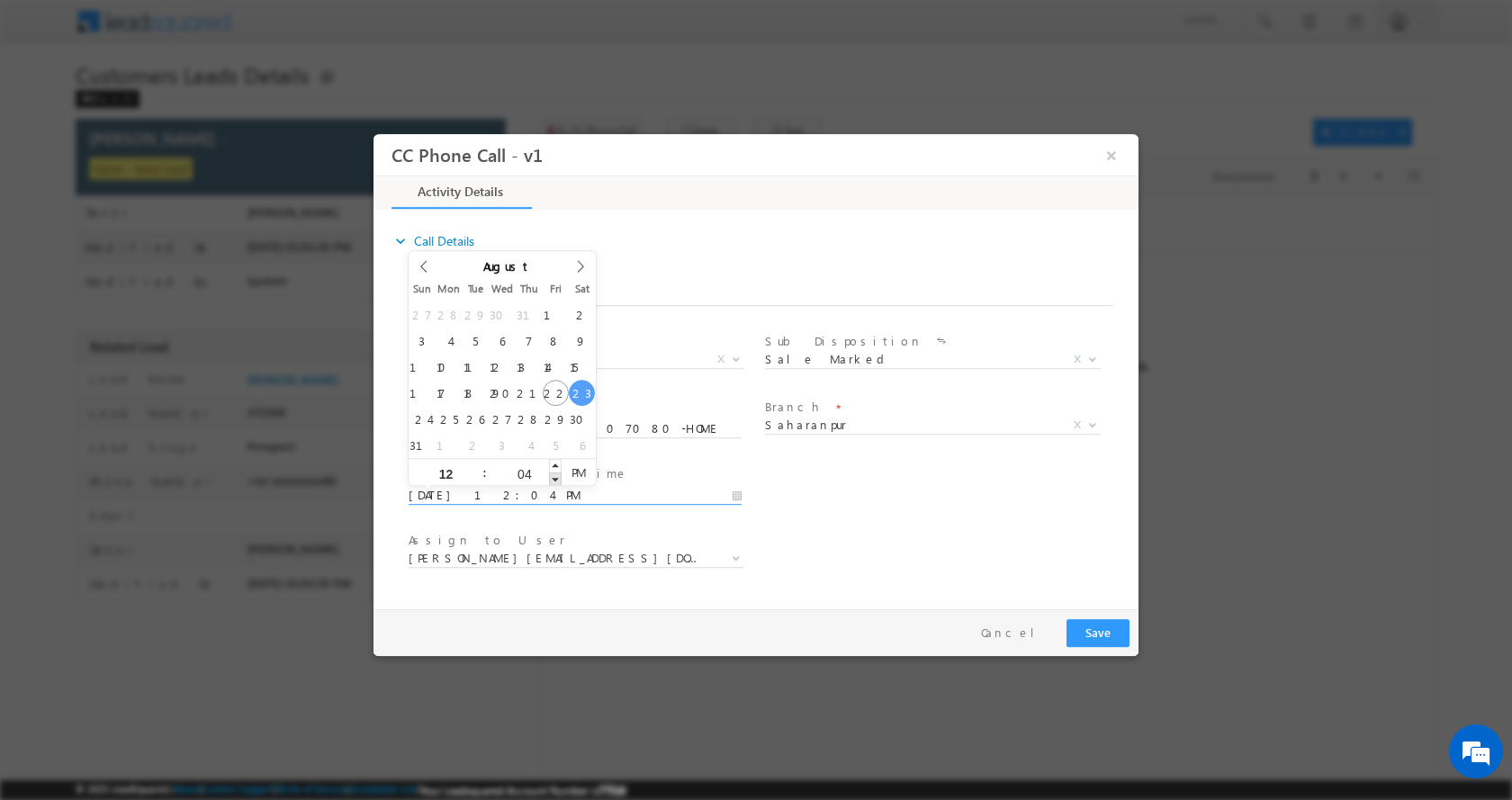
type input "03"
click at [551, 483] on span at bounding box center [555, 478] width 13 height 14
type input "08/23/2025 12:02 PM"
type input "02"
click at [551, 483] on span at bounding box center [555, 478] width 13 height 14
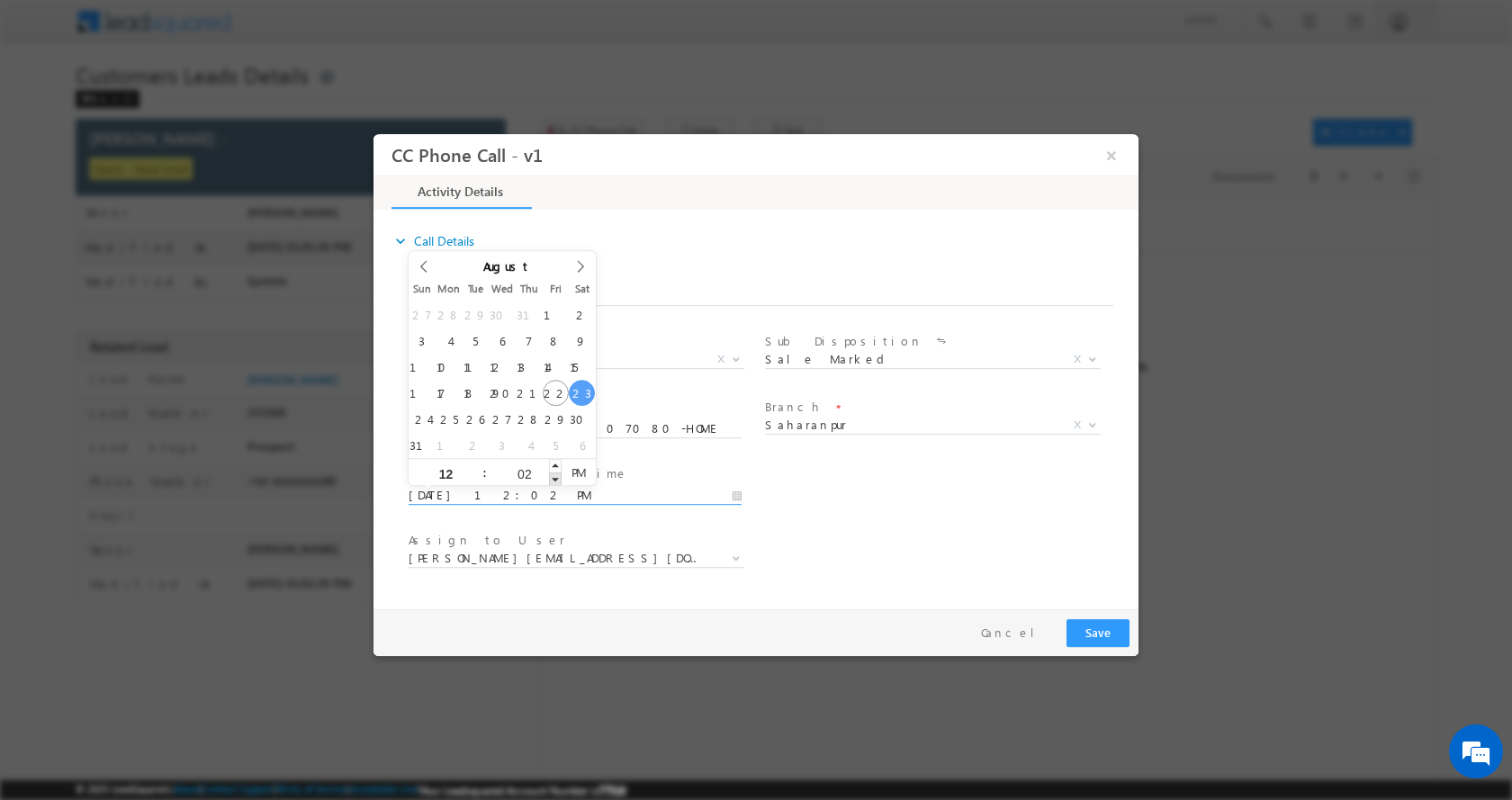
type input "08/23/2025 12:01 PM"
type input "01"
click at [551, 483] on span at bounding box center [555, 478] width 13 height 14
type input "08/23/2025 12:00 PM"
type input "00"
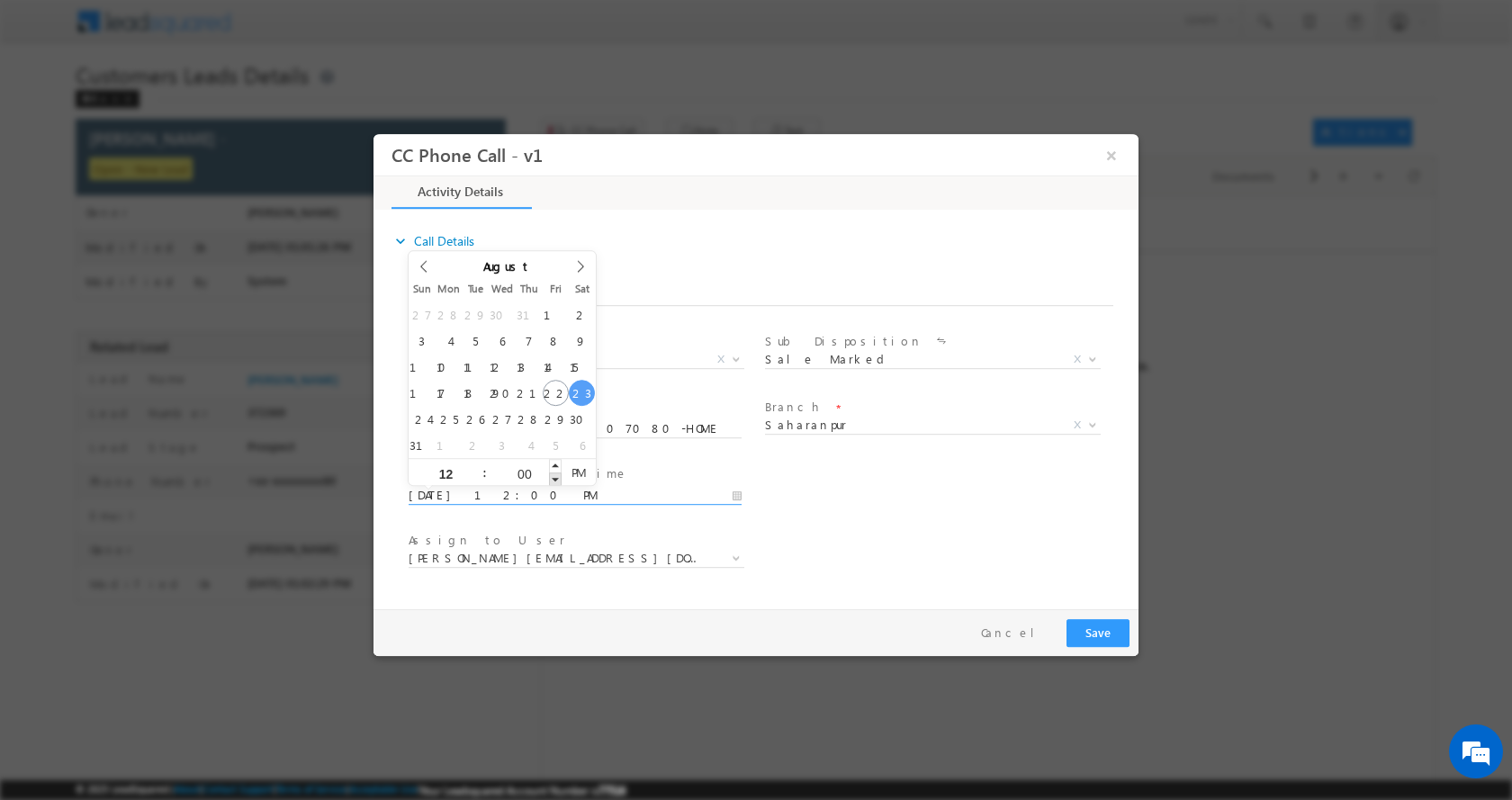
click at [551, 483] on span at bounding box center [555, 478] width 13 height 14
click at [1026, 508] on div "User Branch * Appointment Date & Time * 08/23/2025 12:00 PM" at bounding box center [772, 493] width 734 height 67
click at [1092, 631] on button "Save" at bounding box center [1098, 632] width 63 height 27
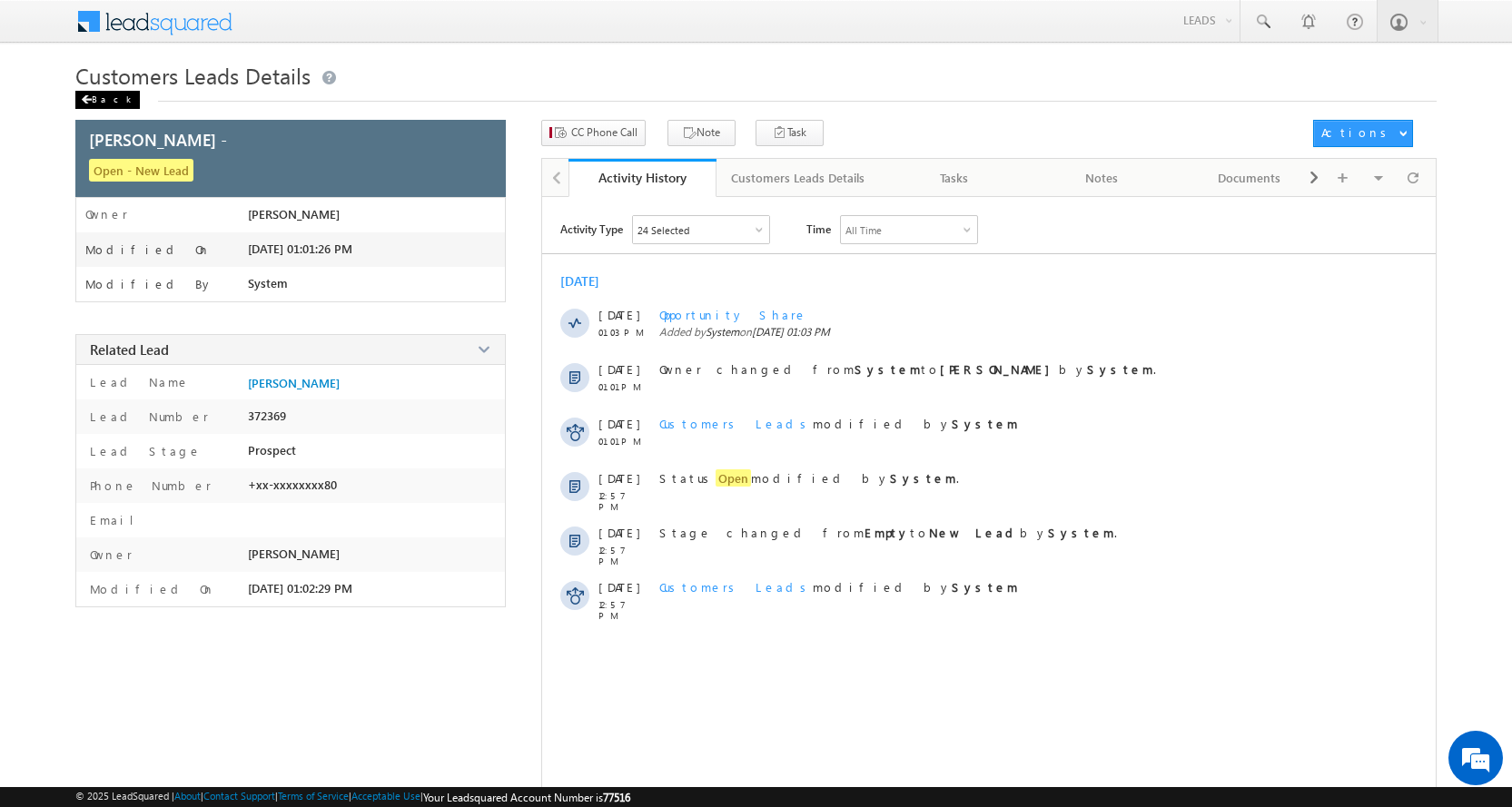
click at [97, 94] on div "Back" at bounding box center [108, 100] width 65 height 18
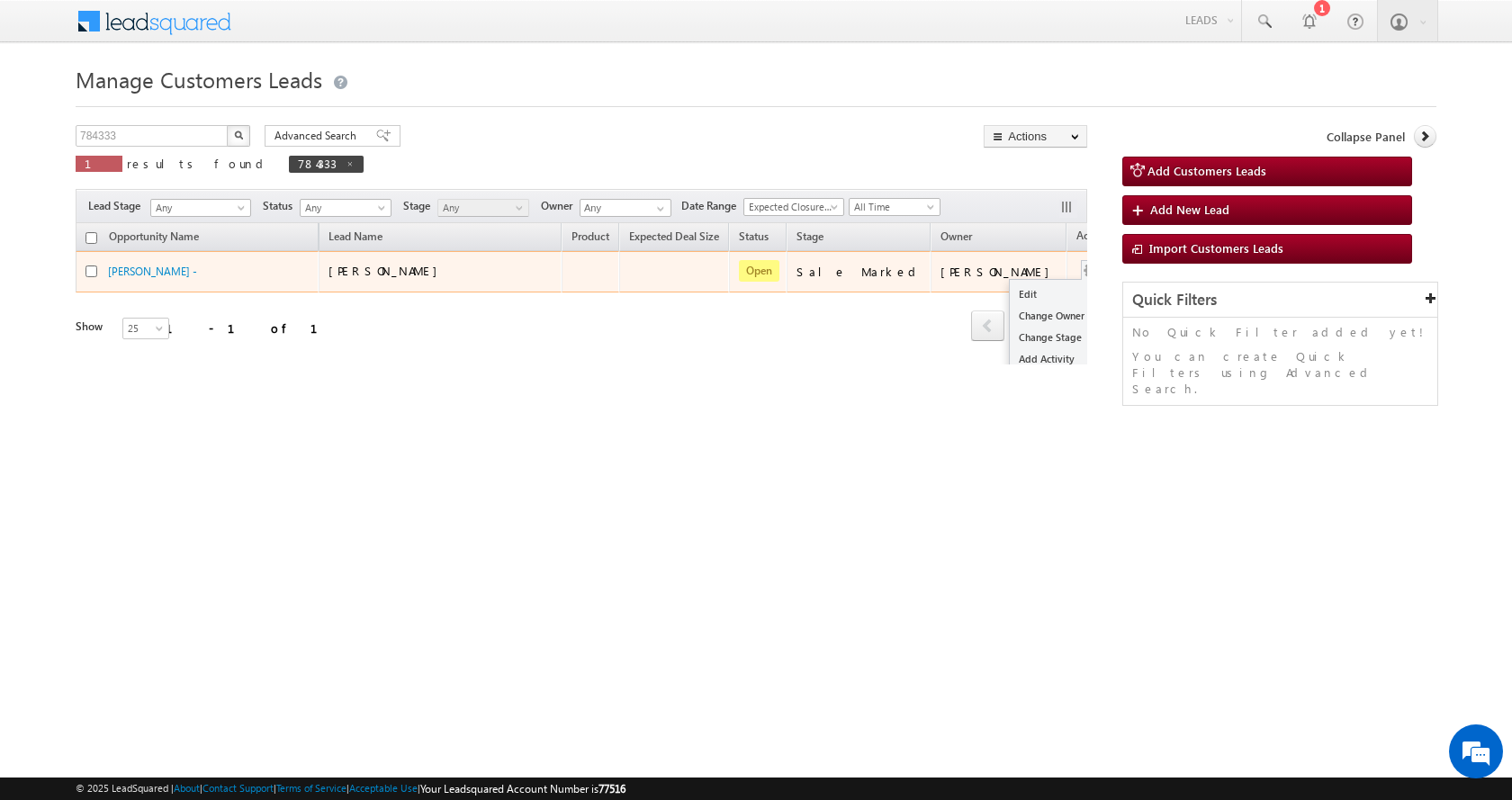
click at [1082, 268] on button "button" at bounding box center [1091, 271] width 18 height 18
click at [1010, 299] on link "Edit" at bounding box center [1055, 294] width 90 height 22
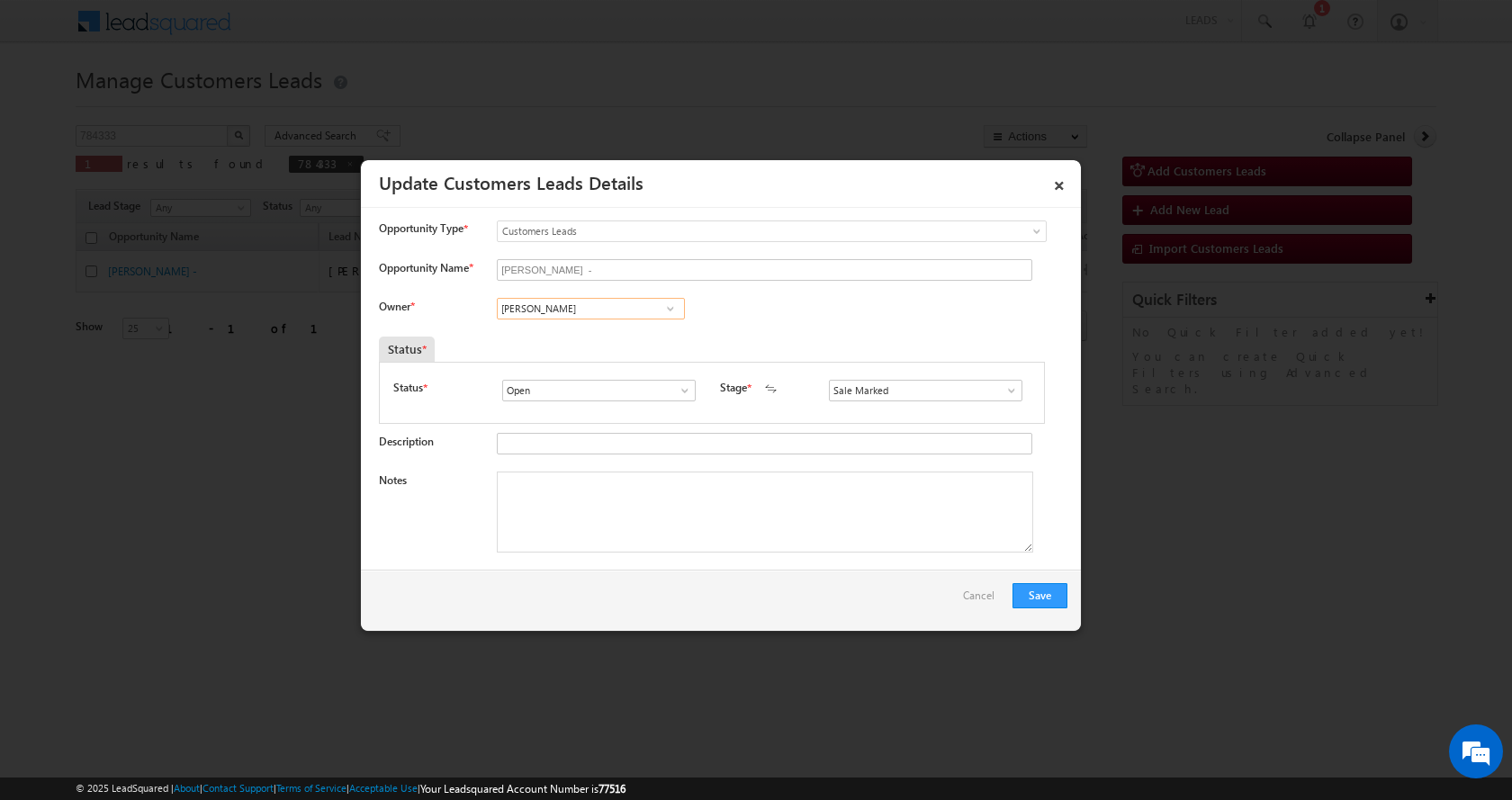
click at [517, 315] on input "[PERSON_NAME]" at bounding box center [590, 309] width 188 height 22
paste input "[PERSON_NAME]"
click at [634, 330] on link "[PERSON_NAME] [EMAIL_ADDRESS][DOMAIN_NAME]" at bounding box center [590, 336] width 188 height 34
type input "[PERSON_NAME]"
click at [548, 502] on textarea "Notes" at bounding box center [764, 512] width 536 height 81
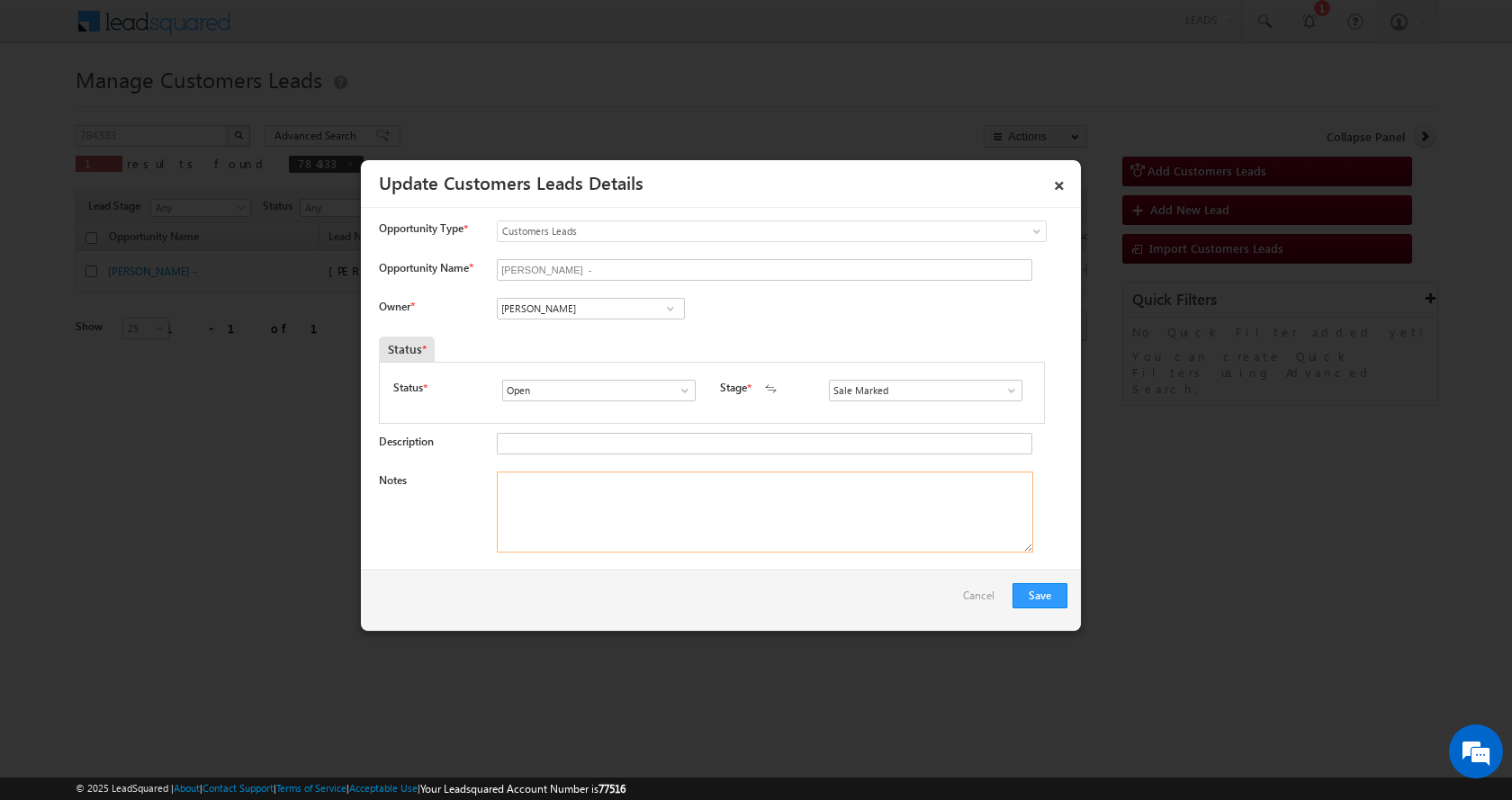
paste textarea "[PERSON_NAME]-9520107080-HOME CONSTRUCTION-LOAN-5 L-PV-18 L-REG-AGE-[DEMOGRAPHI…"
click at [651, 508] on textarea "[PERSON_NAME]-9520107080-HOME CONSTRUCTION-LOAN-5 L-PV-18 L-REG-AGE-[DEMOGRAPHI…" at bounding box center [764, 512] width 536 height 81
type textarea "[PERSON_NAME]-9520107080-HOME CONSTRUCTION-LOAN-5 L-PV-18 L-REG-AGE-[DEMOGRAPHI…"
click at [1033, 596] on button "Save" at bounding box center [1040, 596] width 55 height 26
